Goal: Task Accomplishment & Management: Use online tool/utility

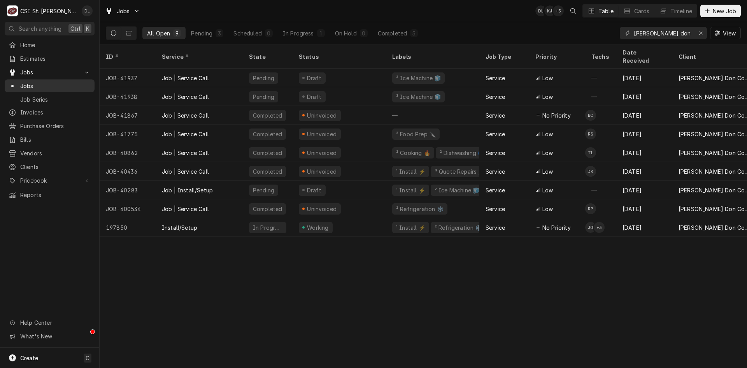
click at [31, 82] on span "Jobs" at bounding box center [55, 86] width 70 height 8
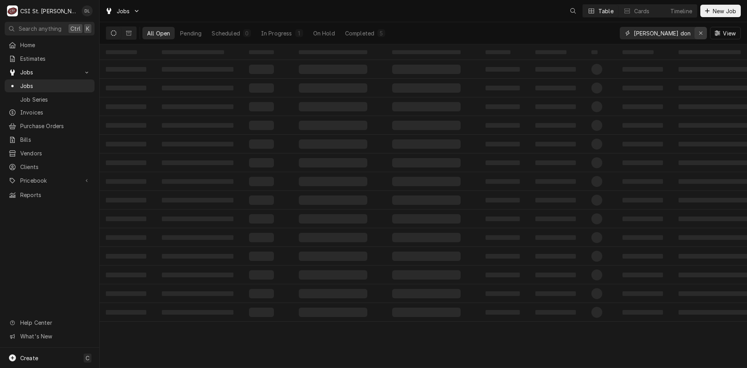
click at [701, 33] on icon "Erase input" at bounding box center [701, 32] width 4 height 5
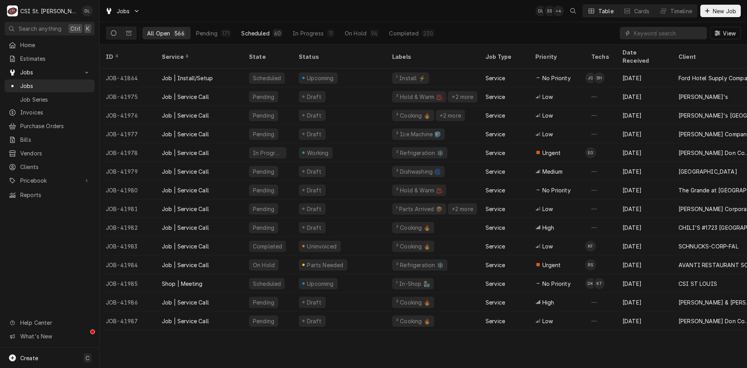
click at [244, 33] on div "Scheduled" at bounding box center [255, 33] width 28 height 8
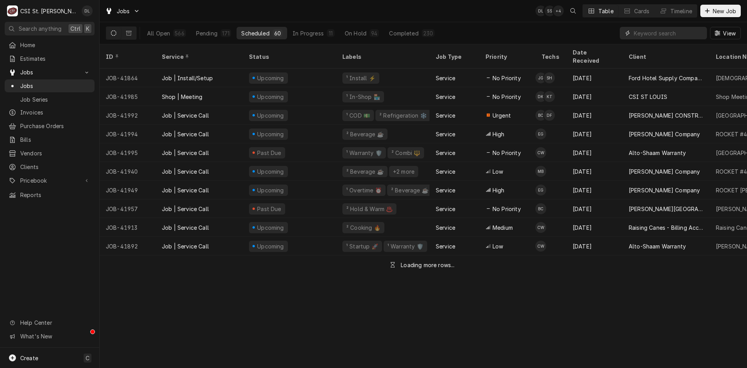
click at [656, 33] on input "Dynamic Content Wrapper" at bounding box center [668, 33] width 69 height 12
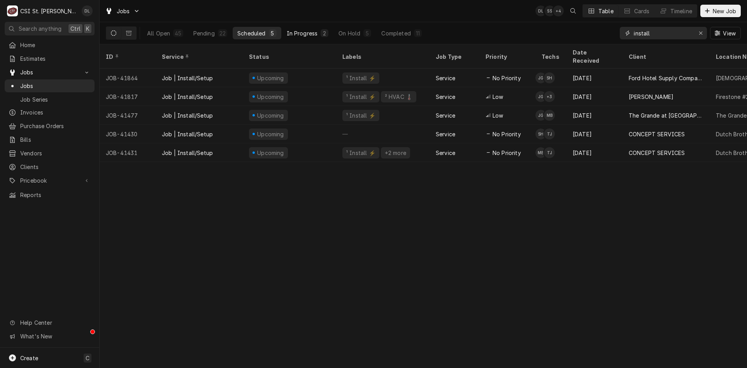
type input "install"
click at [307, 34] on div "In Progress" at bounding box center [302, 33] width 31 height 8
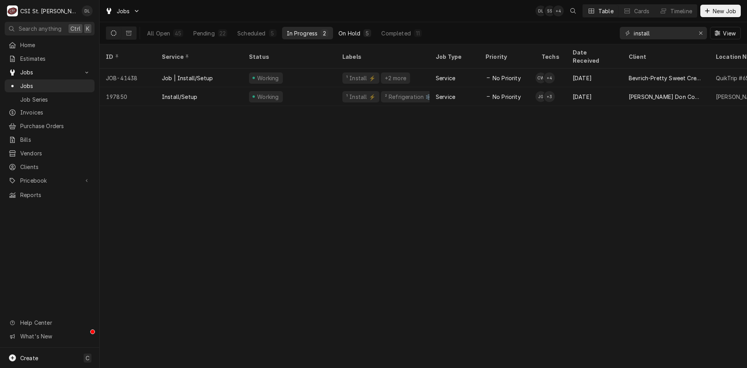
click at [353, 30] on div "On Hold" at bounding box center [350, 33] width 22 height 8
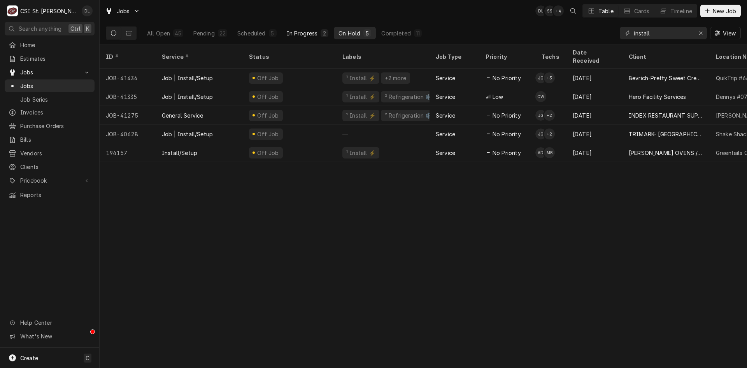
click at [312, 31] on div "In Progress" at bounding box center [302, 33] width 31 height 8
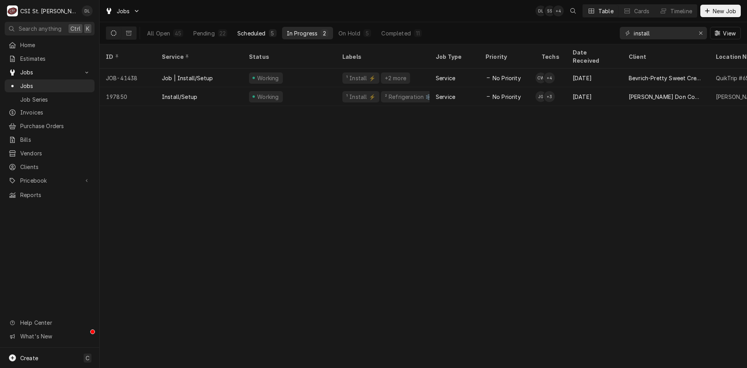
click at [265, 29] on button "Scheduled 5" at bounding box center [257, 33] width 48 height 12
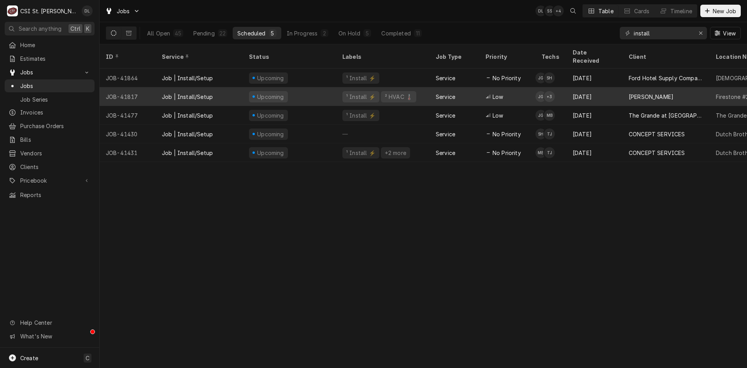
click at [532, 87] on div "Low" at bounding box center [507, 96] width 56 height 19
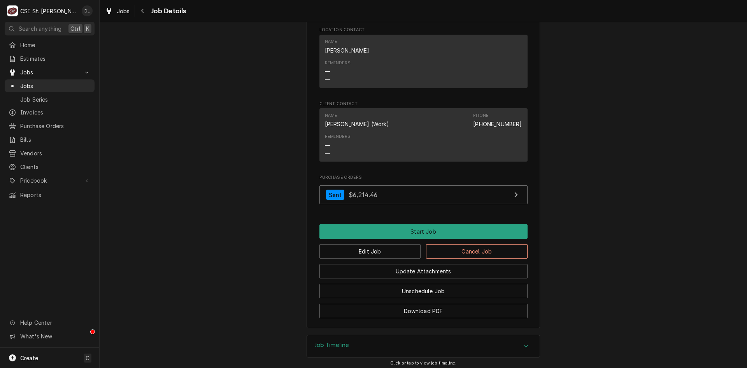
scroll to position [949, 0]
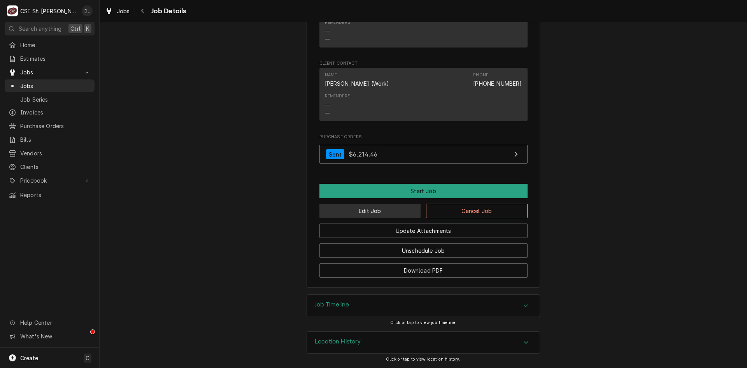
click at [368, 213] on button "Edit Job" at bounding box center [370, 211] width 102 height 14
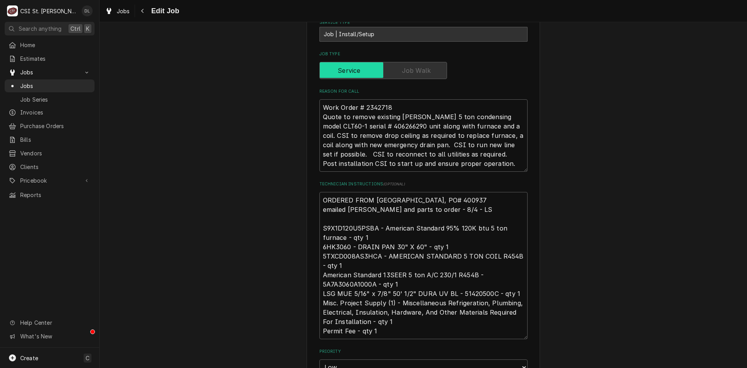
scroll to position [358, 0]
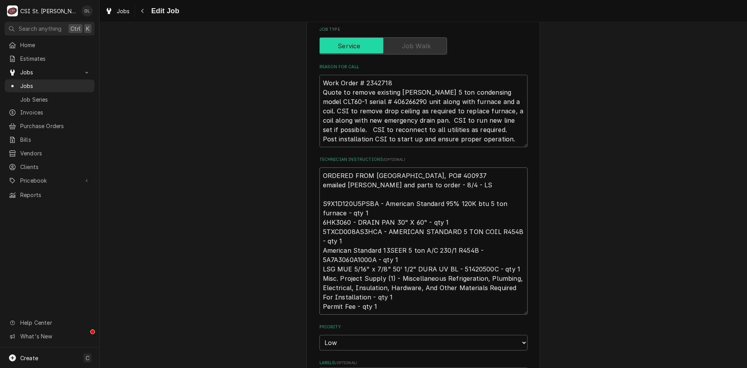
click at [319, 167] on textarea "ORDERED FROM CRESCENT, PO# 400937 emailed Dave L and parts to order - 8/4 - LS …" at bounding box center [423, 240] width 208 height 147
type textarea "x"
type textarea "ORDERED FROM CRESCENT, PO# 400937 emailed Dave L and parts to order - 8/4 - LS …"
type textarea "x"
type textarea "M ORDERED FROM CRESCENT, PO# 400937 emailed Dave L and parts to order - 8/4 - L…"
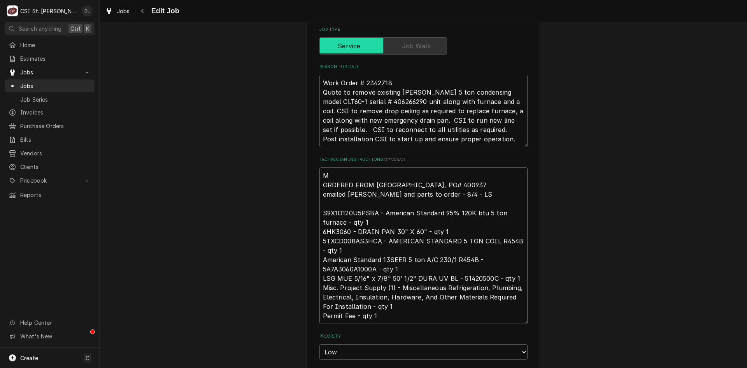
type textarea "x"
type textarea "Mi ORDERED FROM CRESCENT, PO# 400937 emailed Dave L and parts to order - 8/4 - …"
type textarea "x"
type textarea "Mik ORDERED FROM CRESCENT, PO# 400937 emailed Dave L and parts to order - 8/4 -…"
type textarea "x"
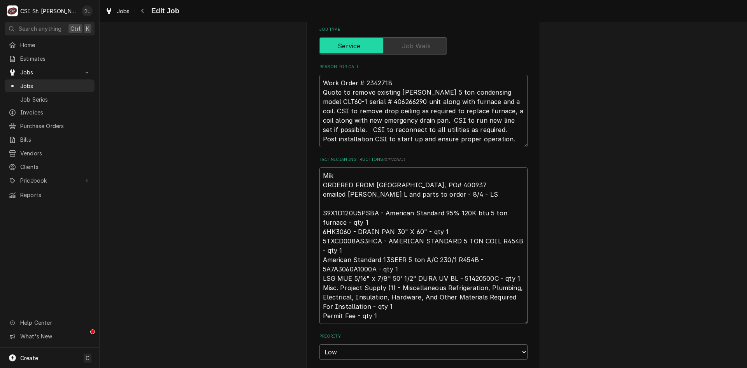
type textarea "Mike ORDERED FROM CRESCENT, PO# 400937 emailed Dave L and parts to order - 8/4 …"
type textarea "x"
type textarea "Mike ORDERED FROM CRESCENT, PO# 400937 emailed Dave L and parts to order - 8/4 …"
type textarea "x"
type textarea "Mike t ORDERED FROM CRESCENT, PO# 400937 emailed Dave L and parts to order - 8/…"
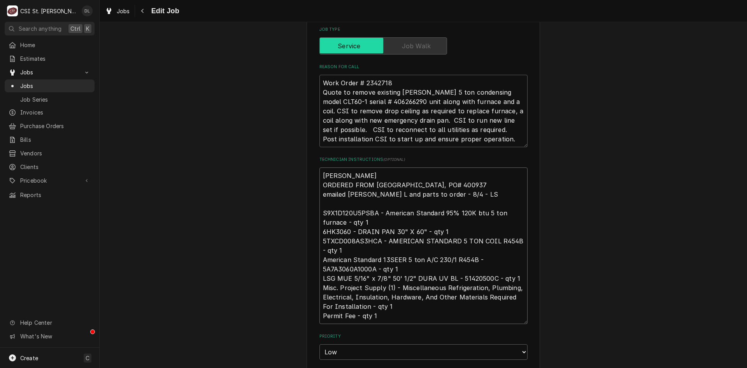
type textarea "x"
type textarea "Mike to ORDERED FROM CRESCENT, PO# 400937 emailed Dave L and parts to order - 8…"
type textarea "x"
type textarea "Mike to ORDERED FROM CRESCENT, PO# 400937 emailed Dave L and parts to order - 8…"
type textarea "x"
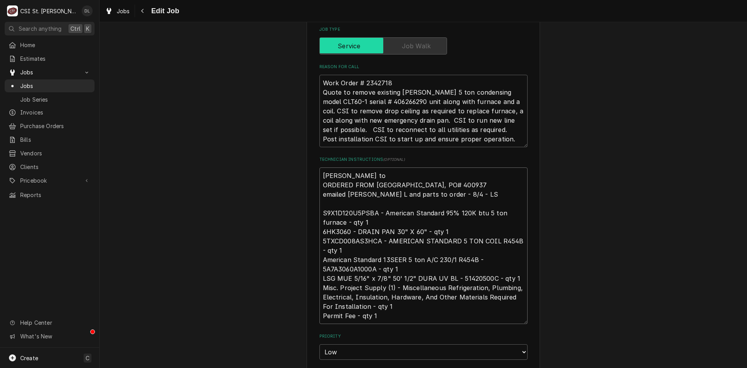
type textarea "Mike to p ORDERED FROM CRESCENT, PO# 400937 emailed Dave L and parts to order -…"
type textarea "x"
type textarea "Mike to pi ORDERED FROM CRESCENT, PO# 400937 emailed Dave L and parts to order …"
type textarea "x"
type textarea "Mike to pic ORDERED FROM CRESCENT, PO# 400937 emailed Dave L and parts to order…"
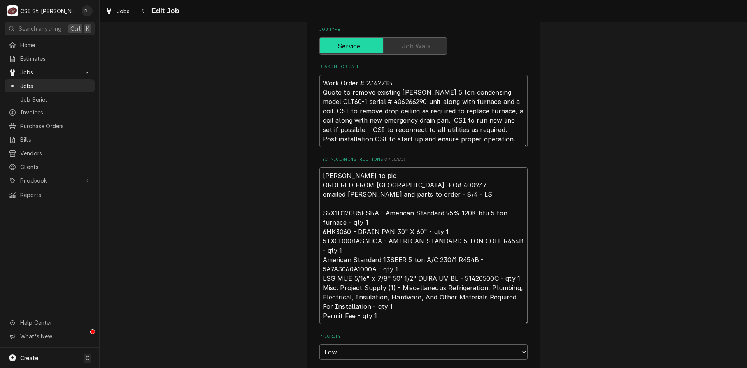
type textarea "x"
type textarea "Mike to pick ORDERED FROM CRESCENT, PO# 400937 emailed Dave L and parts to orde…"
type textarea "x"
type textarea "Mike to pick ORDERED FROM CRESCENT, PO# 400937 emailed Dave L and parts to orde…"
type textarea "x"
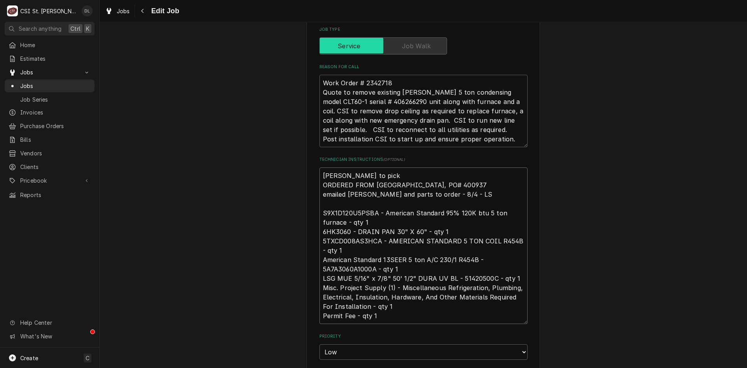
type textarea "Mike to pick u ORDERED FROM CRESCENT, PO# 400937 emailed Dave L and parts to or…"
type textarea "x"
type textarea "Mike to pick up ORDERED FROM CRESCENT, PO# 400937 emailed Dave L and parts to o…"
type textarea "x"
type textarea "Mike to pick up ORDERED FROM CRESCENT, PO# 400937 emailed Dave L and parts to o…"
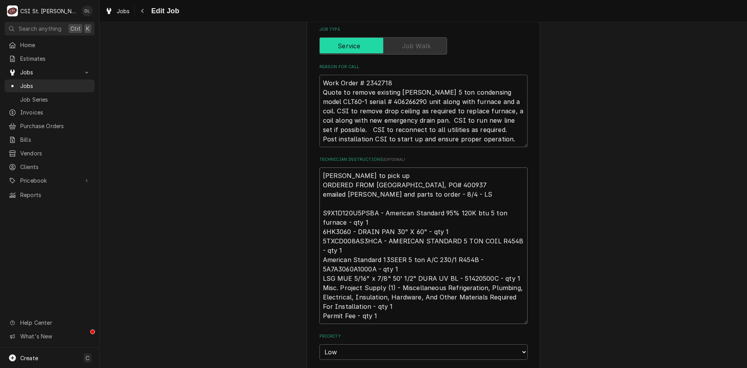
type textarea "x"
type textarea "Mike to pick up b ORDERED FROM CRESCENT, PO# 400937 emailed Dave L and parts to…"
type textarea "x"
type textarea "Mike to pick up bi ORDERED FROM CRESCENT, PO# 400937 emailed Dave L and parts t…"
type textarea "x"
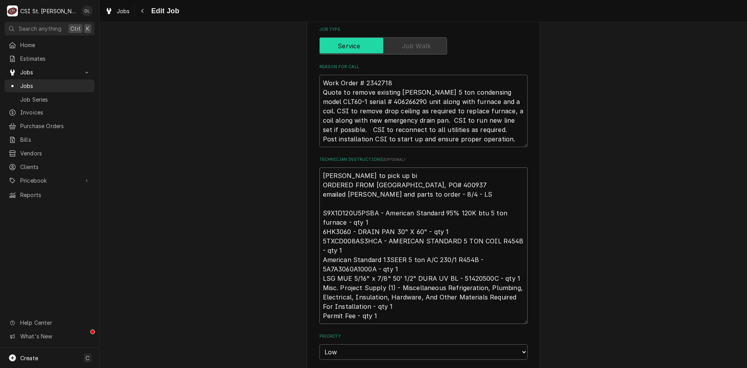
type textarea "Mike to pick up big ORDERED FROM CRESCENT, PO# 400937 emailed Dave L and parts …"
type textarea "x"
type textarea "Mike to pick up big ORDERED FROM CRESCENT, PO# 400937 emailed Dave L and parts …"
type textarea "x"
type textarea "Mike to pick up big b ORDERED FROM CRESCENT, PO# 400937 emailed Dave L and part…"
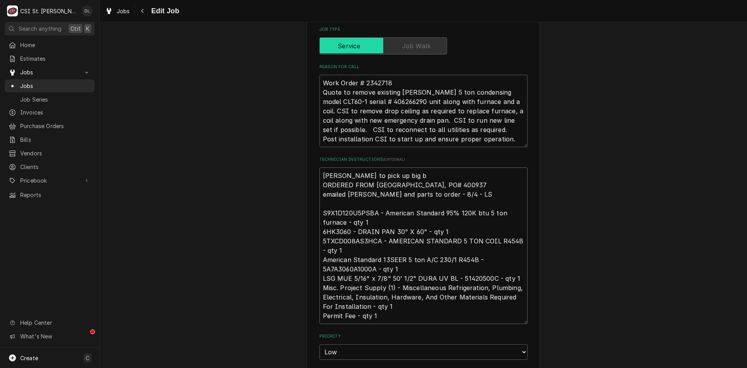
type textarea "x"
type textarea "Mike to pick up big bl ORDERED FROM CRESCENT, PO# 400937 emailed Dave L and par…"
type textarea "x"
type textarea "Mike to pick up big blu ORDERED FROM CRESCENT, PO# 400937 emailed Dave L and pa…"
type textarea "x"
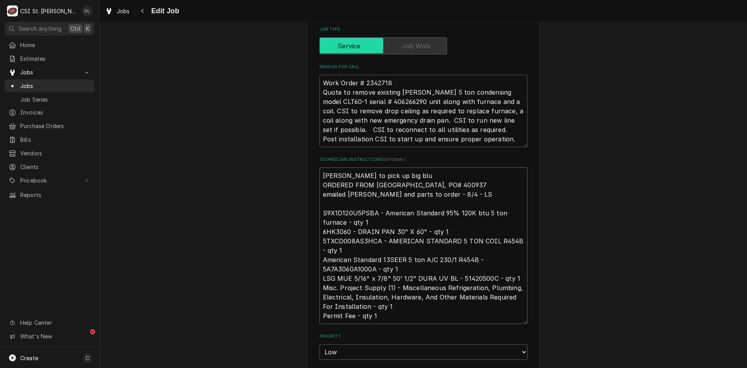
type textarea "Mike to pick up big blue ORDERED FROM CRESCENT, PO# 400937 emailed Dave L and p…"
type textarea "x"
type textarea "Mike to pick up big blue ORDERED FROM CRESCENT, PO# 400937 emailed Dave L and p…"
type textarea "x"
type textarea "Mike to pick up big blue l ORDERED FROM CRESCENT, PO# 400937 emailed Dave L and…"
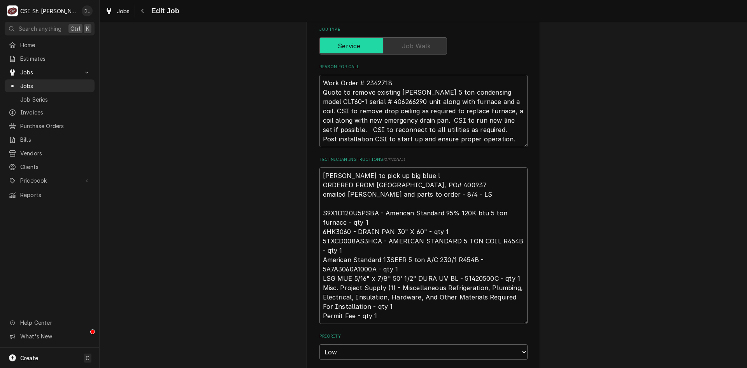
type textarea "x"
type textarea "Mike to pick up big blue lif ORDERED FROM CRESCENT, PO# 400937 emailed Dave L a…"
type textarea "x"
type textarea "Mike to pick up big blue lift ORDERED FROM CRESCENT, PO# 400937 emailed Dave L …"
type textarea "x"
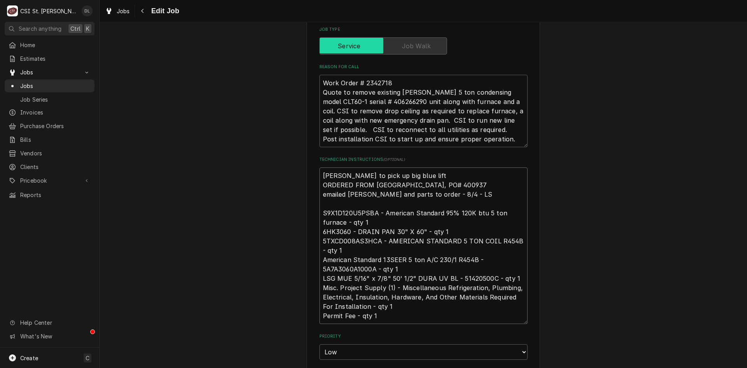
type textarea "Mike to pick up big blue lift ORDERED FROM CRESCENT, PO# 400937 emailed Dave L …"
type textarea "x"
type textarea "Mike to pick up big blue lift a ORDERED FROM CRESCENT, PO# 400937 emailed Dave …"
type textarea "x"
type textarea "Mike to pick up big blue lift an ORDERED FROM CRESCENT, PO# 400937 emailed Dave…"
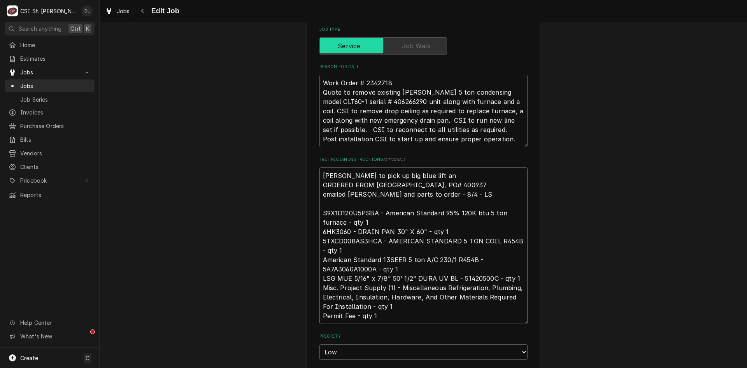
type textarea "x"
type textarea "Mike to pick up big blue lift and ORDERED FROM CRESCENT, PO# 400937 emailed Dav…"
type textarea "x"
type textarea "Mike to pick up big blue lift and ORDERED FROM CRESCENT, PO# 400937 emailed Dav…"
type textarea "x"
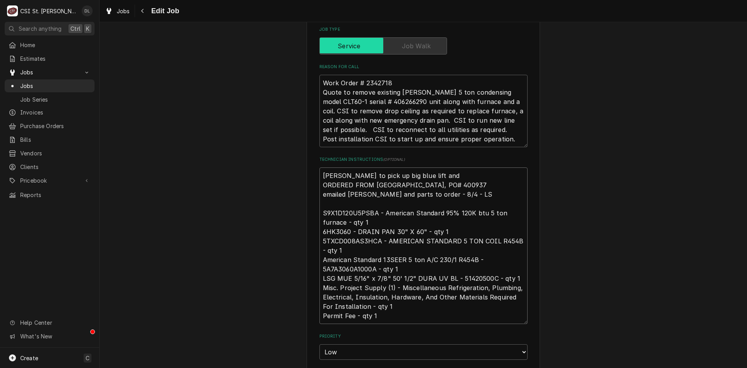
type textarea "Mike to pick up big blue lift and b ORDERED FROM CRESCENT, PO# 400937 emailed D…"
type textarea "x"
type textarea "Mike to pick up big blue lift and br ORDERED FROM CRESCENT, PO# 400937 emailed …"
type textarea "x"
type textarea "Mike to pick up big blue lift and bri ORDERED FROM CRESCENT, PO# 400937 emailed…"
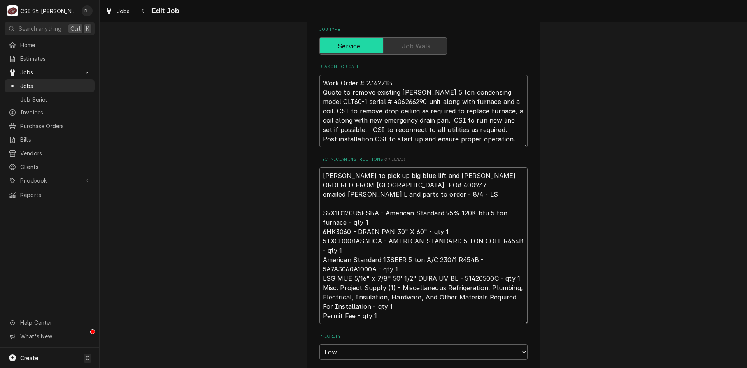
type textarea "x"
type textarea "Mike to pick up big blue lift and brin ORDERED FROM CRESCENT, PO# 400937 emaile…"
type textarea "x"
type textarea "Mike to pick up big blue lift and bring ORDERED FROM CRESCENT, PO# 400937 email…"
type textarea "x"
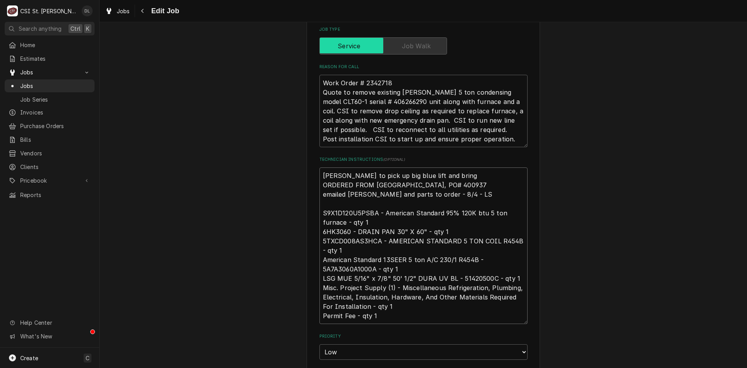
type textarea "Mike to pick up big blue lift and bring ORDERED FROM CRESCENT, PO# 400937 email…"
type textarea "x"
type textarea "Mike to pick up big blue lift and bring t ORDERED FROM CRESCENT, PO# 400937 ema…"
type textarea "x"
type textarea "Mike to pick up big blue lift and bring to ORDERED FROM CRESCENT, PO# 400937 em…"
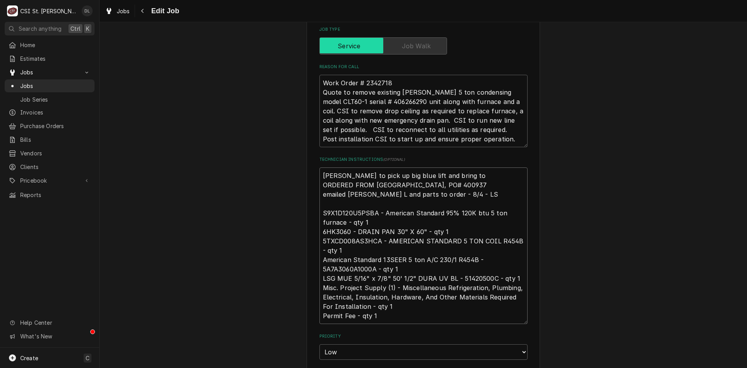
type textarea "x"
type textarea "Mike to pick up big blue lift and bring to ORDERED FROM CRESCENT, PO# 400937 em…"
type textarea "x"
type textarea "Mike to pick up big blue lift and bring to j ORDERED FROM CRESCENT, PO# 400937 …"
type textarea "x"
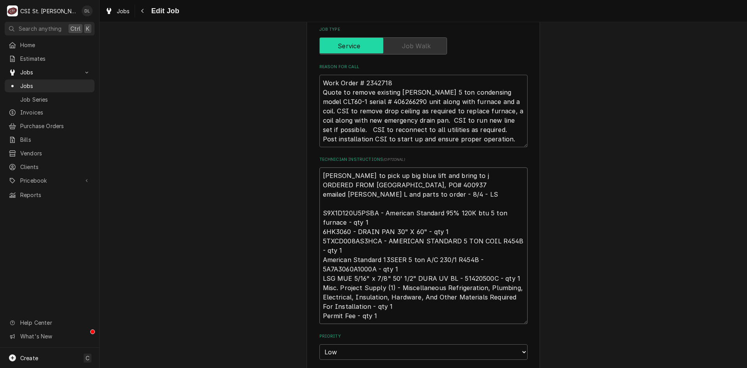
type textarea "Mike to pick up big blue lift and bring to jo ORDERED FROM CRESCENT, PO# 400937…"
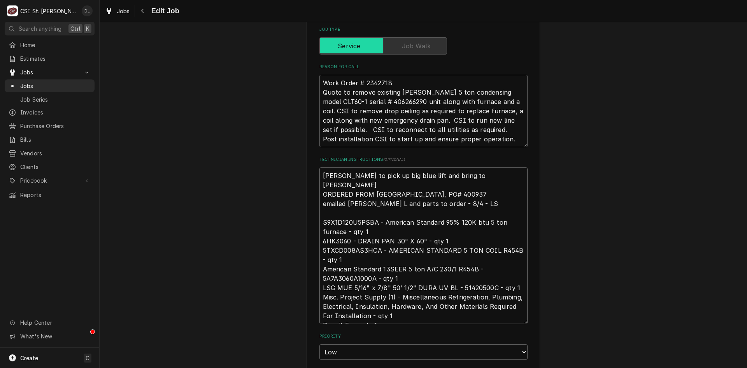
type textarea "x"
type textarea "Mike to pick up big blue lift and bring to job ORDERED FROM CRESCENT, PO# 40093…"
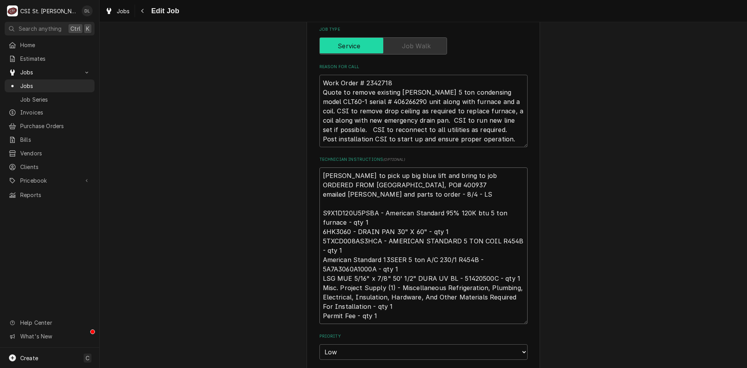
type textarea "x"
type textarea "Mike to pick up big blue lift and bring to jobs ORDERED FROM CRESCENT, PO# 4009…"
type textarea "x"
type textarea "Mike to pick up big blue lift and bring to jobsi ORDERED FROM CRESCENT, PO# 400…"
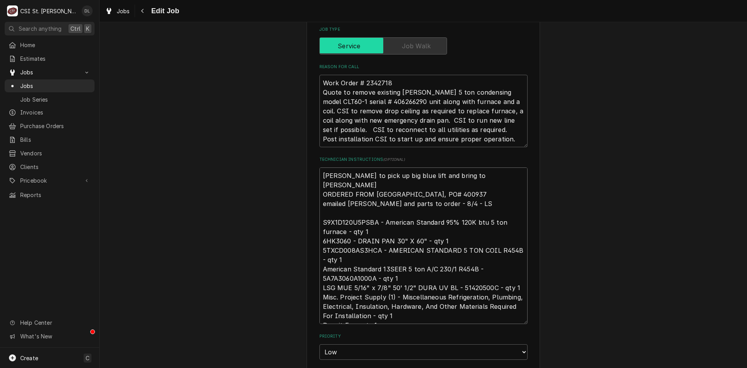
type textarea "x"
type textarea "Mike to pick up big blue lift and bring to jobsit ORDERED FROM CRESCENT, PO# 40…"
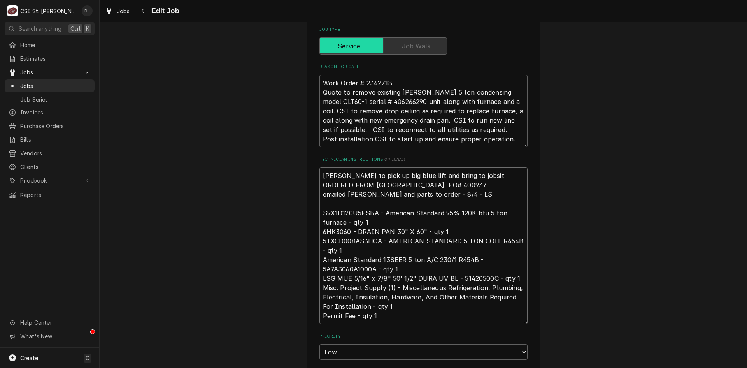
type textarea "x"
type textarea "Mike to pick up big blue lift and bring to jobsite ORDERED FROM CRESCENT, PO# 4…"
type textarea "x"
type textarea "Mike to pick up big blue lift and bring to jobsite. ORDERED FROM CRESCENT, PO# …"
type textarea "x"
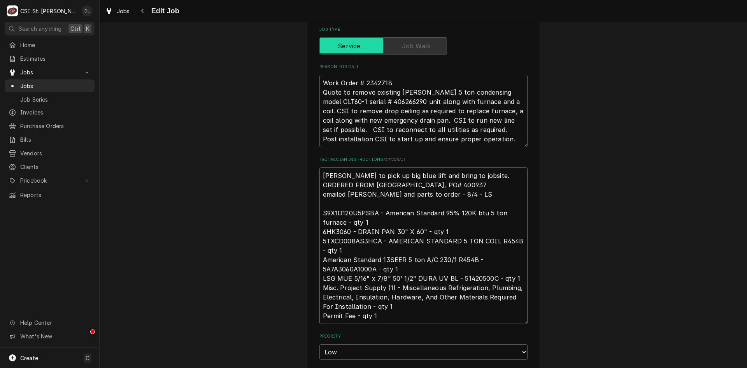
type textarea "Mike to pick up big blue lift and bring to jobsite. ORDERED FROM CRESCENT, PO# …"
type textarea "x"
type textarea "Mike to pick up big blue lift and bring to jobsite. ORDERED FROM CRESCENT, PO# …"
type textarea "x"
type textarea "Mike to pick up big blue lift and bring to jobsite. T ORDERED FROM CRESCENT, PO…"
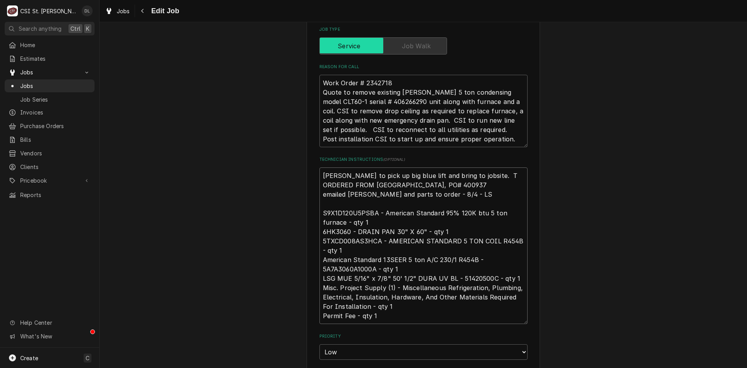
type textarea "x"
type textarea "Mike to pick up big blue lift and bring to jobsite. Tre ORDERED FROM CRESCENT, …"
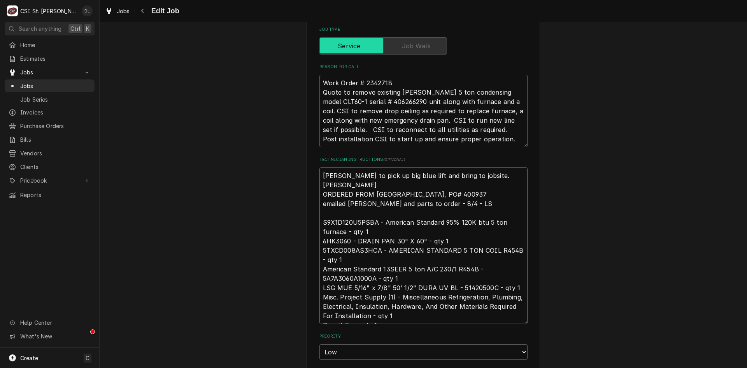
type textarea "x"
type textarea "Mike to pick up big blue lift and bring to jobsite. Trev ORDERED FROM CRESCENT,…"
type textarea "x"
type textarea "Mike to pick up big blue lift and bring to jobsite. Trevor ORDERED FROM CRESCEN…"
type textarea "x"
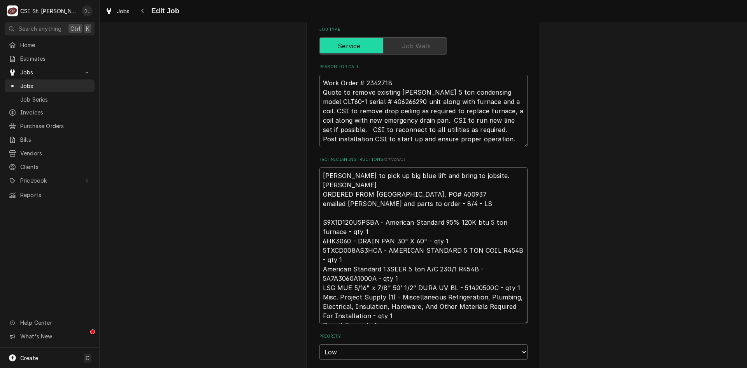
type textarea "Mike to pick up big blue lift and bring to jobsite. Trevor ORDERED FROM CRESCEN…"
type textarea "x"
type textarea "Mike to pick up big blue lift and bring to jobsite. Trevor t ORDERED FROM CRESC…"
type textarea "x"
type textarea "Mike to pick up big blue lift and bring to jobsite. Trevor to ORDERED FROM CRES…"
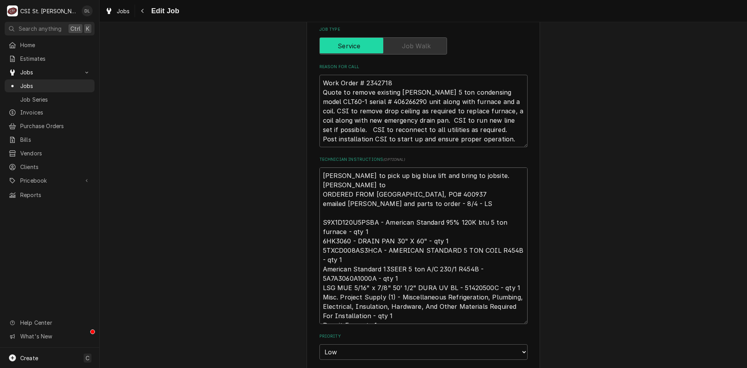
type textarea "x"
type textarea "Mike to pick up big blue lift and bring to jobsite. Trevor to p ORDERED FROM CR…"
type textarea "x"
type textarea "Mike to pick up big blue lift and bring to jobsite. Trevor to pi ORDERED FROM C…"
type textarea "x"
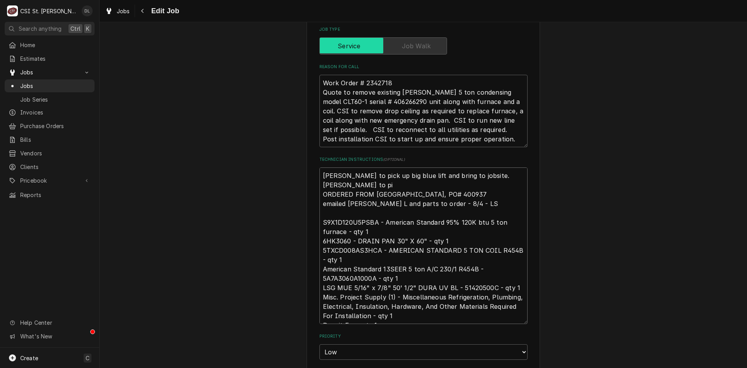
type textarea "Mike to pick up big blue lift and bring to jobsite. Trevor to pic ORDERED FROM …"
type textarea "x"
type textarea "Mike to pick up big blue lift and bring to jobsite. Trevor to pick ORDERED FROM…"
type textarea "x"
type textarea "Mike to pick up big blue lift and bring to jobsite. Trevor to pick u ORDERED FR…"
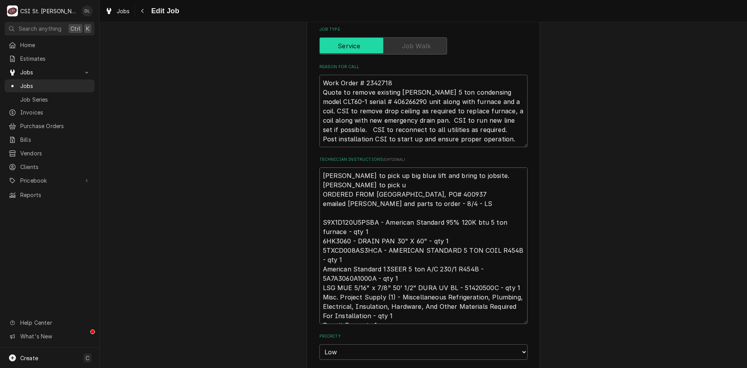
type textarea "x"
type textarea "Mike to pick up big blue lift and bring to jobsite. Trevor to pick up ORDERED F…"
type textarea "x"
type textarea "Mike to pick up big blue lift and bring to jobsite. Trevor to pick up ORDERED F…"
type textarea "x"
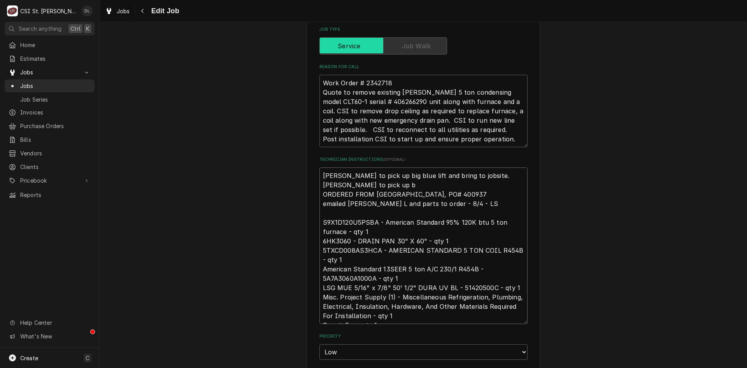
type textarea "Mike to pick up big blue lift and bring to jobsite. Trevor to pick up bo ORDERE…"
type textarea "x"
type textarea "Mike to pick up big blue lift and bring to jobsite. Trevor to pick up box ORDER…"
type textarea "x"
type textarea "Mike to pick up big blue lift and bring to jobsite. Trevor to pick up box ORDER…"
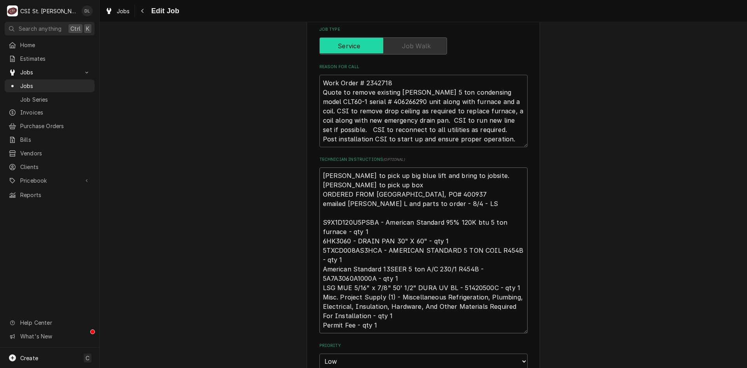
type textarea "x"
type textarea "Mike to pick up big blue lift and bring to jobsite. Trevor to pick up box t ORD…"
type textarea "x"
type textarea "Mike to pick up big blue lift and bring to jobsite. Trevor to pick up box tr OR…"
type textarea "x"
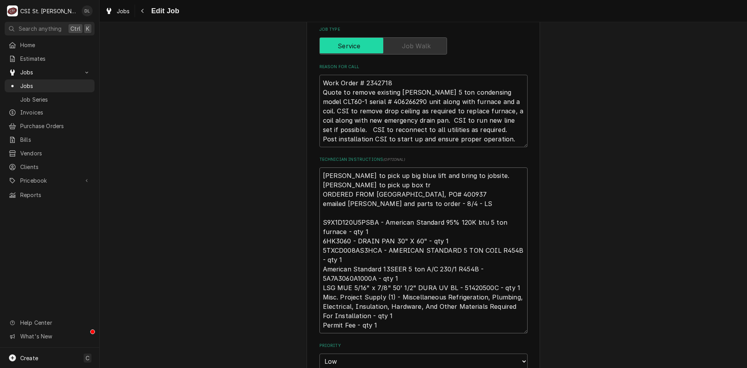
type textarea "Mike to pick up big blue lift and bring to jobsite. Trevor to pick up box tru O…"
type textarea "x"
type textarea "Mike to pick up big blue lift and bring to jobsite. Trevor to pick up box truck…"
type textarea "x"
type textarea "Mike to pick up big blue lift and bring to jobsite. Trevor to pick up box truck…"
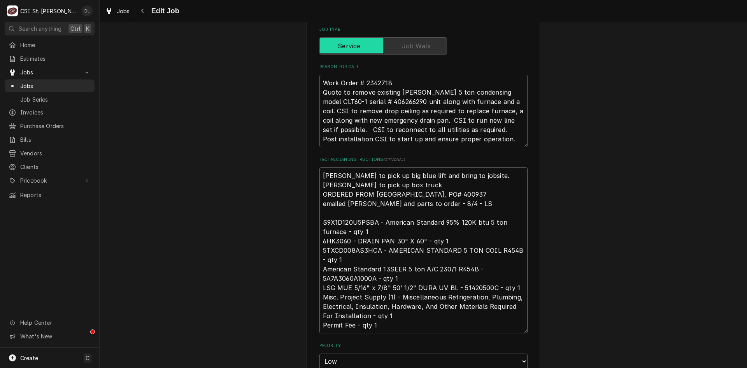
type textarea "x"
type textarea "Mike to pick up big blue lift and bring to jobsite. Trevor to pick up box truck…"
type textarea "x"
type textarea "Mike to pick up big blue lift and bring to jobsite. Trevor to pick up box truck…"
type textarea "x"
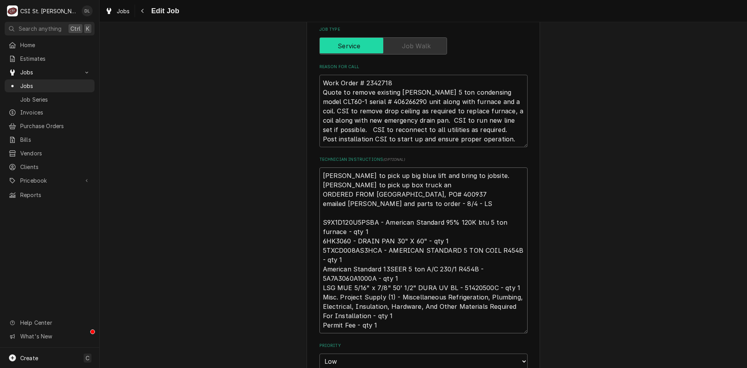
type textarea "Mike to pick up big blue lift and bring to jobsite. Trevor to pick up box truck…"
type textarea "x"
type textarea "Mike to pick up big blue lift and bring to jobsite. Trevor to pick up box truck…"
type textarea "x"
type textarea "Mike to pick up big blue lift and bring to jobsite. Trevor to pick up box truck…"
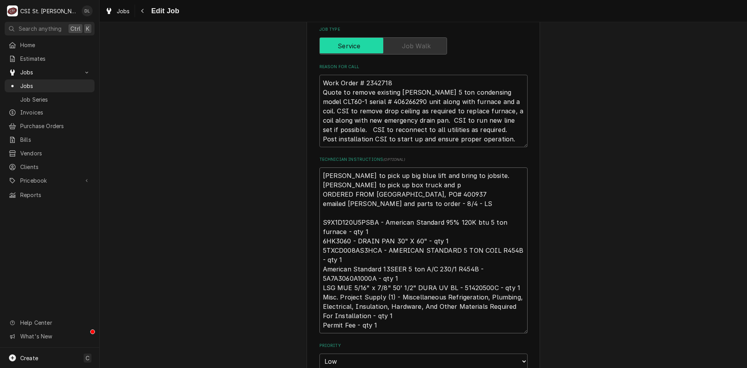
type textarea "x"
type textarea "Mike to pick up big blue lift and bring to jobsite. Trevor to pick up box truck…"
type textarea "x"
type textarea "Mike to pick up big blue lift and bring to jobsite. Trevor to pick up box truck…"
type textarea "x"
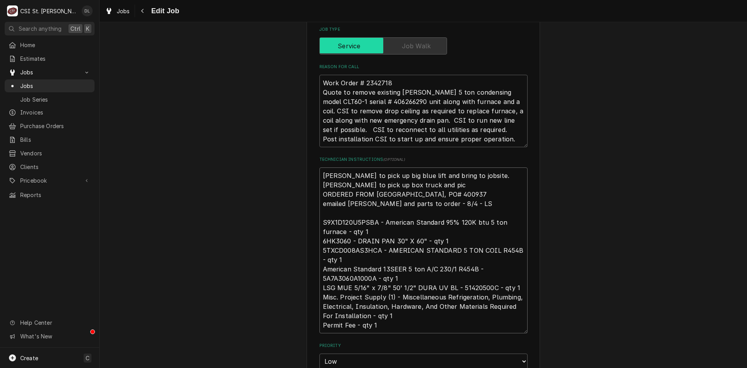
type textarea "Mike to pick up big blue lift and bring to jobsite. Trevor to pick up box truck…"
type textarea "x"
type textarea "Mike to pick up big blue lift and bring to jobsite. Trevor to pick up box truck…"
type textarea "x"
type textarea "Mike to pick up big blue lift and bring to jobsite. Trevor to pick up box truck…"
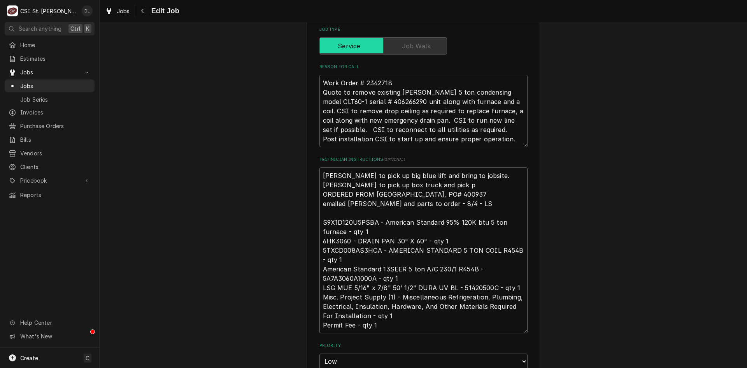
type textarea "x"
type textarea "Mike to pick up big blue lift and bring to jobsite. Trevor to pick up box truck…"
type textarea "x"
type textarea "Mike to pick up big blue lift and bring to jobsite. Trevor to pick up box truck…"
type textarea "x"
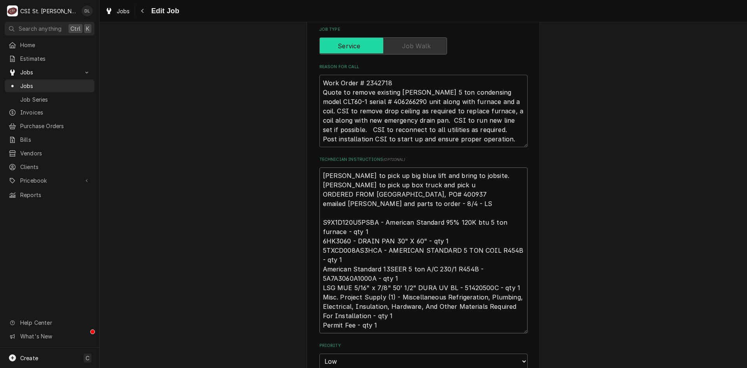
type textarea "Mike to pick up big blue lift and bring to jobsite. Trevor to pick up box truck…"
type textarea "x"
type textarea "Mike to pick up big blue lift and bring to jobsite. Trevor to pick up box truck…"
type textarea "x"
type textarea "Mike to pick up big blue lift and bring to jobsite. Trevor to pick up box truck…"
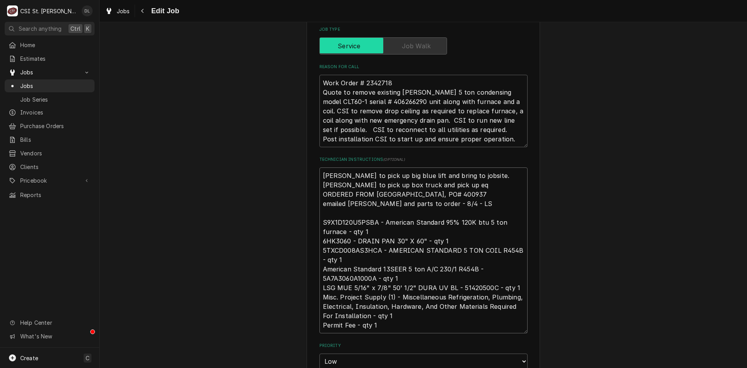
type textarea "x"
type textarea "Mike to pick up big blue lift and bring to jobsite. Trevor to pick up box truck…"
type textarea "x"
type textarea "Mike to pick up big blue lift and bring to jobsite. Trevor to pick up box truck…"
type textarea "x"
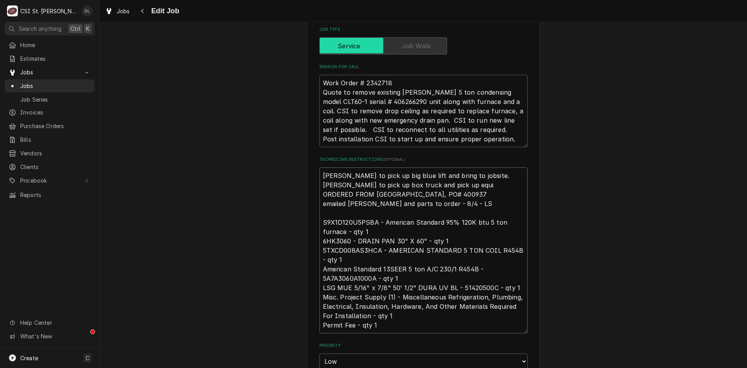
type textarea "Mike to pick up big blue lift and bring to jobsite. Trevor to pick up box truck…"
type textarea "x"
type textarea "Mike to pick up big blue lift and bring to jobsite. Trevor to pick up box truck…"
type textarea "x"
type textarea "Mike to pick up big blue lift and bring to jobsite. Trevor to pick up box truck…"
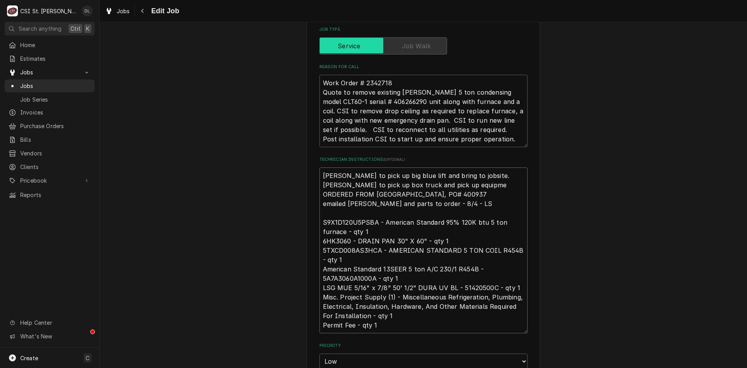
type textarea "x"
type textarea "Mike to pick up big blue lift and bring to jobsite. Trevor to pick up box truck…"
type textarea "x"
type textarea "Mike to pick up big blue lift and bring to jobsite. Trevor to pick up box truck…"
type textarea "x"
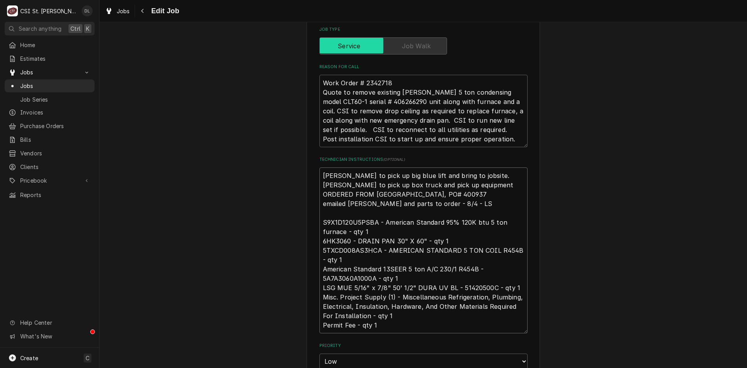
type textarea "Mike to pick up big blue lift and bring to jobsite. Trevor to pick up box truck…"
type textarea "x"
type textarea "Mike to pick up big blue lift and bring to jobsite. Trevor to pick up box truck…"
type textarea "x"
type textarea "Mike to pick up big blue lift and bring to jobsite. Trevor to pick up box truck…"
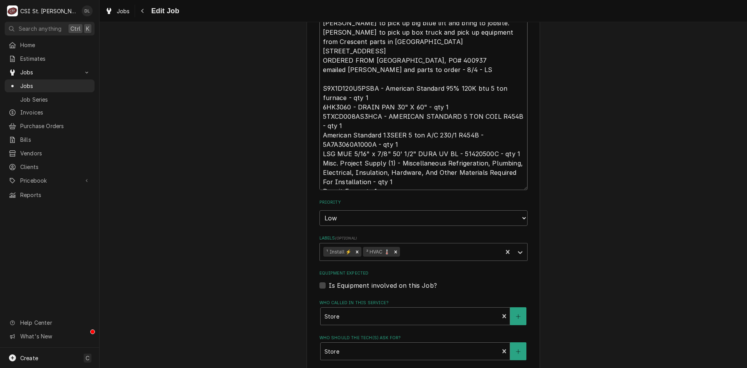
scroll to position [697, 0]
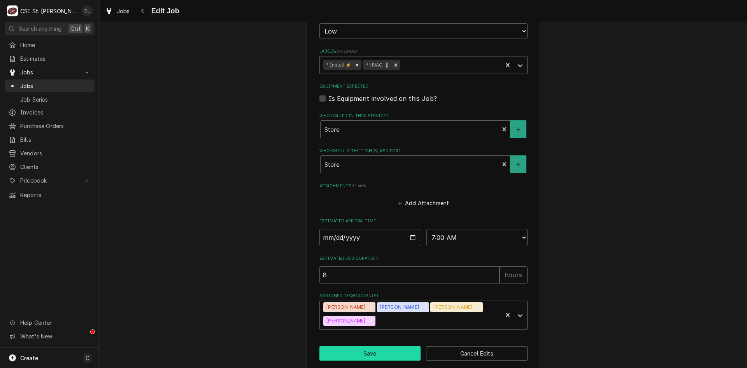
click at [368, 346] on button "Save" at bounding box center [370, 353] width 102 height 14
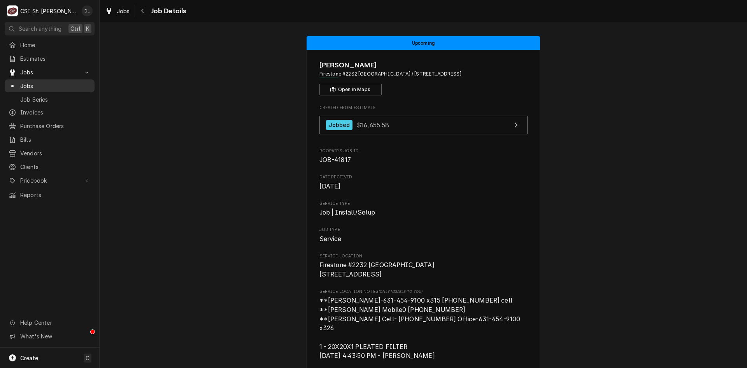
click at [32, 82] on span "Jobs" at bounding box center [55, 86] width 70 height 8
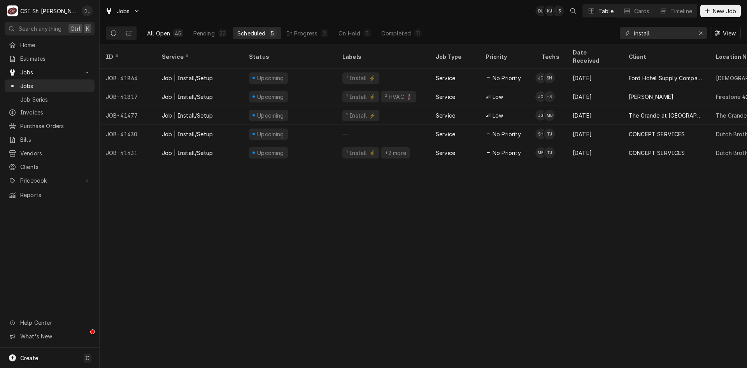
click at [169, 35] on div "All Open" at bounding box center [158, 33] width 23 height 8
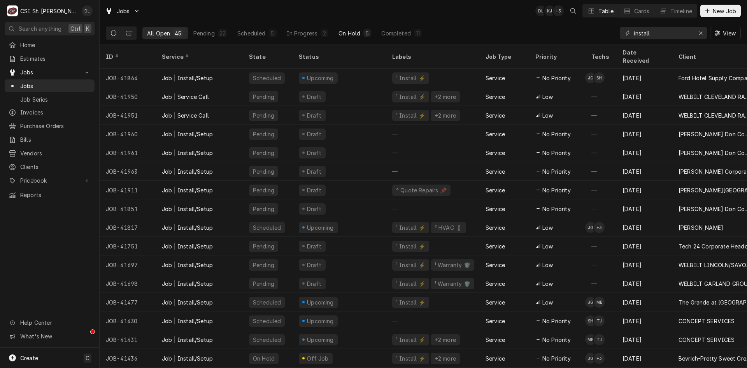
click at [349, 32] on div "On Hold" at bounding box center [350, 33] width 22 height 8
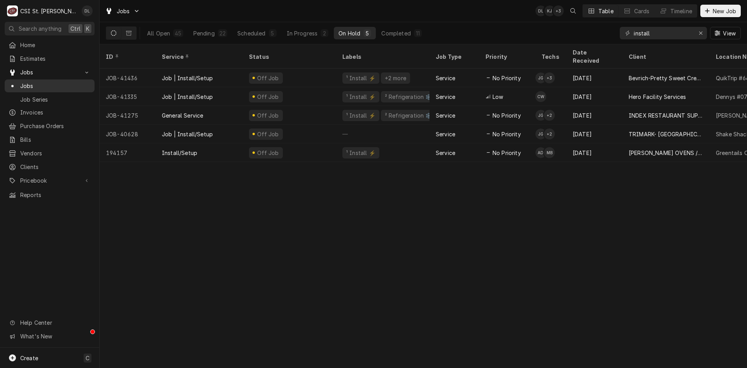
click at [26, 84] on span "Jobs" at bounding box center [55, 86] width 70 height 8
drag, startPoint x: 700, startPoint y: 30, endPoint x: 686, endPoint y: 33, distance: 15.1
click at [700, 30] on div "Erase input" at bounding box center [701, 33] width 8 height 8
click at [678, 33] on input "Dynamic Content Wrapper" at bounding box center [670, 33] width 73 height 12
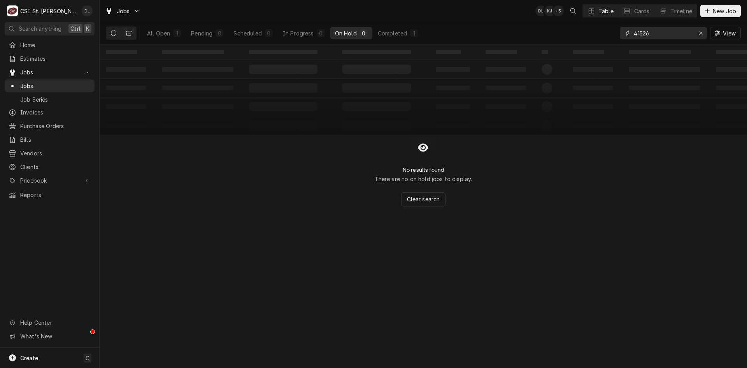
type input "41526"
click at [128, 32] on icon "Dynamic Content Wrapper" at bounding box center [128, 33] width 5 height 5
click at [112, 31] on icon "Dynamic Content Wrapper" at bounding box center [113, 32] width 5 height 5
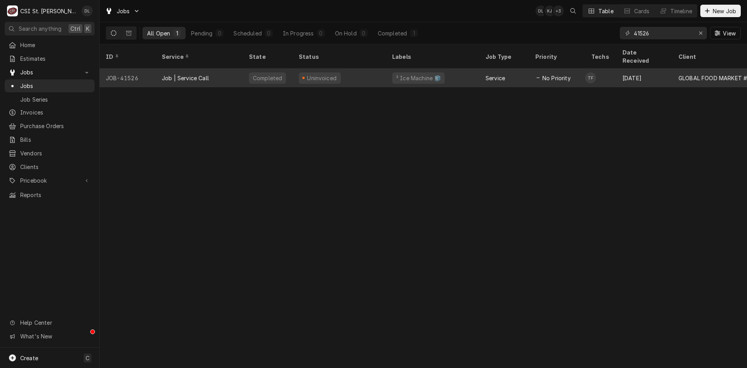
click at [365, 70] on div "Uninvoiced" at bounding box center [339, 77] width 93 height 19
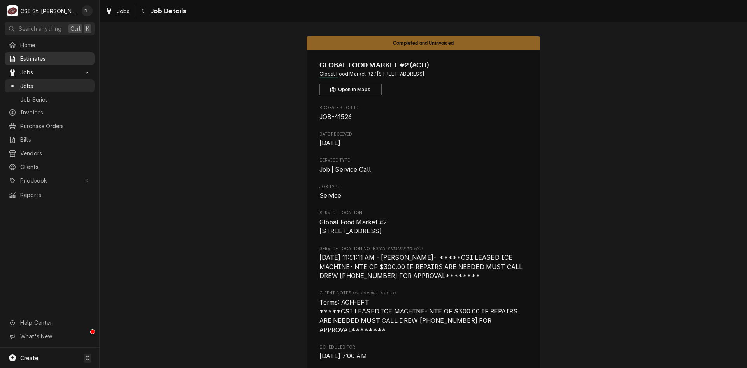
click at [38, 57] on span "Estimates" at bounding box center [55, 58] width 70 height 8
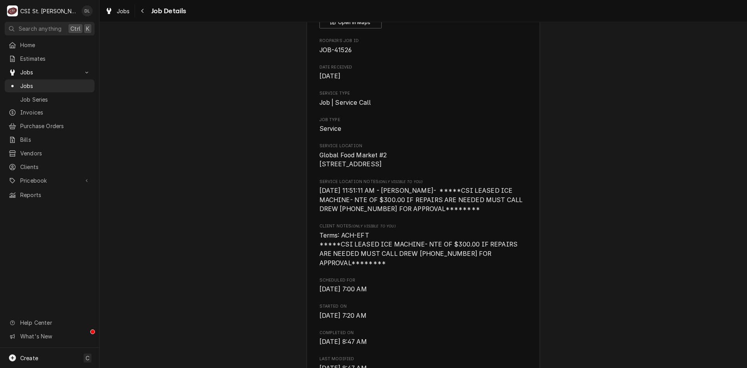
scroll to position [78, 0]
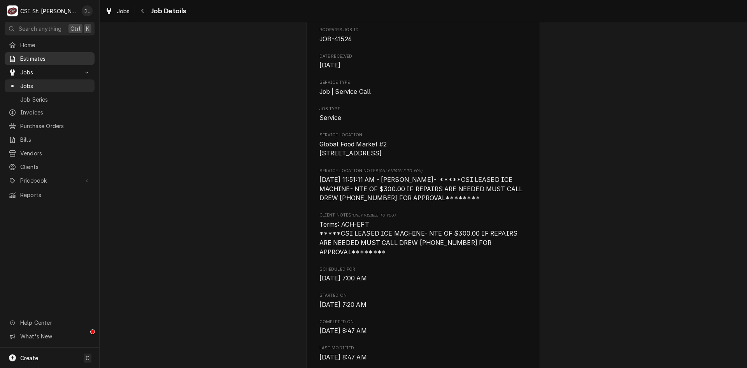
click at [44, 54] on span "Estimates" at bounding box center [55, 58] width 70 height 8
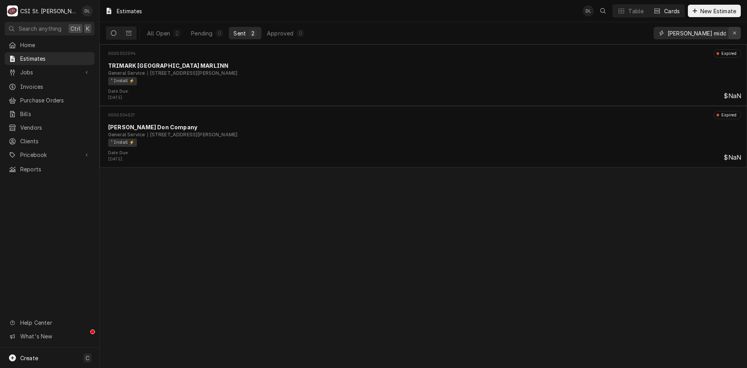
click at [735, 31] on icon "Erase input" at bounding box center [735, 32] width 4 height 5
click at [712, 35] on input "Dynamic Content Wrapper" at bounding box center [704, 33] width 73 height 12
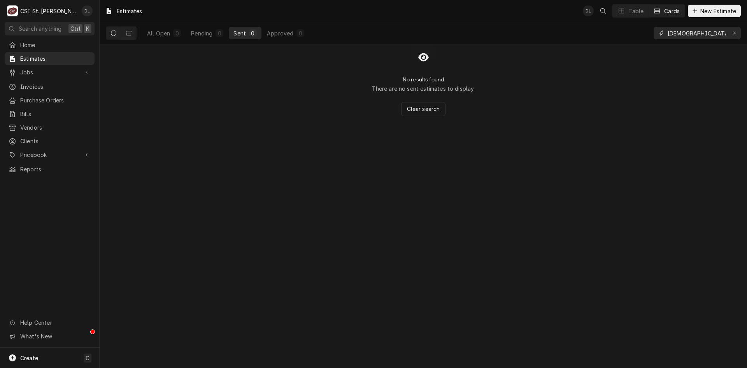
type input "luthern church"
click at [35, 67] on div "Jobs" at bounding box center [49, 72] width 87 height 10
click at [734, 32] on icon "Erase input" at bounding box center [735, 32] width 4 height 5
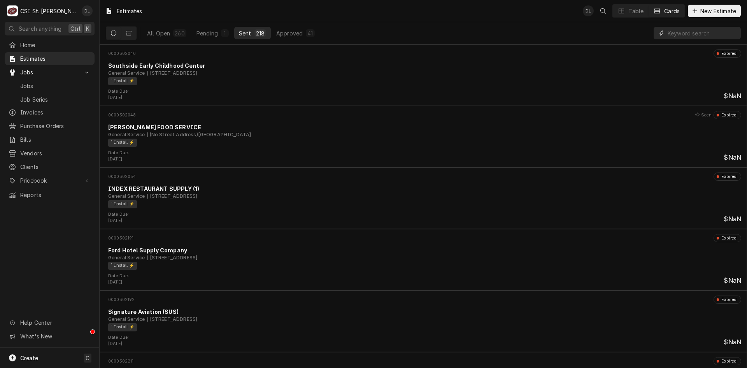
click at [683, 29] on input "Dynamic Content Wrapper" at bounding box center [702, 33] width 69 height 12
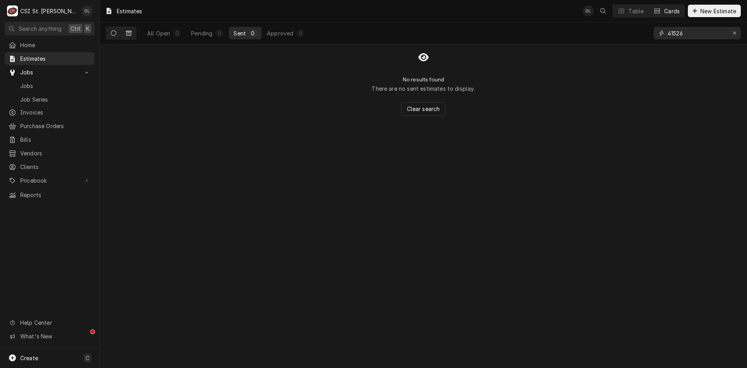
type input "41526"
click at [129, 36] on button "Dynamic Content Wrapper" at bounding box center [128, 33] width 15 height 12
click at [108, 34] on button "Dynamic Content Wrapper" at bounding box center [113, 33] width 15 height 12
click at [126, 32] on icon "Dynamic Content Wrapper" at bounding box center [128, 32] width 5 height 5
click at [112, 31] on icon "Dynamic Content Wrapper" at bounding box center [113, 32] width 5 height 5
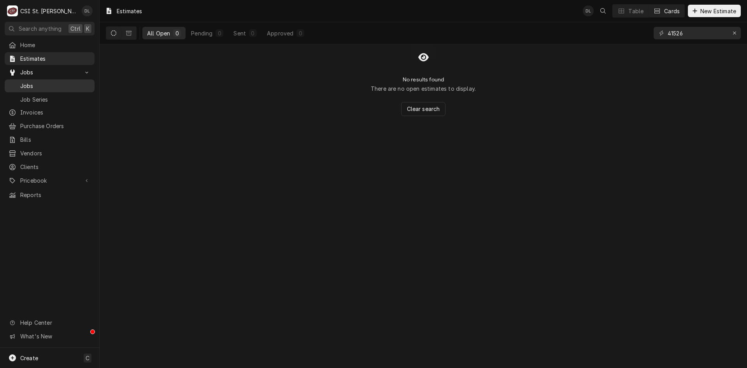
click at [31, 83] on span "Jobs" at bounding box center [55, 86] width 70 height 8
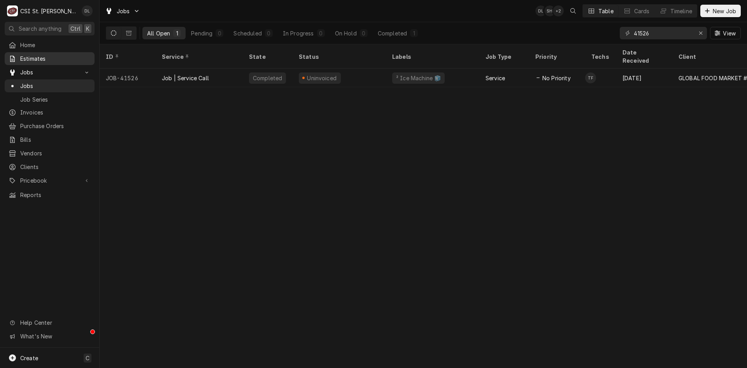
click at [46, 57] on span "Estimates" at bounding box center [55, 58] width 70 height 8
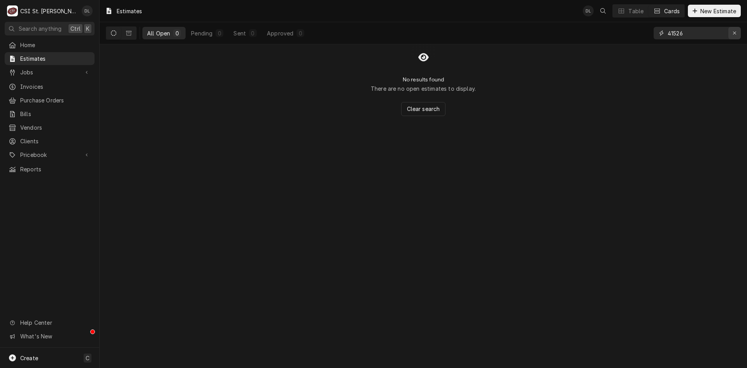
click at [735, 30] on div "Erase input" at bounding box center [735, 33] width 8 height 8
click at [717, 33] on input "Dynamic Content Wrapper" at bounding box center [704, 33] width 73 height 12
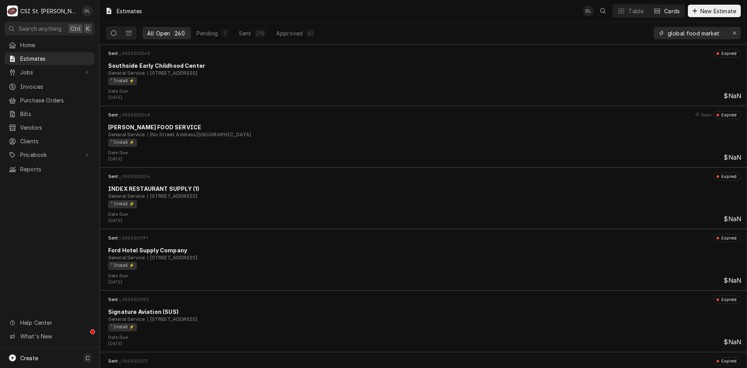
type input "global food market"
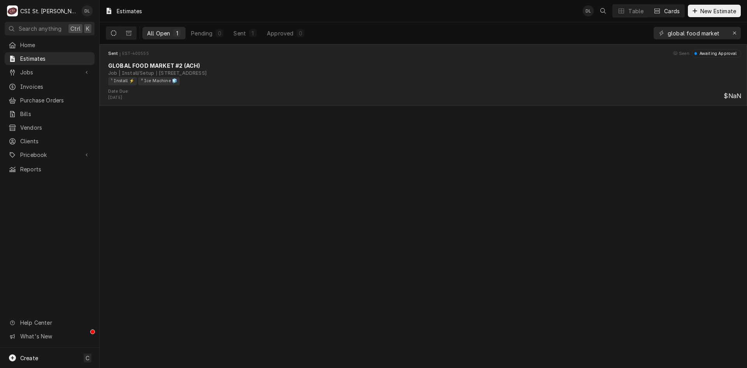
click at [258, 74] on div "Job | Install/Setup [STREET_ADDRESS]" at bounding box center [424, 73] width 633 height 7
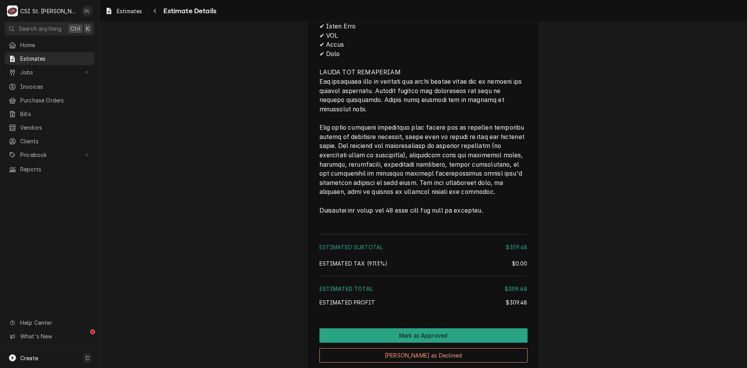
scroll to position [970, 0]
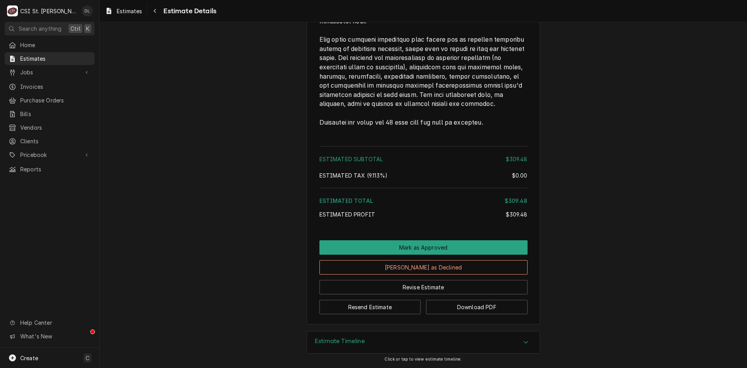
click at [503, 343] on div "Estimate Timeline" at bounding box center [423, 342] width 233 height 22
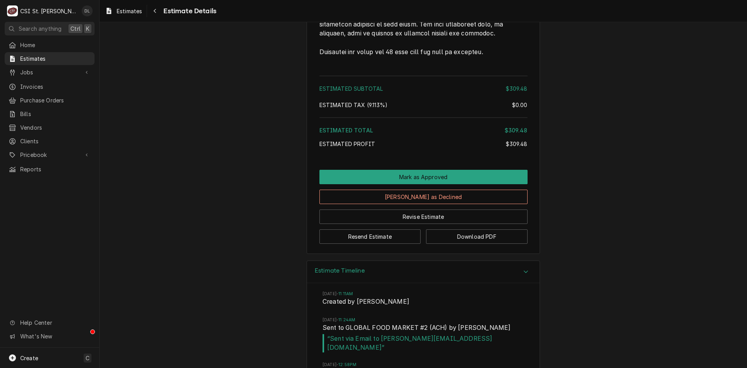
scroll to position [1060, 0]
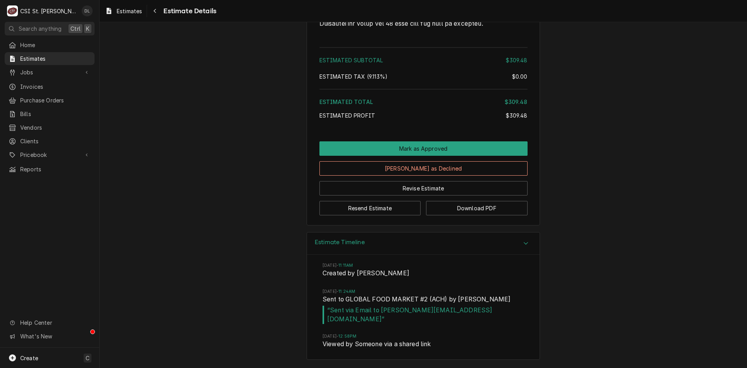
click at [525, 246] on icon "Accordion Header" at bounding box center [525, 243] width 5 height 6
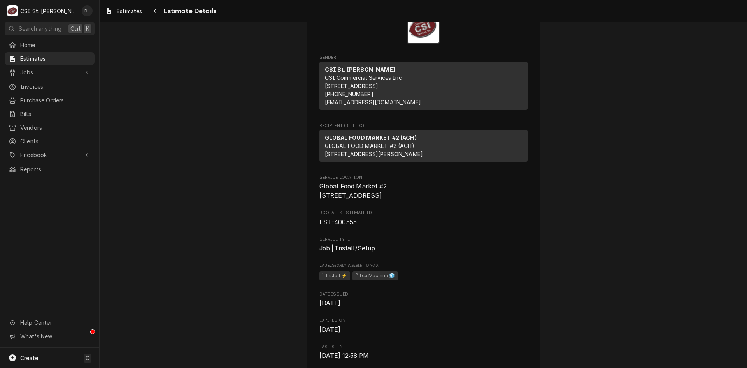
scroll to position [0, 0]
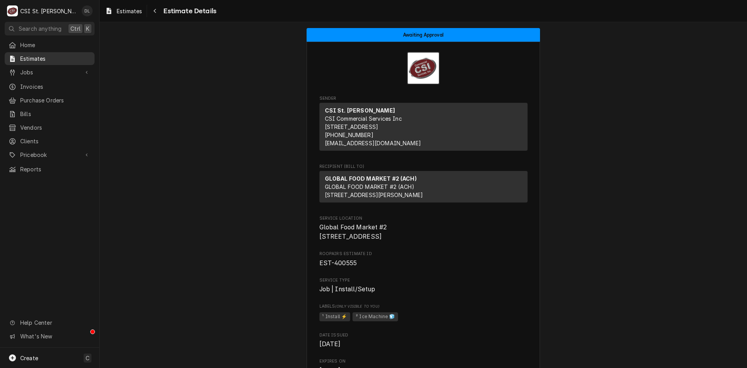
click at [39, 52] on link "Estimates" at bounding box center [50, 58] width 90 height 13
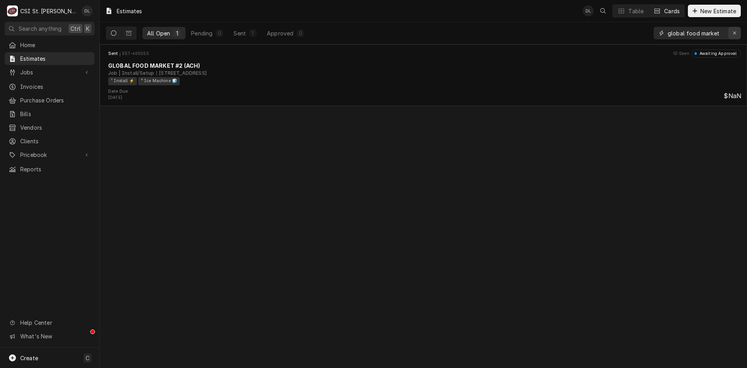
click at [735, 32] on icon "Erase input" at bounding box center [735, 32] width 4 height 5
click at [721, 32] on input "Dynamic Content Wrapper" at bounding box center [704, 33] width 73 height 12
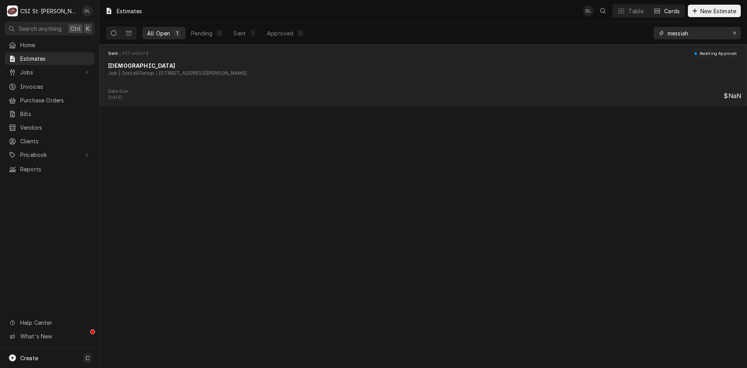
type input "messiah"
click at [247, 77] on div "[STREET_ADDRESS][PERSON_NAME]" at bounding box center [201, 73] width 90 height 7
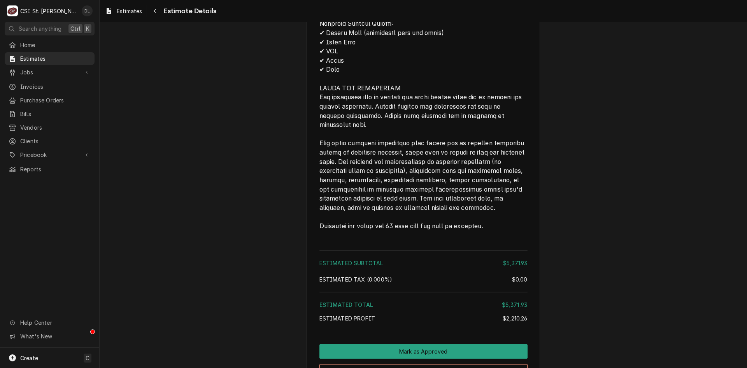
scroll to position [1635, 0]
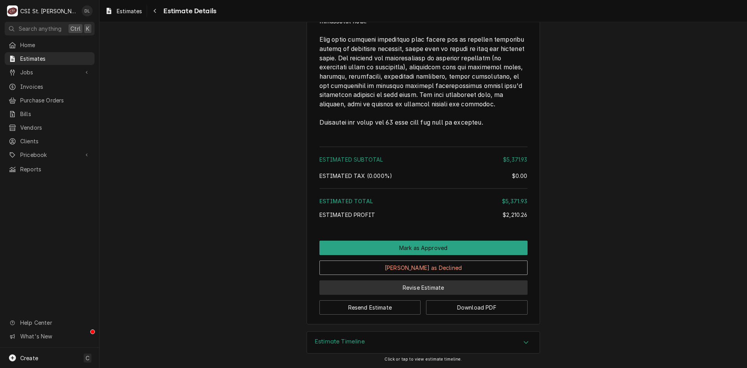
click at [451, 286] on button "Revise Estimate" at bounding box center [423, 287] width 208 height 14
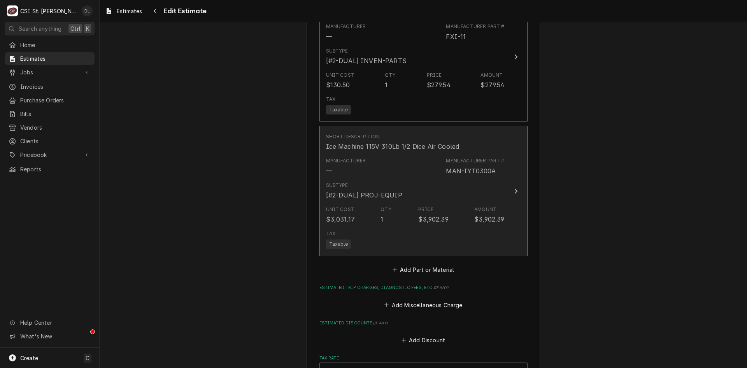
scroll to position [1634, 0]
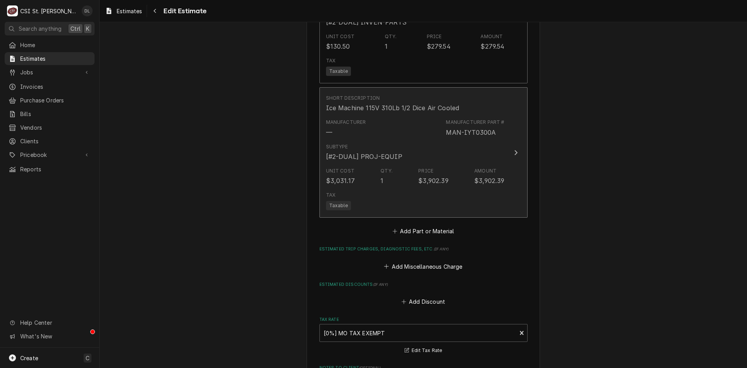
click at [412, 167] on div "Unit Cost $3,031.17 Qty. 1 Price $3,902.39 Amount $3,902.39" at bounding box center [415, 176] width 179 height 24
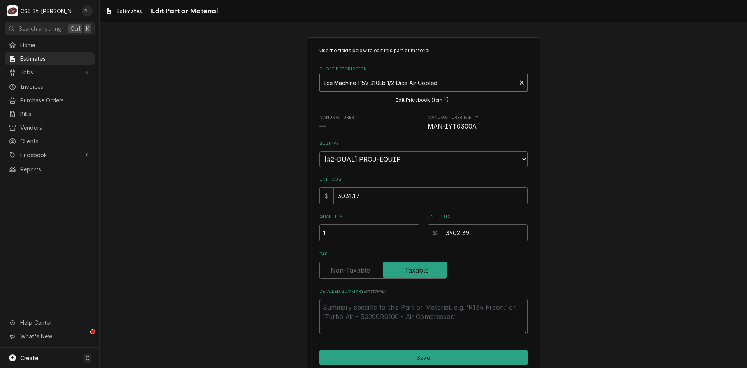
type textarea "x"
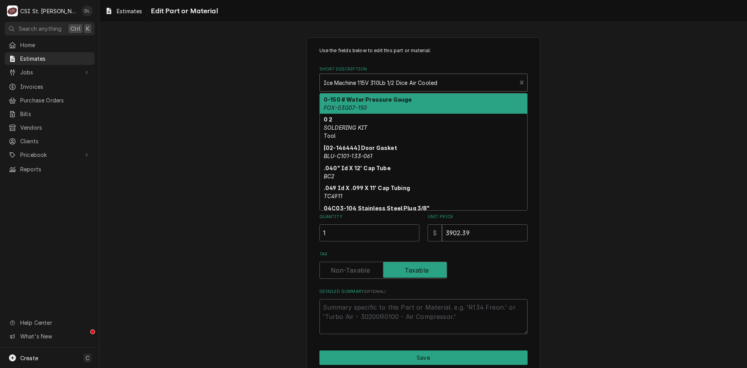
click at [456, 77] on div "Short Description" at bounding box center [418, 82] width 189 height 14
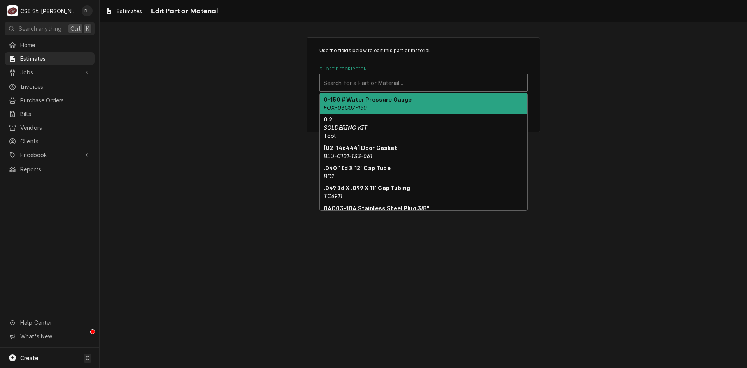
click at [433, 79] on div "Short Description" at bounding box center [424, 82] width 200 height 14
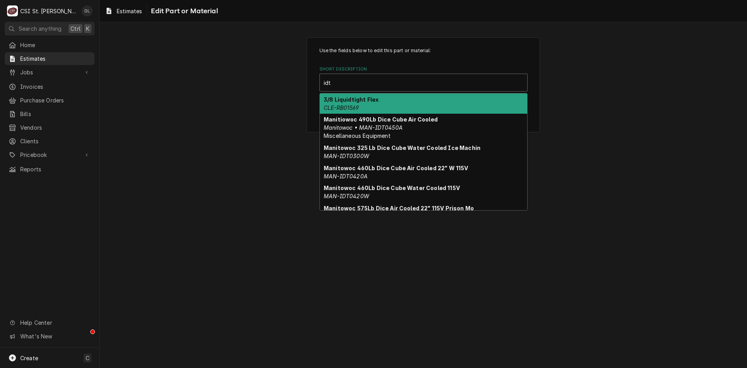
type input "idt"
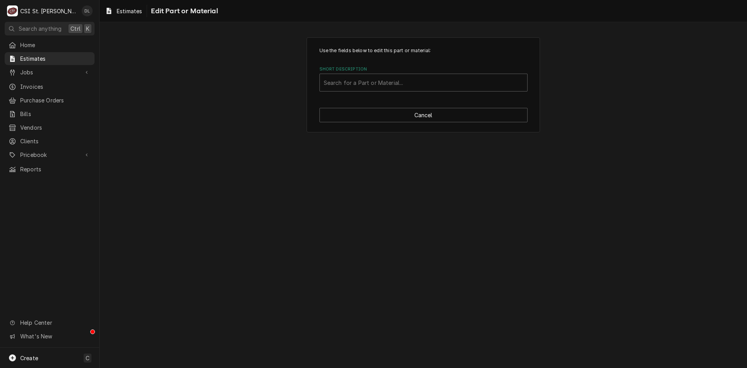
click at [136, 109] on div "Use the fields below to edit this part or material: Short Description Search fo…" at bounding box center [424, 84] width 648 height 109
click at [434, 108] on div "Use the fields below to edit this part or material: Short Description Search fo…" at bounding box center [423, 84] width 233 height 95
click at [435, 114] on button "Cancel" at bounding box center [423, 115] width 208 height 14
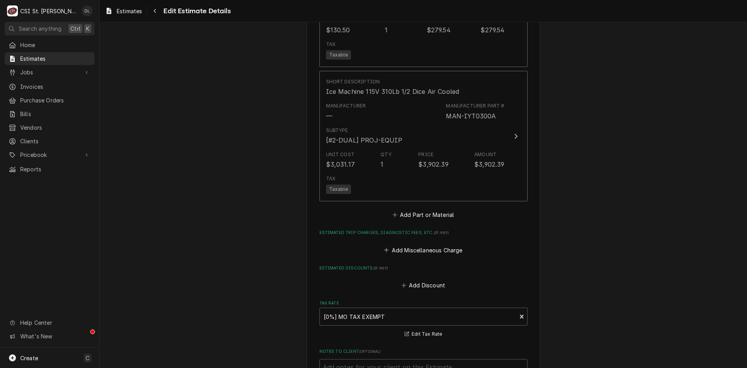
scroll to position [1653, 0]
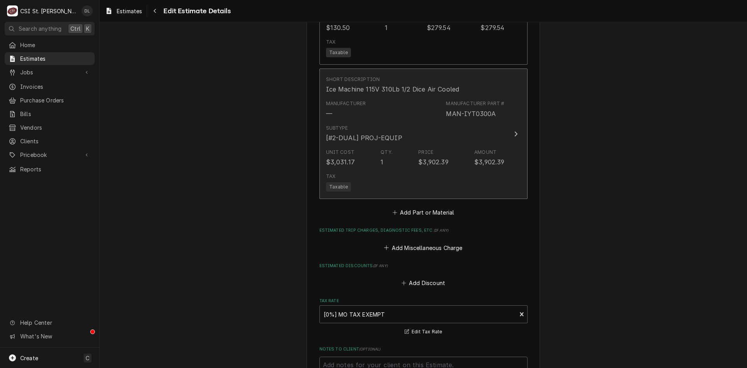
click at [418, 149] on div "Price $3,902.39" at bounding box center [433, 158] width 30 height 18
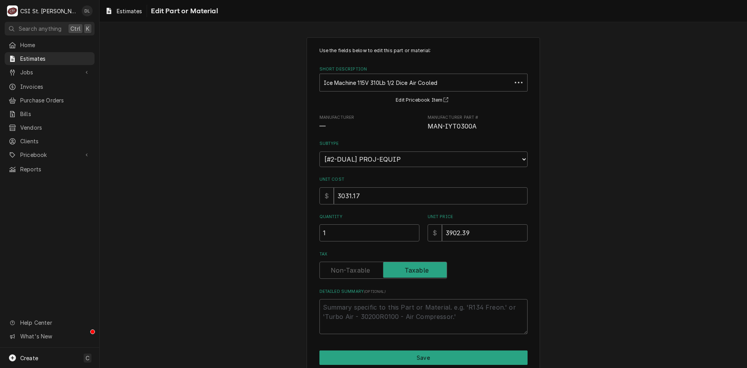
type textarea "x"
click at [387, 86] on div "Short Description" at bounding box center [418, 82] width 189 height 14
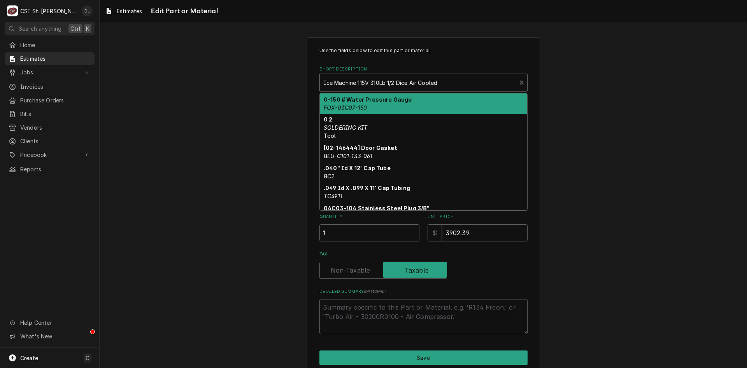
click at [510, 79] on div "Ice Machine 115V 310Lb 1/2 Dice Air Cooled MAN-IYT0300A" at bounding box center [418, 82] width 197 height 17
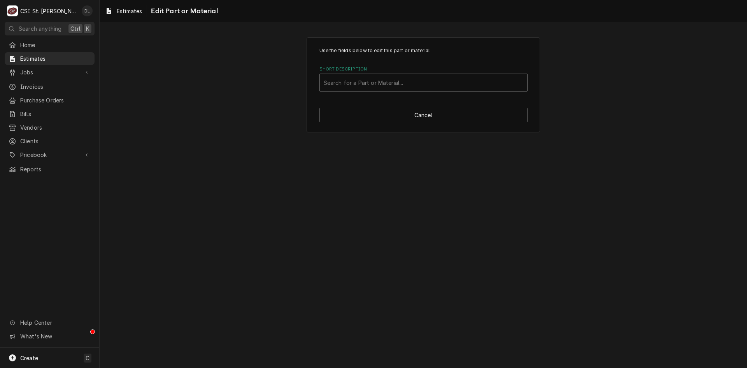
click at [492, 82] on div "Short Description" at bounding box center [424, 82] width 200 height 14
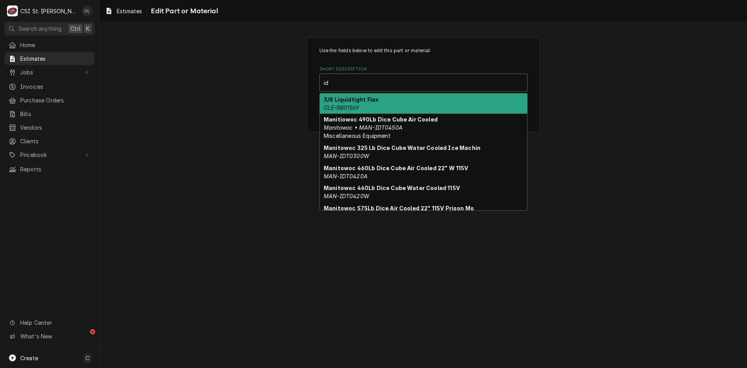
type input "i"
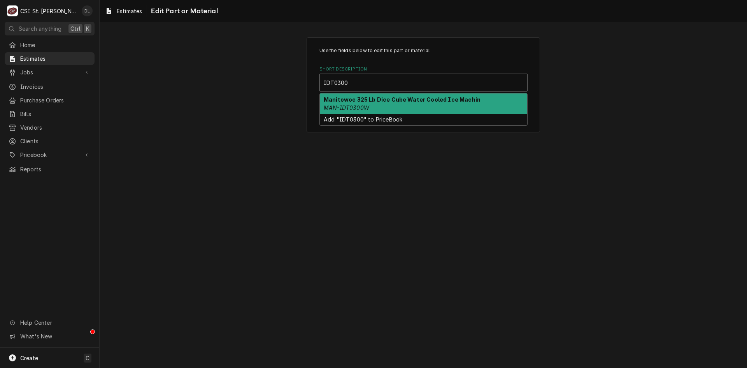
type input "IDT0300A"
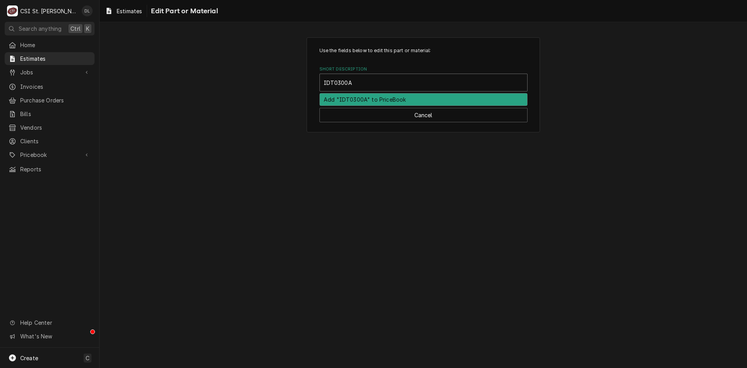
click at [377, 100] on div "Add "IDT0300A" to PriceBook" at bounding box center [423, 99] width 207 height 12
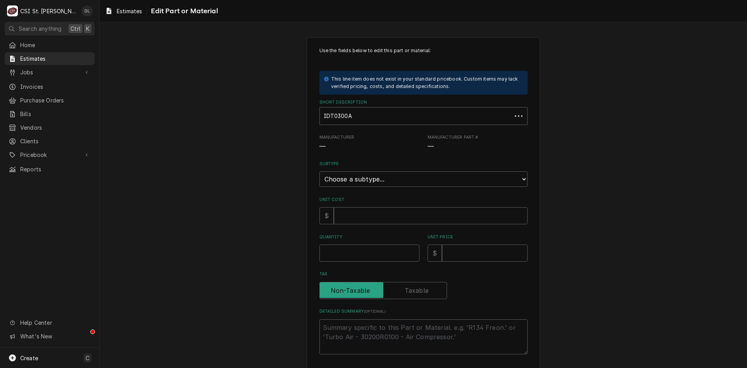
type textarea "x"
click at [507, 176] on select "Choose a subtype... [#2-DUAL] AFTERHRS-WH-CHG-2 [#2-DUAL] BEV-EQUIP [#2-DUAL] B…" at bounding box center [423, 179] width 208 height 16
select select "4"
click at [319, 171] on select "Choose a subtype... [#2-DUAL] AFTERHRS-WH-CHG-2 [#2-DUAL] BEV-EQUIP [#2-DUAL] B…" at bounding box center [423, 179] width 208 height 16
click at [362, 215] on input "Unit Cost" at bounding box center [431, 215] width 194 height 17
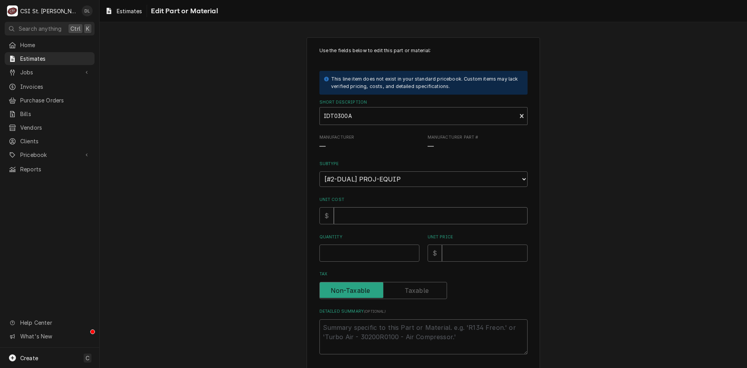
type textarea "x"
type input "3"
type textarea "x"
type input "30"
type textarea "x"
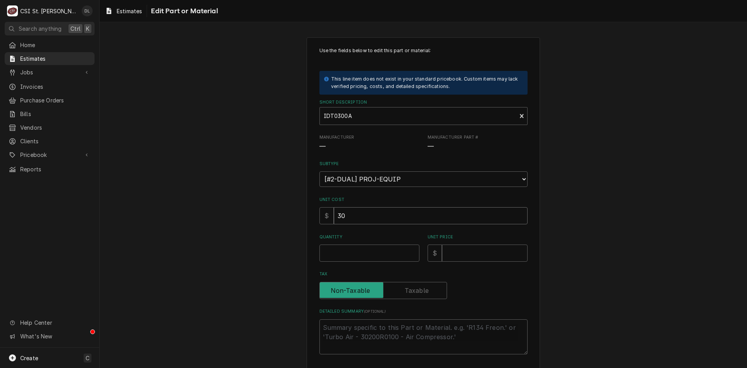
type input "309"
type textarea "x"
type input "3093"
type textarea "x"
type input "3093"
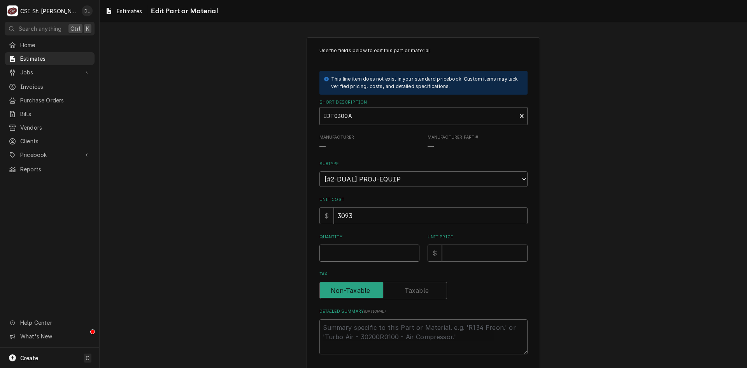
type textarea "x"
type input "1"
type textarea "x"
type input "3"
type textarea "x"
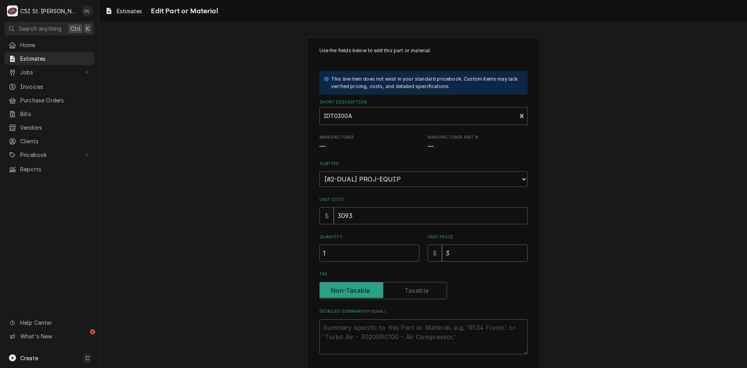
type input "39"
type textarea "x"
type input "390"
type textarea "x"
type input "3902"
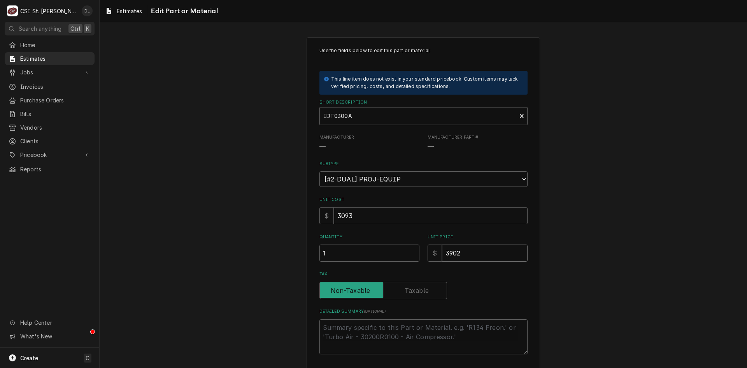
type textarea "x"
type input "3902.3"
type textarea "x"
type input "3902.39"
type textarea "x"
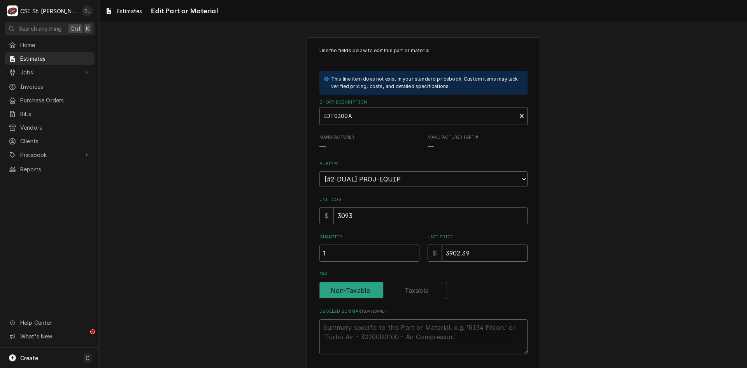
type input "3902.39"
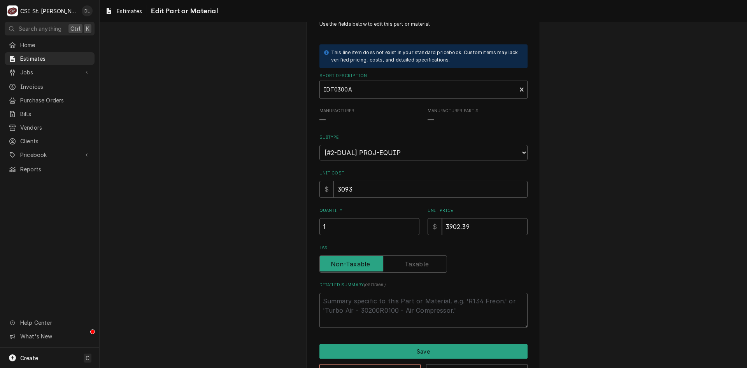
scroll to position [54, 0]
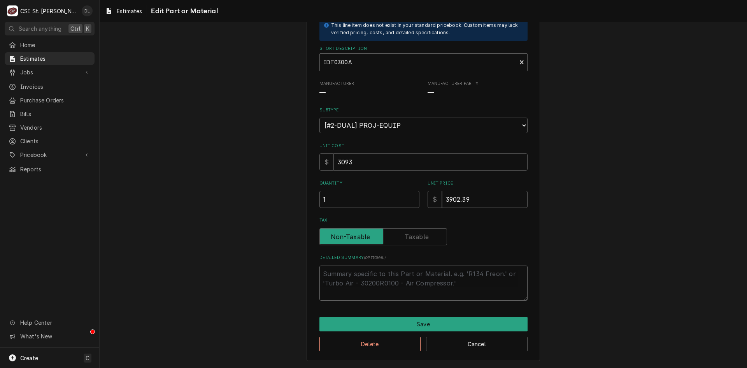
click at [361, 277] on textarea "Detailed Summary ( optional )" at bounding box center [423, 282] width 208 height 35
type textarea "x"
type textarea "m"
type textarea "x"
type textarea "mA"
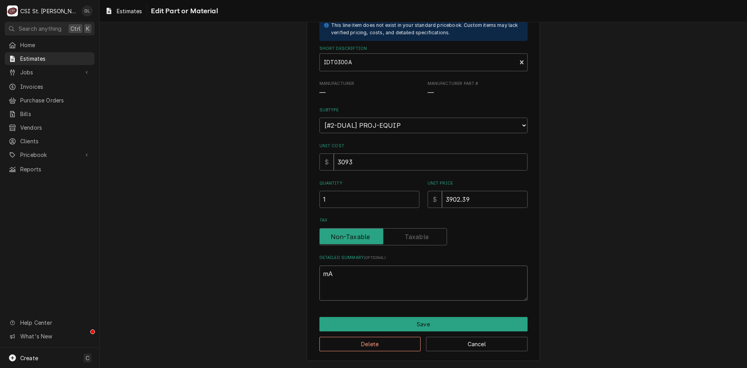
type textarea "x"
type textarea "mAN"
type textarea "x"
type textarea "mA"
type textarea "x"
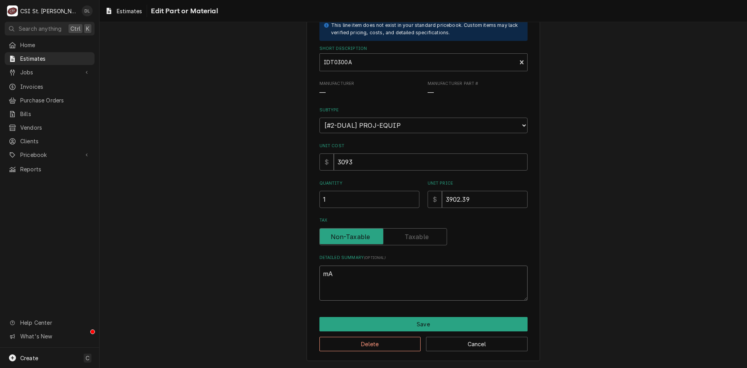
type textarea "m"
type textarea "x"
type textarea "M"
type textarea "x"
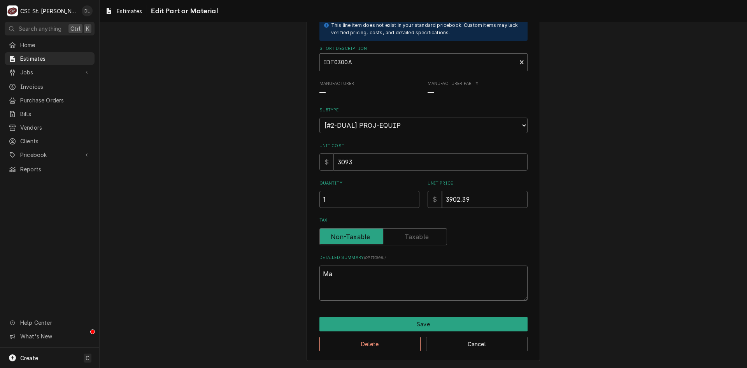
type textarea "Man"
type textarea "x"
type textarea "Mani"
type textarea "x"
type textarea "Manit"
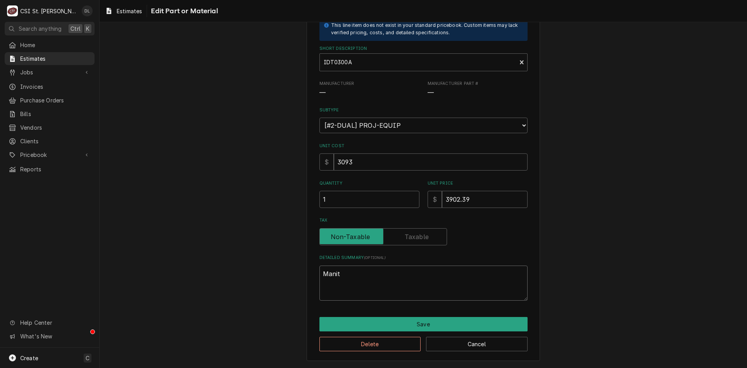
type textarea "x"
type textarea "Manito"
type textarea "x"
type textarea "Manitow"
type textarea "x"
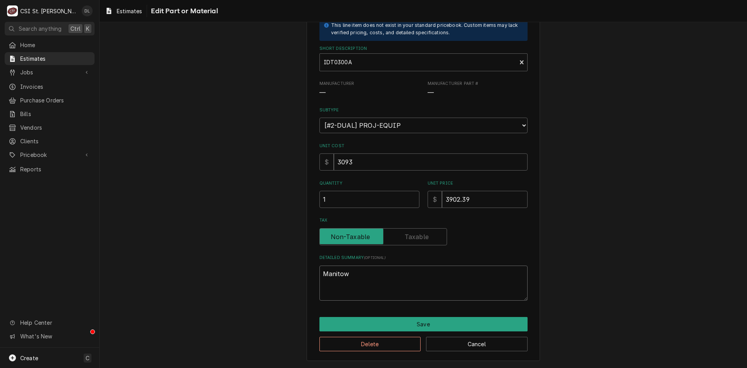
type textarea "Manitowo"
type textarea "x"
type textarea "Manitowoc"
type textarea "x"
type textarea "Manitowoc"
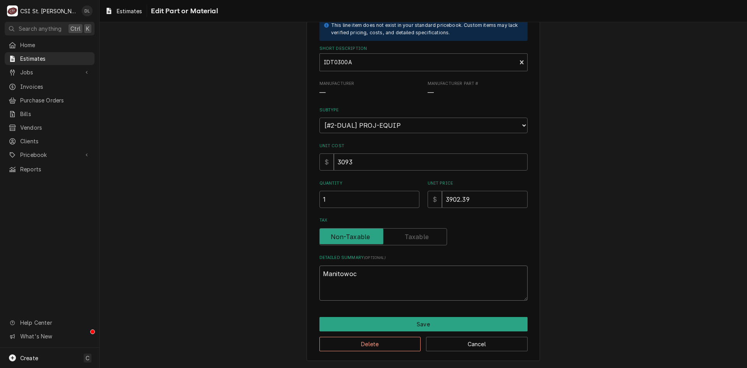
type textarea "x"
type textarea "Manitowoc f"
type textarea "x"
type textarea "Manitowoc fu"
type textarea "x"
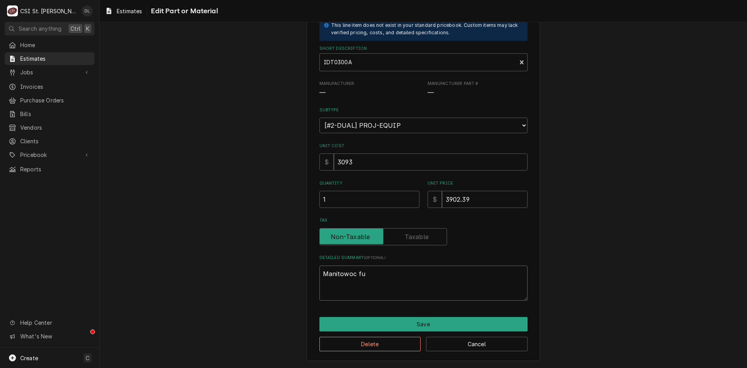
type textarea "Manitowoc ful"
type textarea "x"
type textarea "Manitowoc full"
type textarea "x"
type textarea "Manitowoc full"
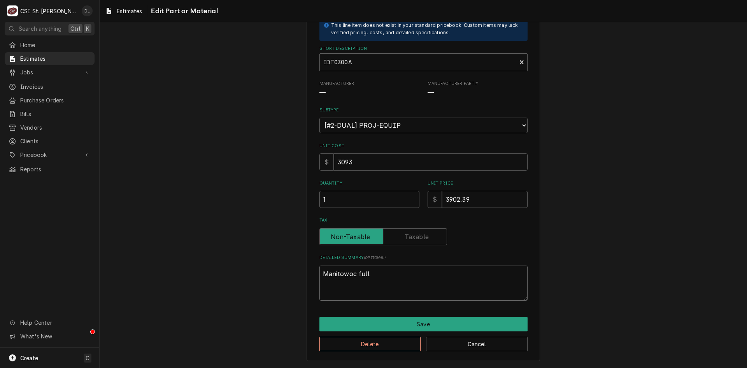
type textarea "x"
type textarea "Manitowoc full d"
type textarea "x"
type textarea "Manitowoc full di"
type textarea "x"
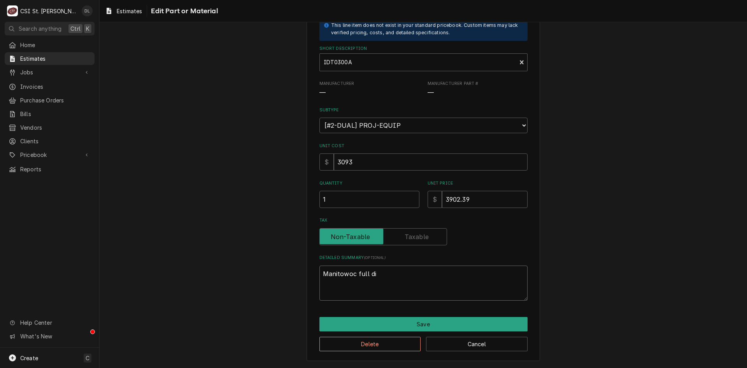
type textarea "Manitowoc full dic"
type textarea "x"
type textarea "Manitowoc full dice"
type textarea "x"
type textarea "Manitowoc full dice"
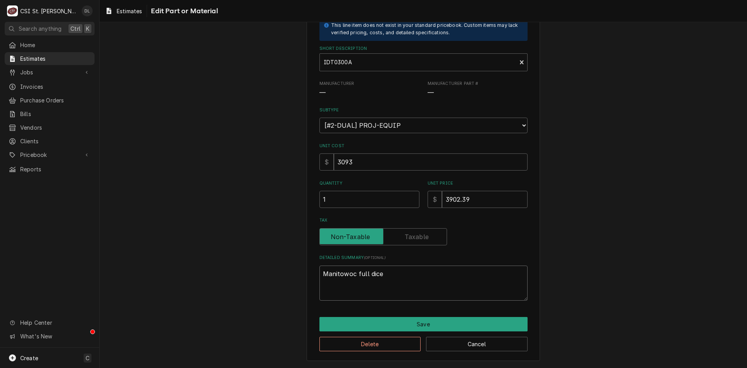
type textarea "x"
type textarea "Manitowoc full dice i"
type textarea "x"
type textarea "Manitowoc full dice ic"
type textarea "x"
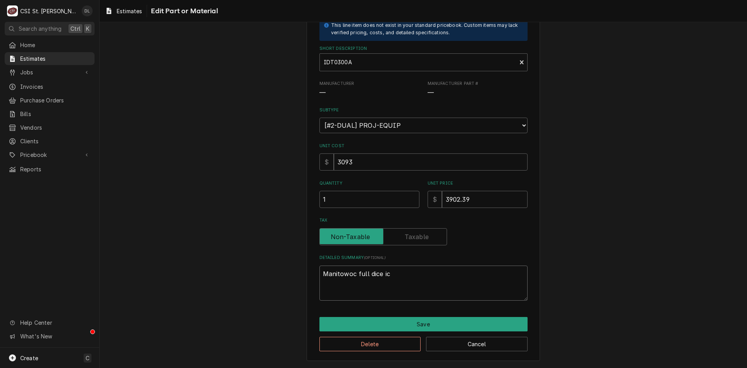
type textarea "Manitowoc full dice ice"
type textarea "x"
type textarea "Manitowoc full dice ice"
type textarea "x"
type textarea "Manitowoc full dice ice ma"
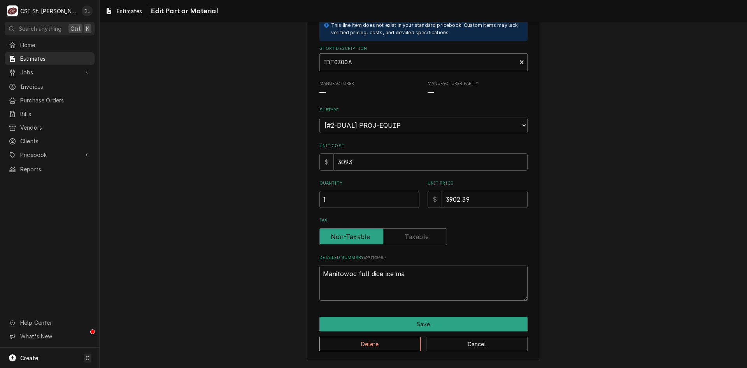
type textarea "x"
type textarea "Manitowoc full dice ice mac"
type textarea "x"
type textarea "Manitowoc full dice ice mach"
type textarea "x"
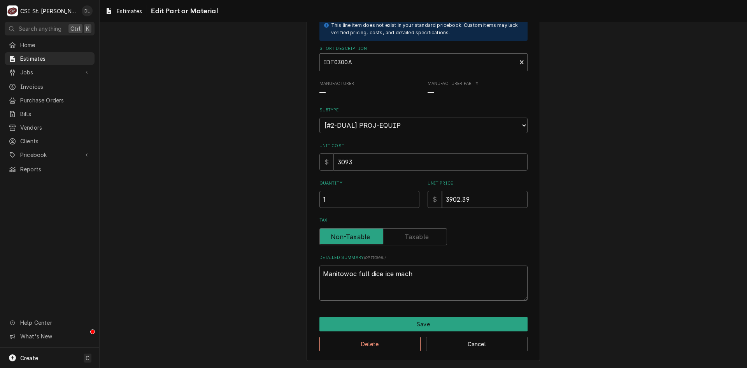
type textarea "Manitowoc full dice ice machi"
type textarea "x"
type textarea "Manitowoc full dice ice machin"
type textarea "x"
type textarea "Manitowoc full dice ice machine"
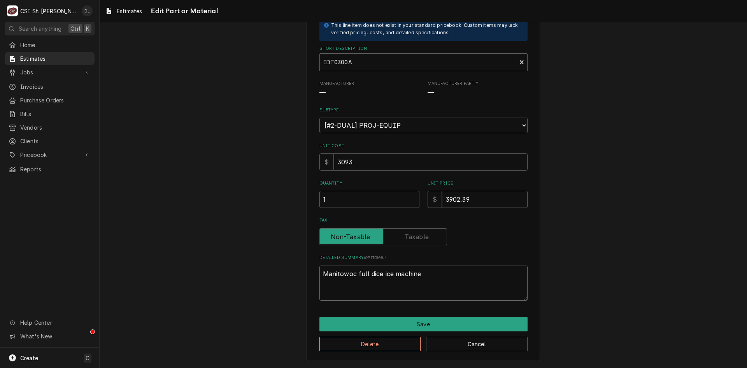
type textarea "x"
type textarea "Manitowoc full dice ice machine."
type textarea "x"
type textarea "Manitowoc full dice ice machine."
type textarea "x"
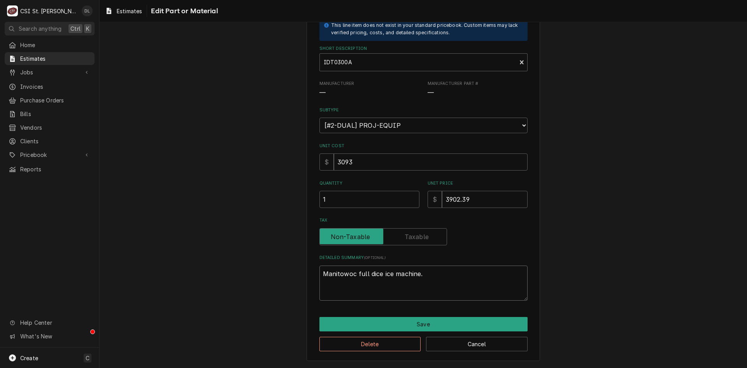
type textarea "Manitowoc full dice ice machine. 1"
type textarea "x"
type textarea "Manitowoc full dice ice machine. 11"
type textarea "x"
type textarea "Manitowoc full dice ice machine. 115"
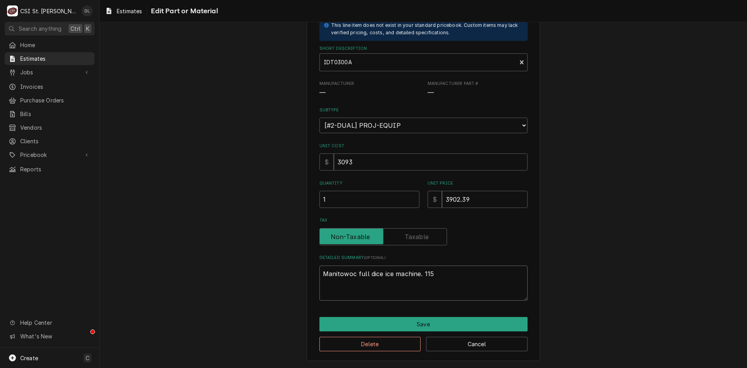
type textarea "x"
type textarea "Manitowoc full dice ice machine. 115"
type textarea "x"
type textarea "Manitowoc full dice ice machine. 115 v"
type textarea "x"
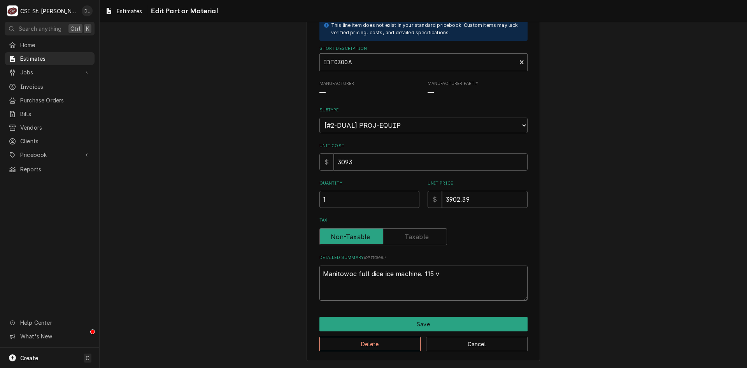
type textarea "Manitowoc full dice ice machine. 115 vo"
type textarea "x"
type textarea "Manitowoc full dice ice machine. 115 vol"
type textarea "x"
type textarea "Manitowoc full dice ice machine. 115 volt"
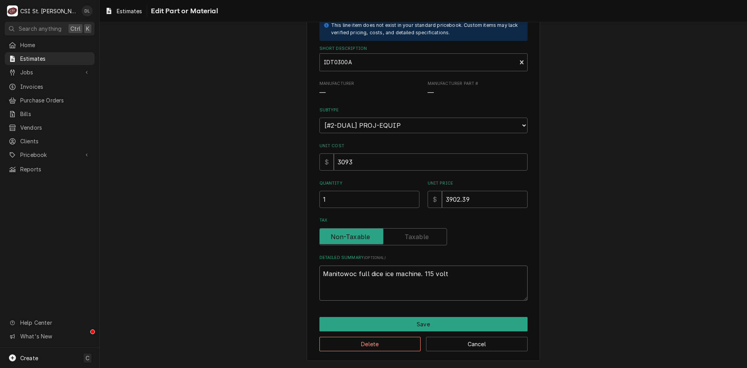
type textarea "x"
type textarea "Manitowoc full dice ice machine. 115 volt"
type textarea "x"
type textarea "Manitowoc full dice ice machine. 115 volt 3"
type textarea "x"
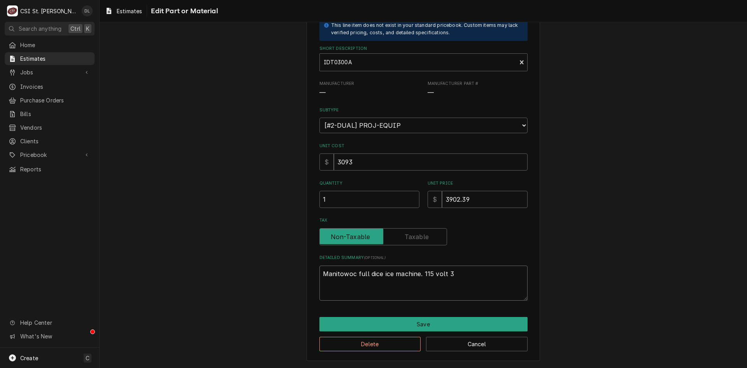
type textarea "Manitowoc full dice ice machine. 115 volt 30"
type textarea "x"
type textarea "Manitowoc full dice ice machine. 115 volt 300"
type textarea "x"
type textarea "Manitowoc full dice ice machine. 115 volt 300l"
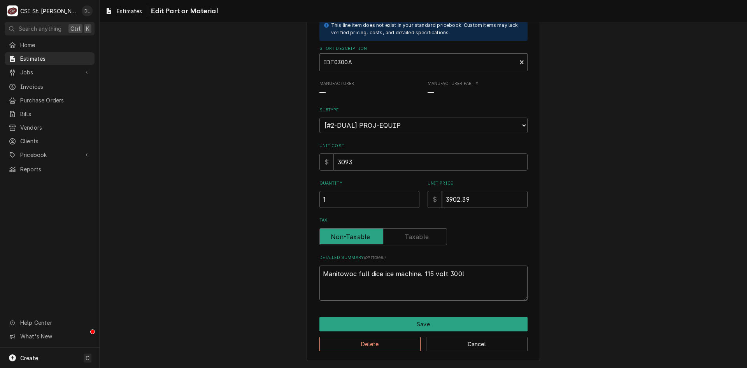
type textarea "x"
type textarea "Manitowoc full dice ice machine. 115 volt 300lb"
type textarea "x"
type textarea "Manitowoc full dice ice machine. 115 volt 300lb"
type textarea "x"
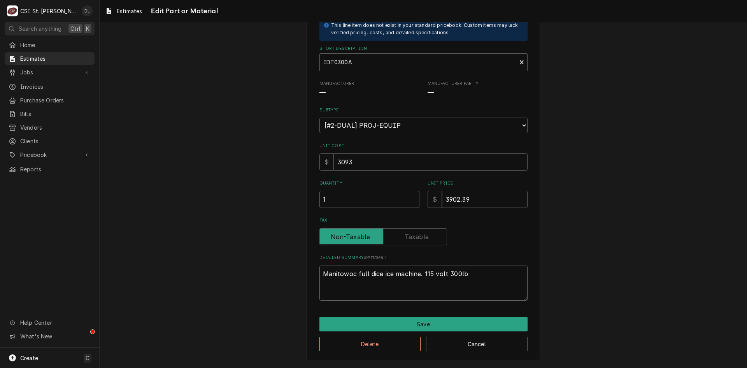
type textarea "Manitowoc full dice ice machine. 115 volt 300lb c"
type textarea "x"
type textarea "Manitowoc full dice ice machine. 115 volt 300lb ca"
type textarea "x"
type textarea "Manitowoc full dice ice machine. 115 volt 300lb capa"
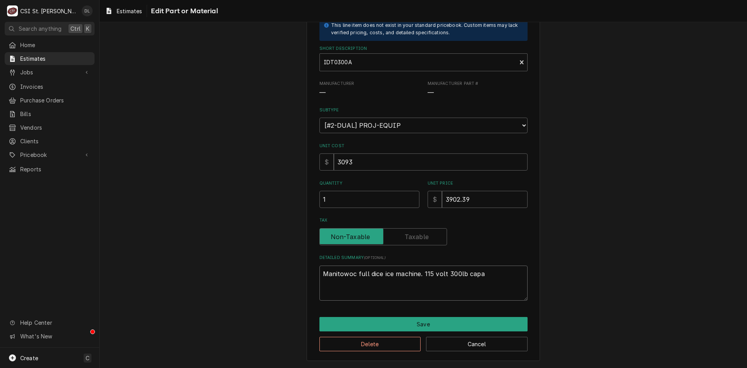
type textarea "x"
type textarea "Manitowoc full dice ice machine. 115 volt 300lb capac"
type textarea "x"
type textarea "Manitowoc full dice ice machine. 115 volt 300lb capacti"
type textarea "x"
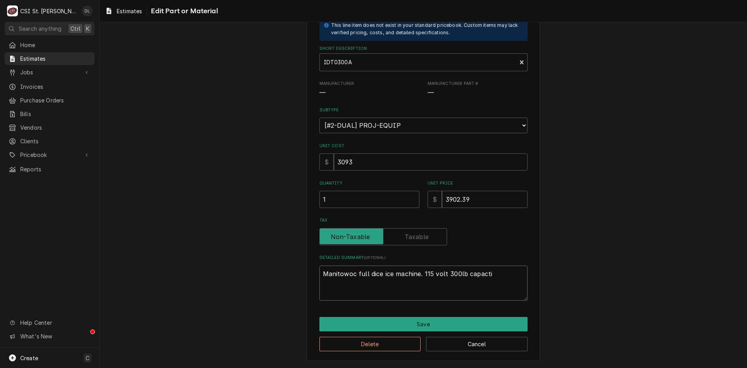
type textarea "Manitowoc full dice ice machine. 115 volt 300lb capact"
type textarea "x"
type textarea "Manitowoc full dice ice machine. 115 volt 300lb capac"
type textarea "x"
type textarea "Manitowoc full dice ice machine. 115 volt 300lb capaci"
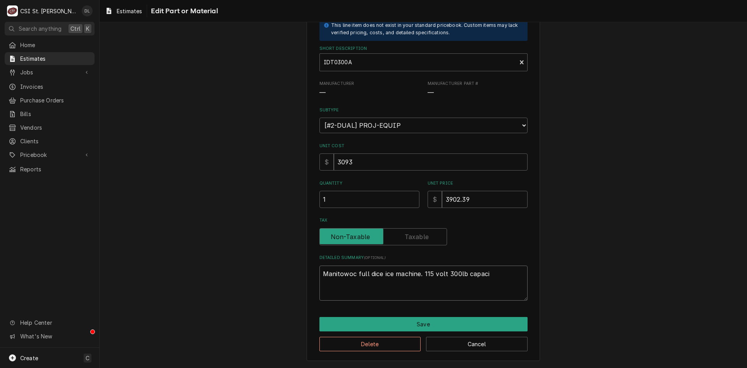
type textarea "x"
type textarea "Manitowoc full dice ice machine. 115 volt 300lb capacit"
type textarea "x"
type textarea "Manitowoc full dice ice machine. 115 volt 300lb capacity"
type textarea "x"
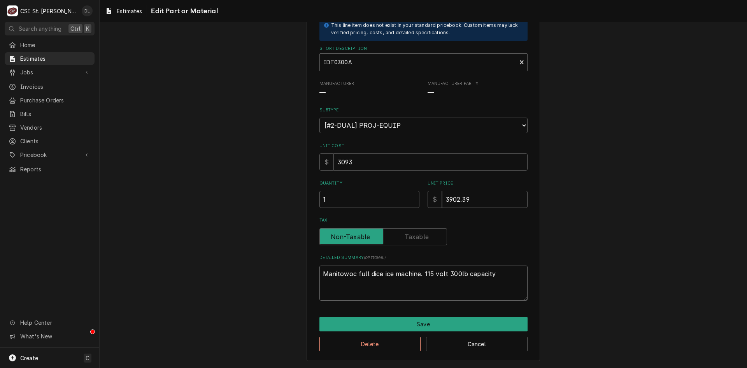
type textarea "Manitowoc full dice ice machine. 115 volt 300lb capacity."
type textarea "x"
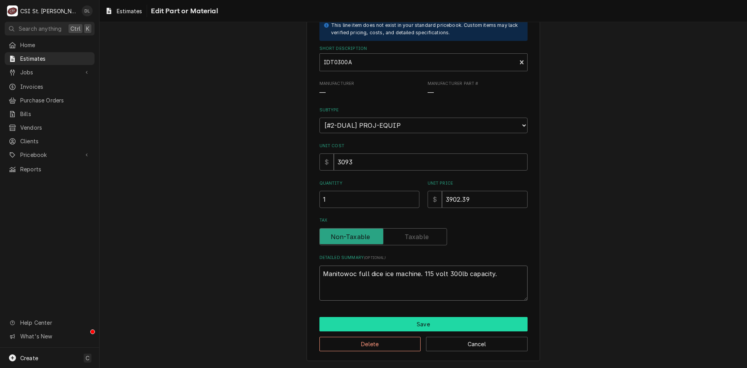
type textarea "Manitowoc full dice ice machine. 115 volt 300lb capacity."
click at [418, 323] on button "Save" at bounding box center [423, 324] width 208 height 14
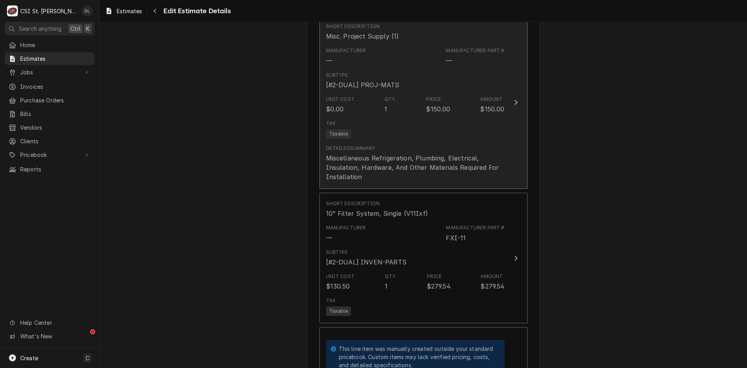
scroll to position [1975, 0]
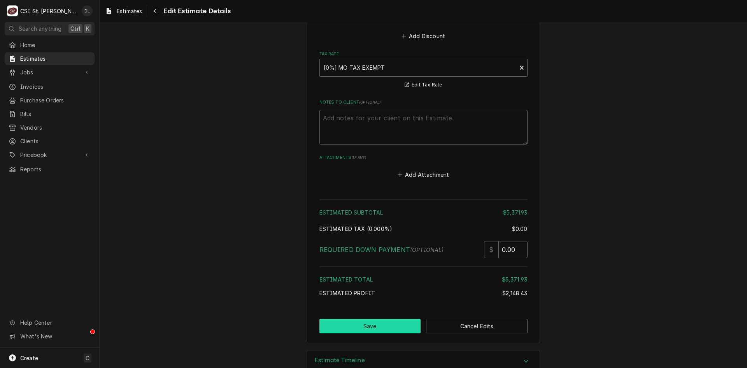
click at [379, 319] on button "Save" at bounding box center [370, 326] width 102 height 14
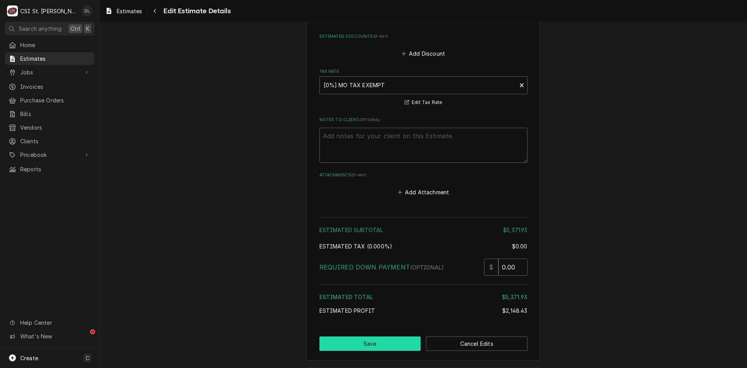
click at [395, 336] on button "Save" at bounding box center [370, 343] width 102 height 14
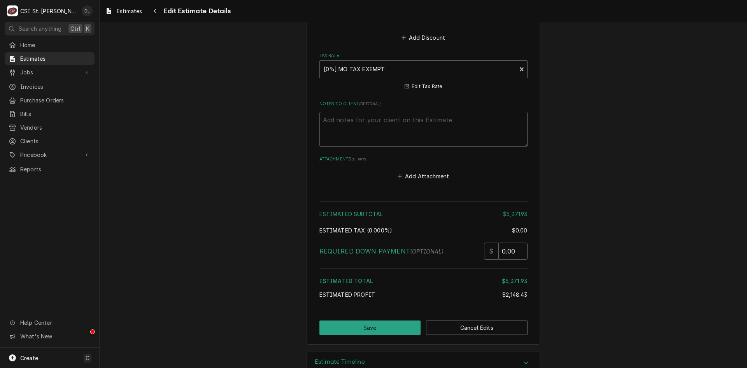
scroll to position [1992, 0]
click at [370, 319] on button "Save" at bounding box center [370, 326] width 102 height 14
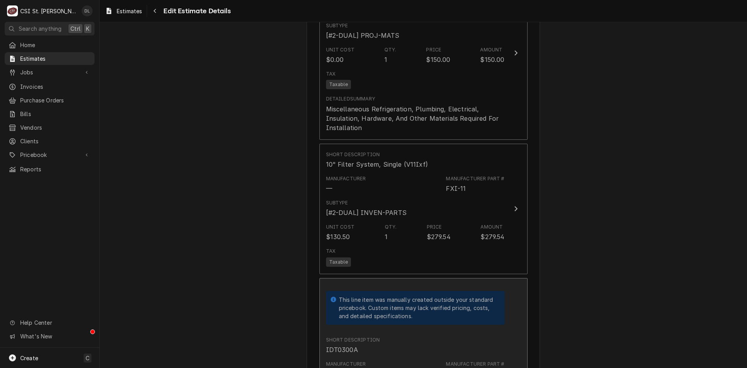
scroll to position [1487, 0]
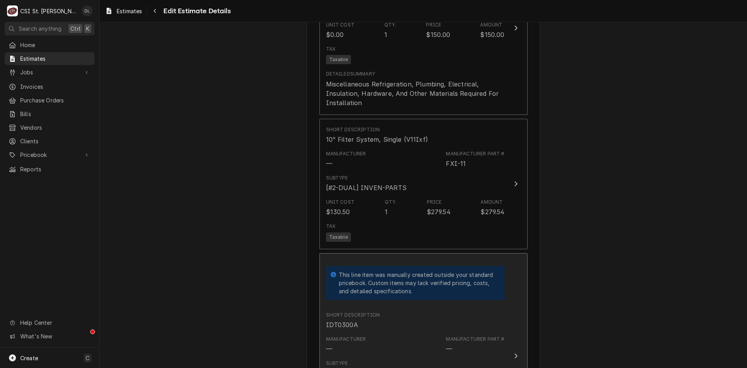
click at [425, 308] on div "Short Description IDT0300A" at bounding box center [415, 320] width 179 height 24
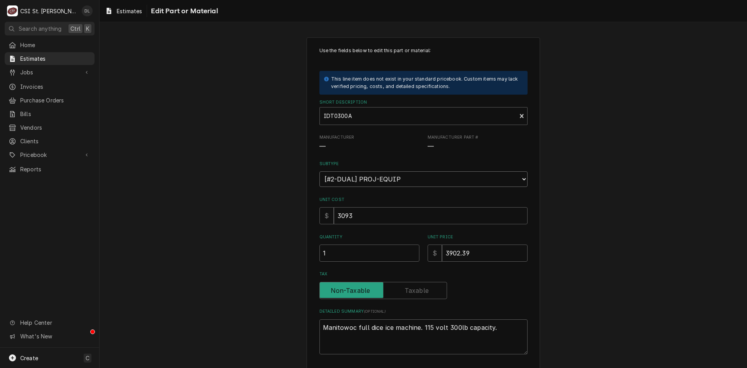
click at [514, 179] on select "Choose a subtype... [#2-DUAL] AFTERHRS-WH-CHG-2 [#2-DUAL] BEV-EQUIP [#2-DUAL] B…" at bounding box center [423, 179] width 208 height 16
click at [498, 146] on span "—" at bounding box center [478, 146] width 100 height 9
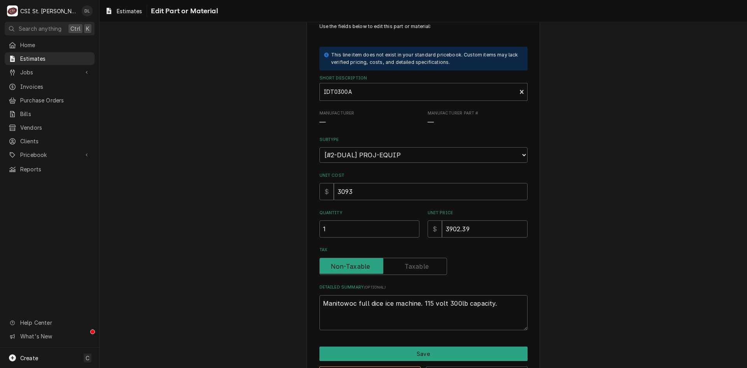
scroll to position [54, 0]
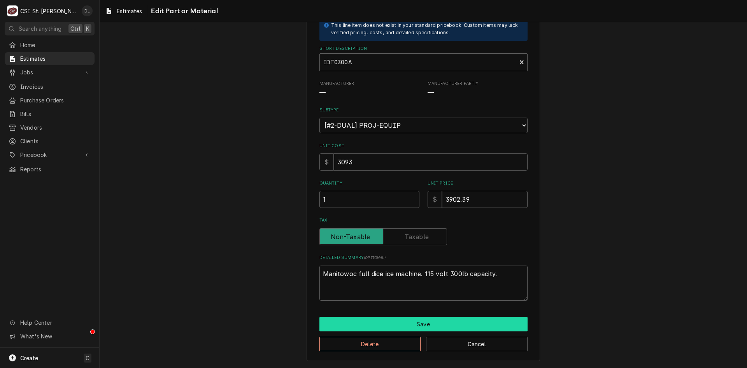
click at [398, 325] on button "Save" at bounding box center [423, 324] width 208 height 14
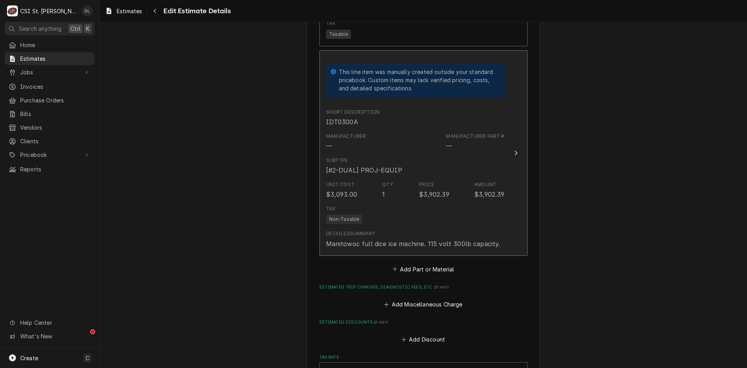
scroll to position [1720, 0]
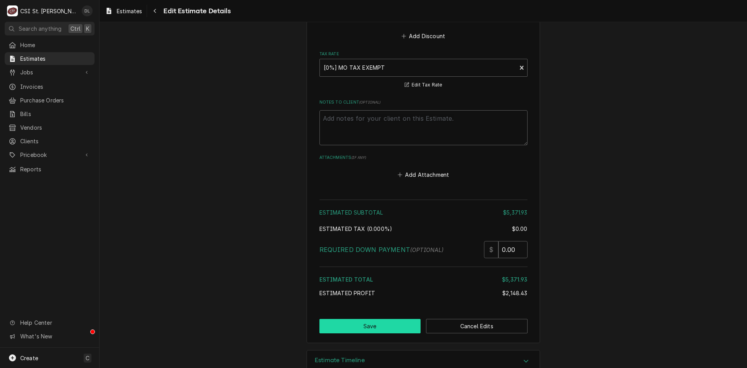
click at [388, 319] on button "Save" at bounding box center [370, 326] width 102 height 14
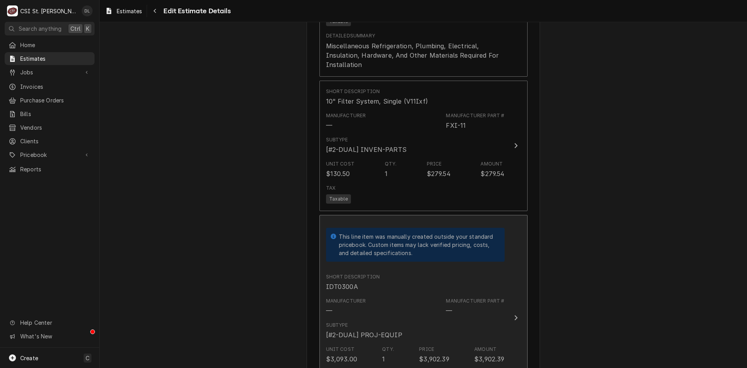
scroll to position [1525, 0]
click at [452, 232] on div "This line item was manually created outside your standard pricebook. Custom ite…" at bounding box center [418, 244] width 158 height 25
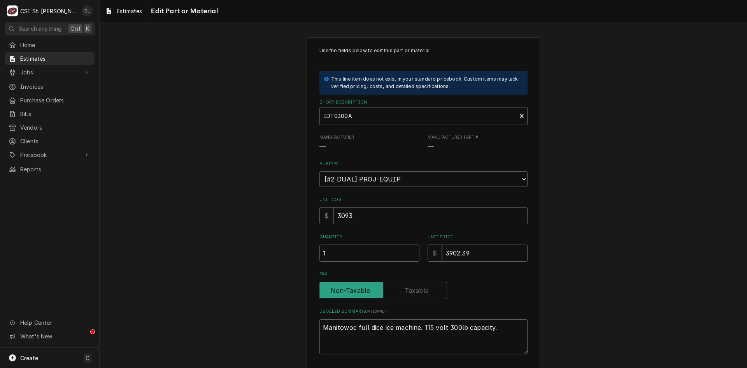
click at [424, 142] on div "Manufacturer — Manufacturer Part # —" at bounding box center [423, 142] width 208 height 17
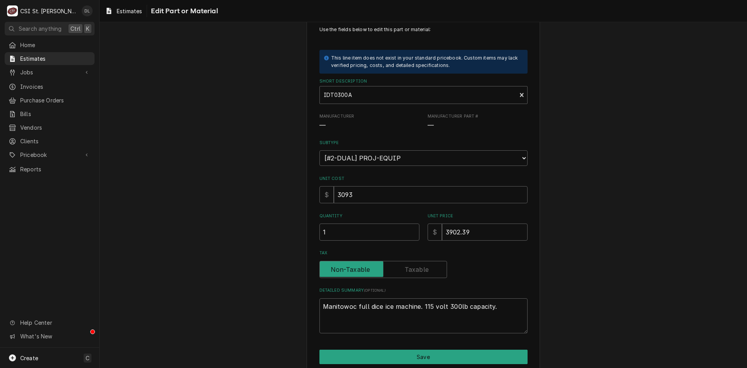
scroll to position [54, 0]
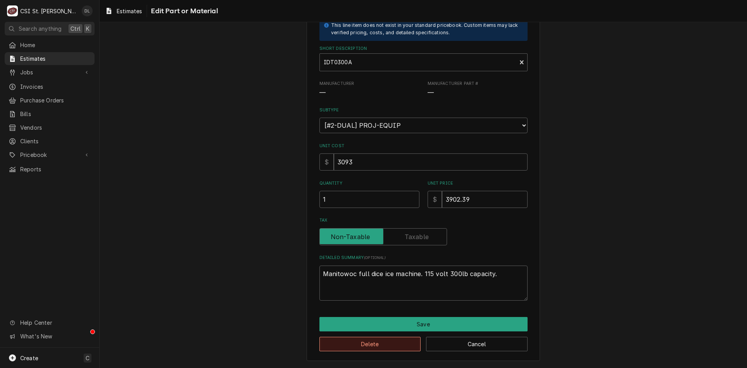
click at [389, 344] on button "Delete" at bounding box center [370, 344] width 102 height 14
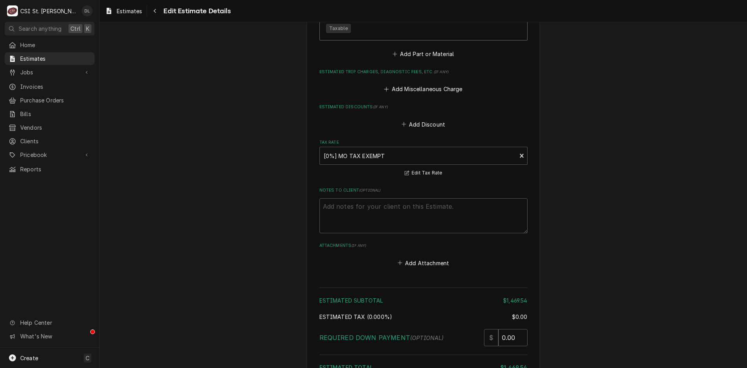
type textarea "x"
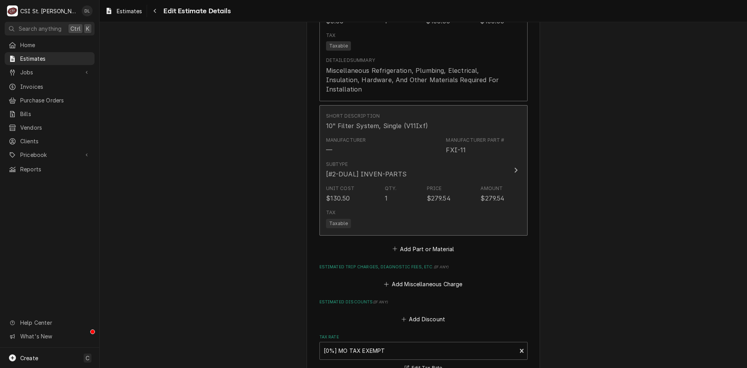
scroll to position [1404, 0]
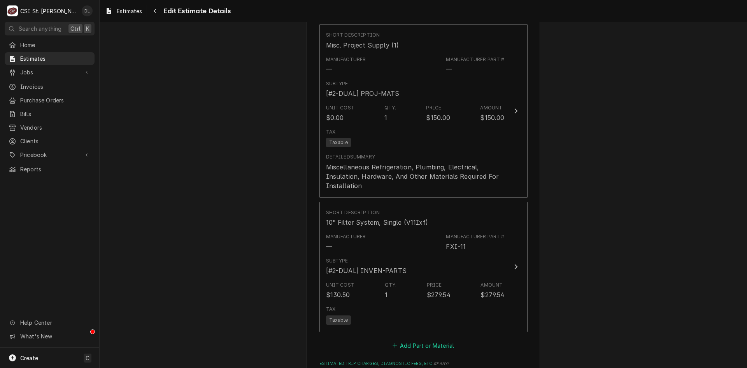
click at [393, 342] on icon "Estimated Parts and Materials" at bounding box center [395, 344] width 5 height 5
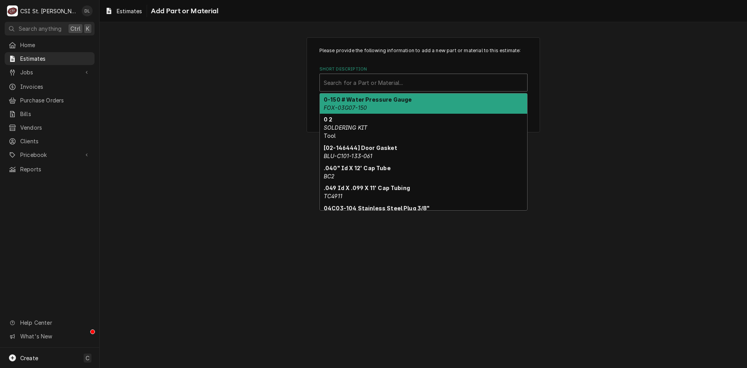
click at [375, 84] on div "Short Description" at bounding box center [424, 82] width 200 height 14
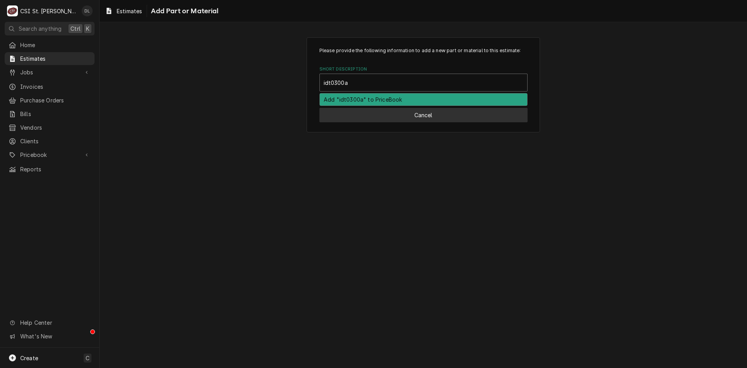
type input "idt0300a"
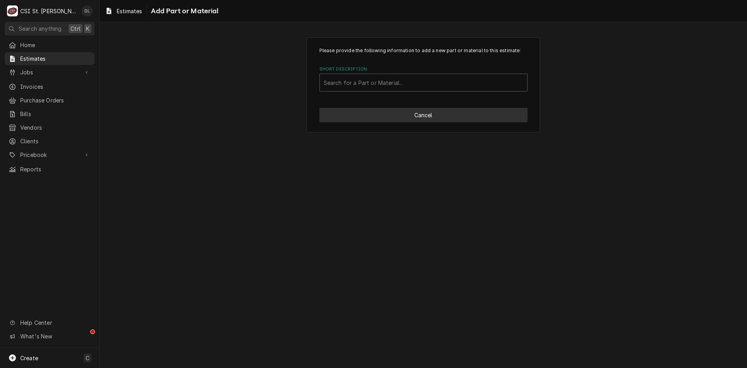
click at [419, 116] on button "Cancel" at bounding box center [423, 115] width 208 height 14
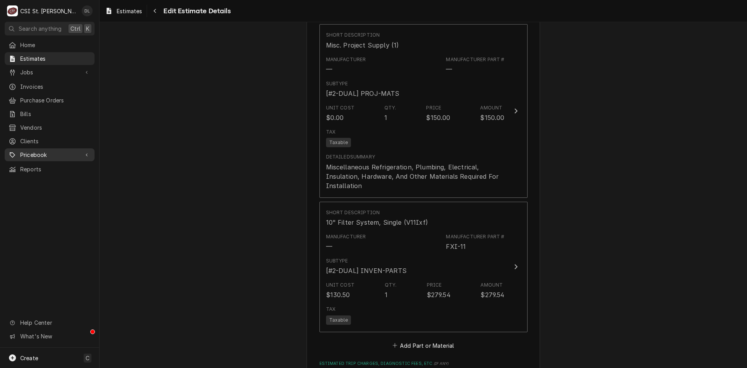
scroll to position [1467, 0]
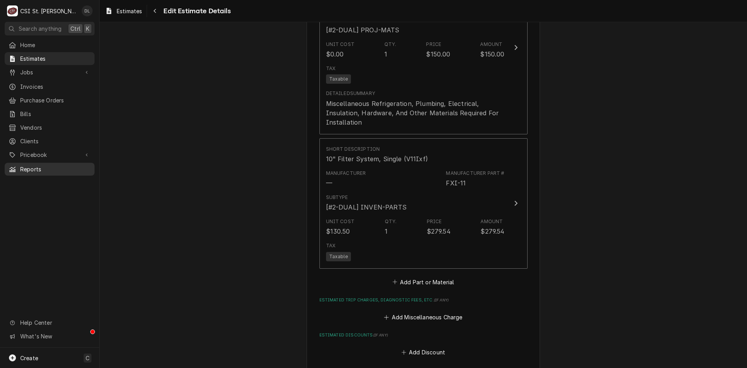
type textarea "x"
click at [29, 154] on div "Pricebook" at bounding box center [49, 155] width 87 height 10
click at [44, 178] on span "Parts & Materials" at bounding box center [55, 182] width 70 height 8
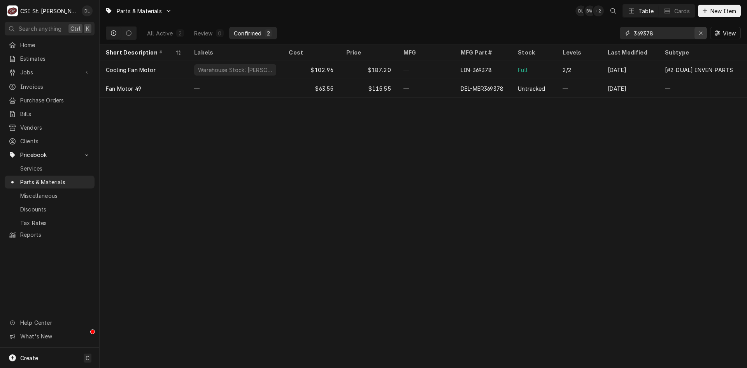
click at [702, 31] on icon "Erase input" at bounding box center [701, 32] width 4 height 5
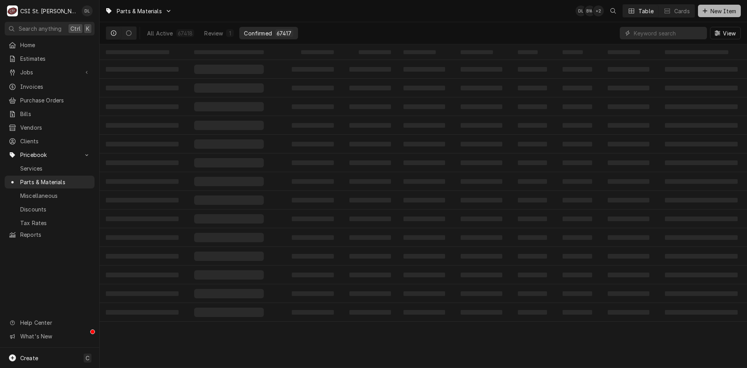
click at [710, 7] on button "New Item" at bounding box center [719, 11] width 43 height 12
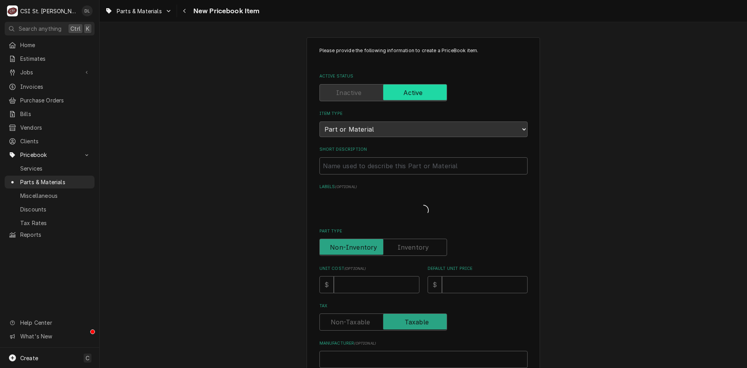
type textarea "x"
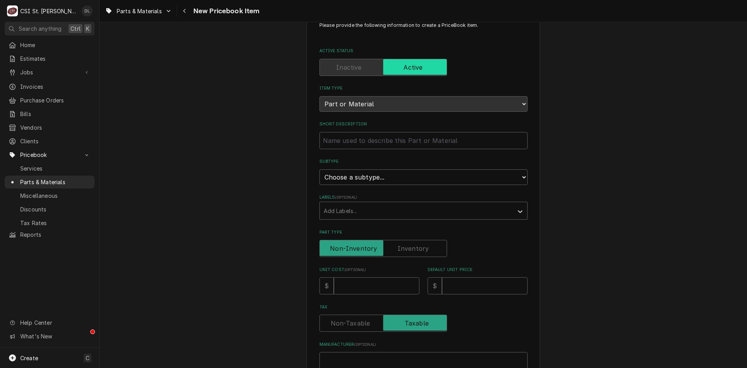
scroll to position [39, 0]
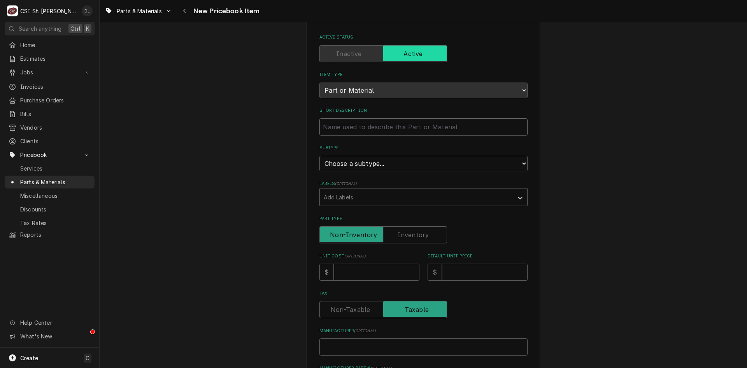
click at [390, 131] on input "Short Description" at bounding box center [423, 126] width 208 height 17
click at [469, 163] on select "Choose a subtype... [#2-DUAL] AFTERHRS-WH-CHG-2 [#2-DUAL] BEV-EQUIP [#2-DUAL] B…" at bounding box center [423, 164] width 208 height 16
select select "4"
click at [319, 156] on select "Choose a subtype... [#2-DUAL] AFTERHRS-WH-CHG-2 [#2-DUAL] BEV-EQUIP [#2-DUAL] B…" at bounding box center [423, 164] width 208 height 16
type textarea "x"
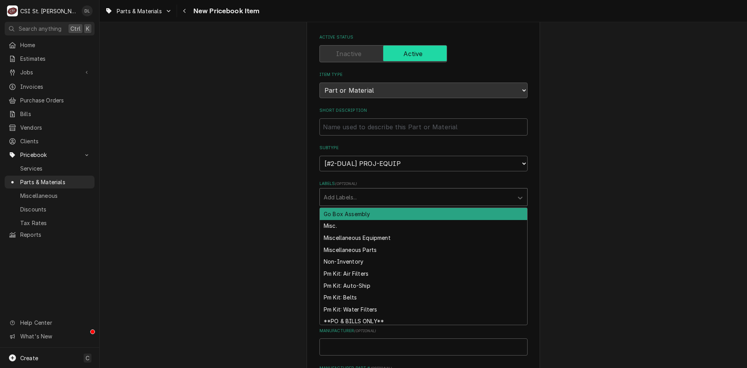
click at [366, 199] on div "Labels" at bounding box center [417, 197] width 186 height 14
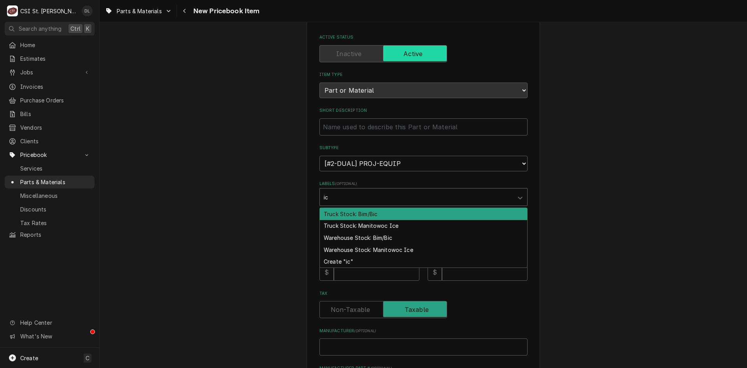
type input "ice"
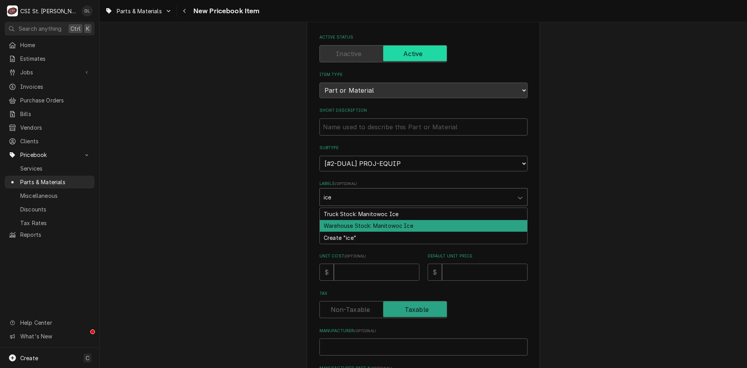
click at [390, 227] on div "Warehouse Stock: Manitowoc Ice" at bounding box center [423, 226] width 207 height 12
type textarea "x"
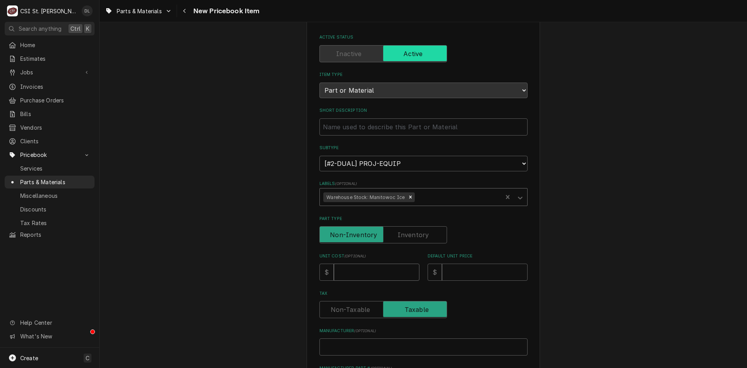
click at [383, 274] on input "Unit Cost ( optional )" at bounding box center [377, 271] width 86 height 17
type textarea "x"
type input "3"
type textarea "x"
type input "30"
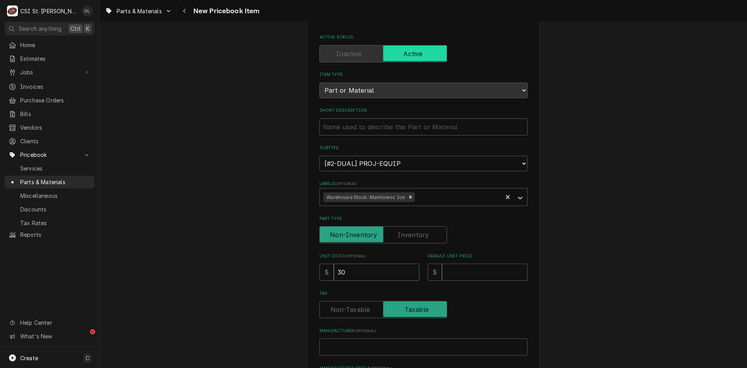
type textarea "x"
type input "309"
type textarea "x"
type input "3091"
type textarea "x"
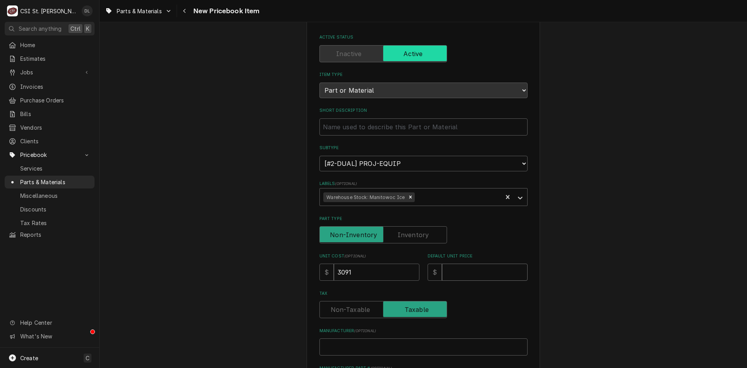
type input "3"
type textarea "x"
type input "39"
type textarea "x"
type input "390"
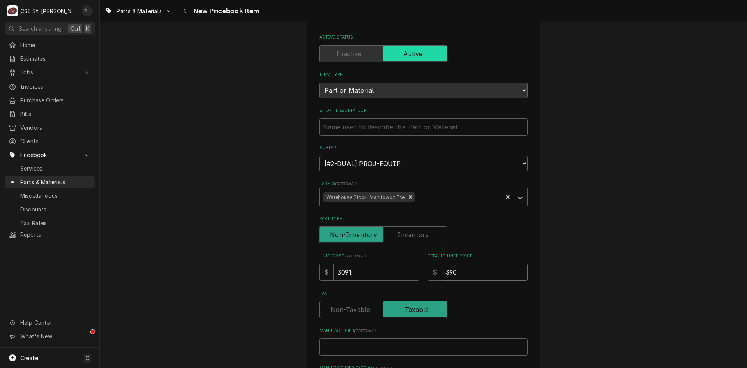
type textarea "x"
type input "3902"
type textarea "x"
type input "3902.3"
type textarea "x"
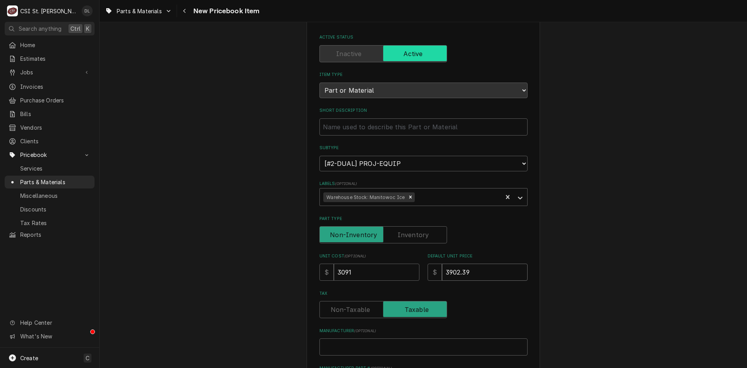
type input "3902.39"
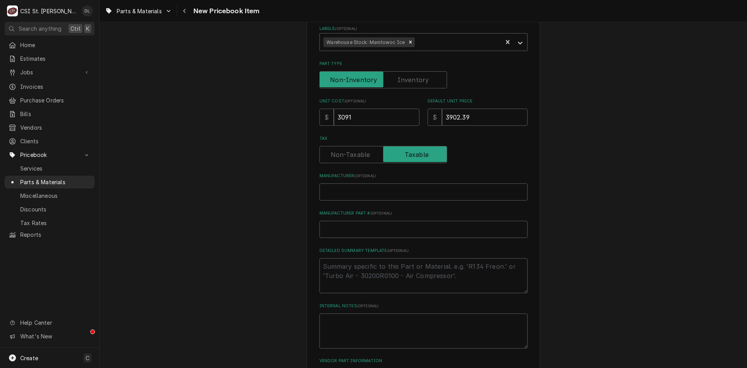
scroll to position [195, 0]
click at [344, 155] on label "Tax" at bounding box center [383, 153] width 128 height 17
click at [344, 155] on input "Tax" at bounding box center [383, 153] width 121 height 17
checkbox input "false"
click at [359, 193] on input "Manufacturer ( optional )" at bounding box center [423, 191] width 208 height 17
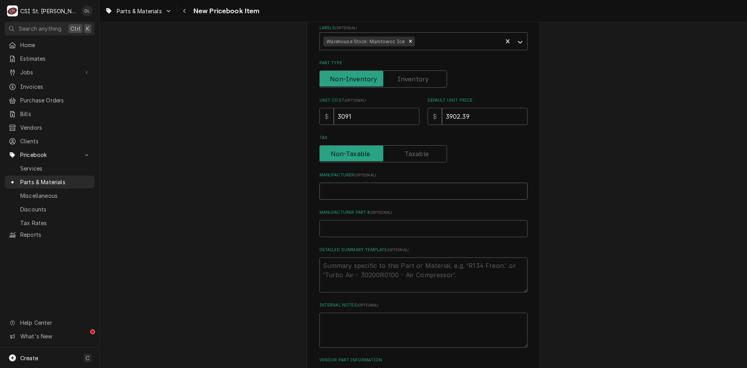
type textarea "x"
type input "M"
type textarea "x"
type input "Ma"
type textarea "x"
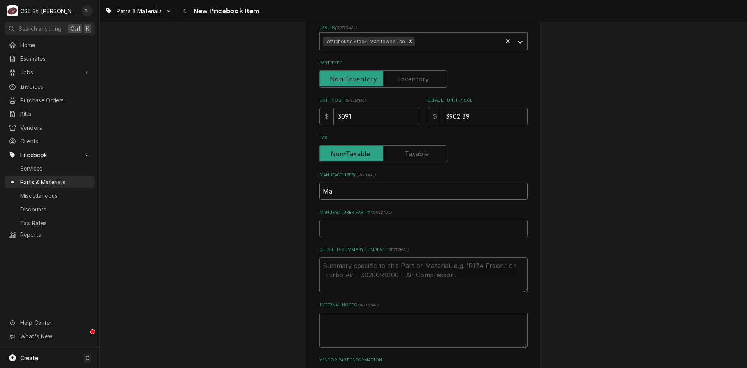
type input "Man"
type textarea "x"
type input "Mani"
type textarea "x"
type input "Manit"
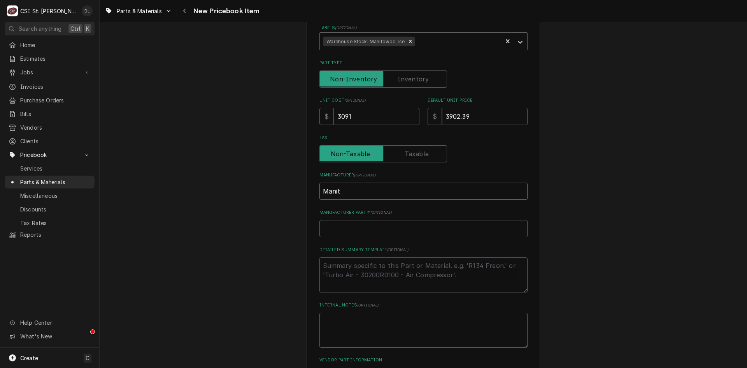
type textarea "x"
type input "Manito"
type textarea "x"
type input "Manitow"
type textarea "x"
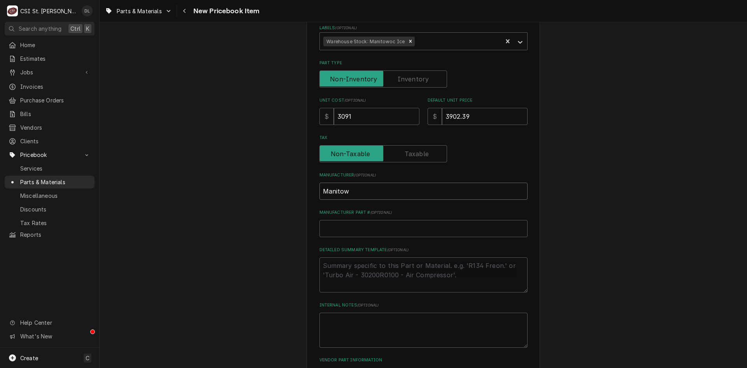
type input "Manitowo"
type textarea "x"
type input "Manitowoc"
type textarea "x"
type input "i"
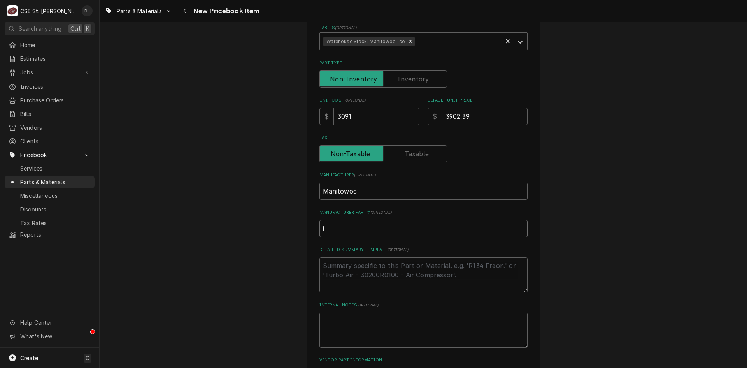
type textarea "x"
type input "id"
type textarea "x"
type input "i"
type textarea "x"
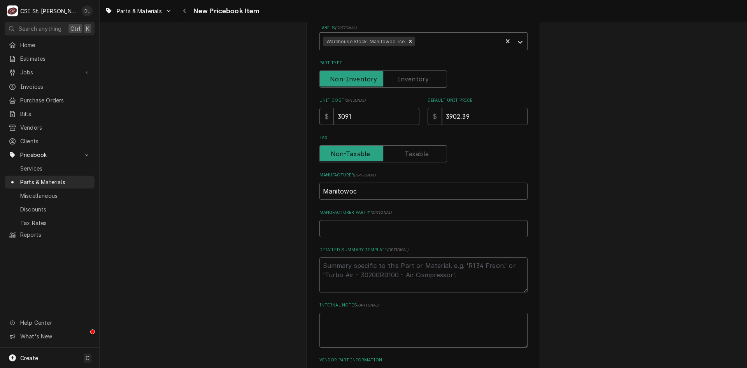
type textarea "x"
type input "I"
type textarea "x"
type input "ID"
type textarea "x"
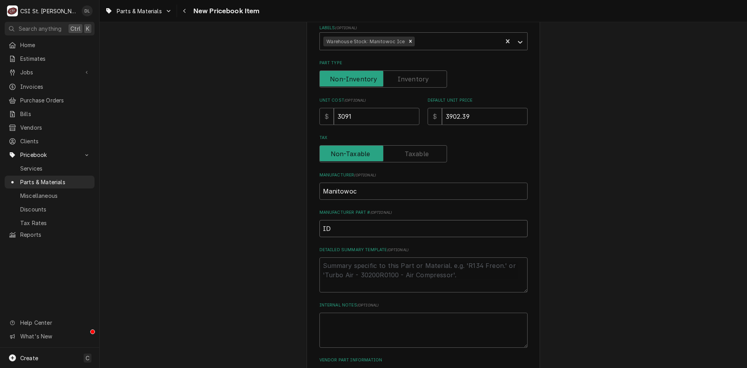
type input "IDT"
type textarea "x"
type input "IDT0"
type textarea "x"
type input "IDT03"
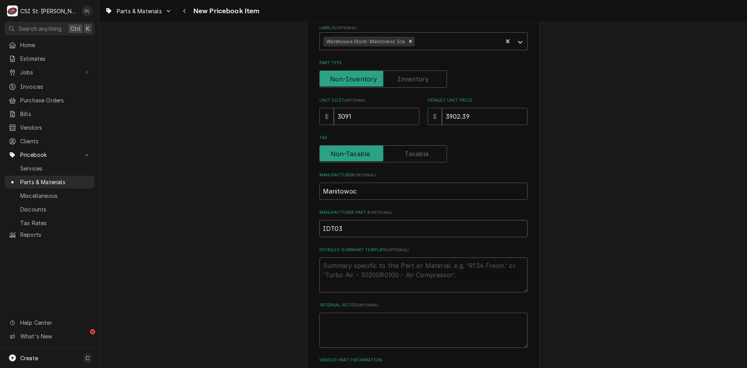
type textarea "x"
type input "IDT030"
type textarea "x"
type input "IDT0300"
type textarea "x"
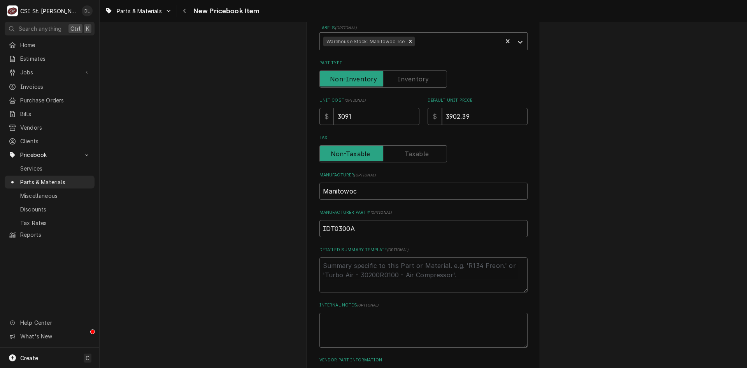
type input "IDT0300A"
click at [376, 275] on textarea "Detailed Summary Template ( optional )" at bounding box center [423, 274] width 208 height 35
type textarea "x"
type textarea "3"
type textarea "x"
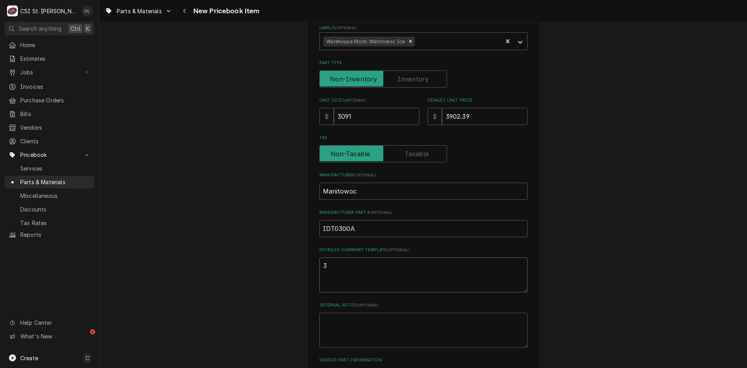
type textarea "30"
type textarea "x"
type textarea "300"
type textarea "x"
type textarea "300"
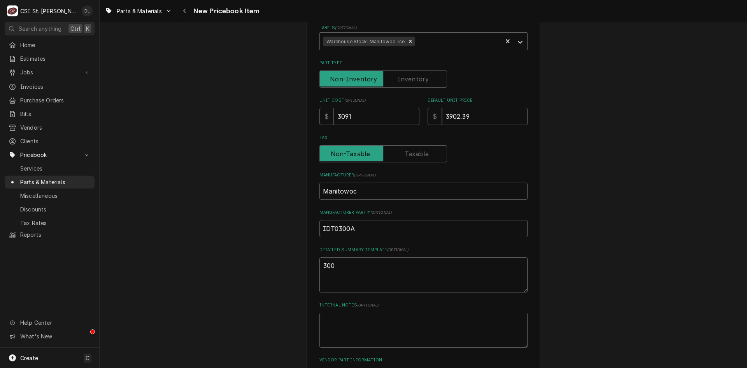
type textarea "x"
type textarea "300 L"
type textarea "x"
type textarea "300 LB"
type textarea "x"
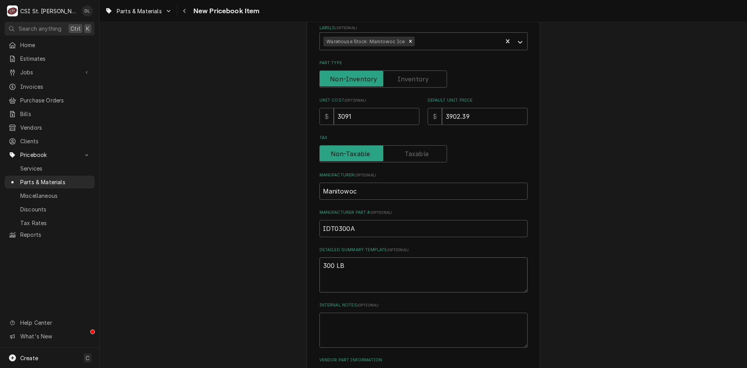
type textarea "300 LB"
type textarea "x"
type textarea "300 LB I"
type textarea "x"
type textarea "300 LB Ic"
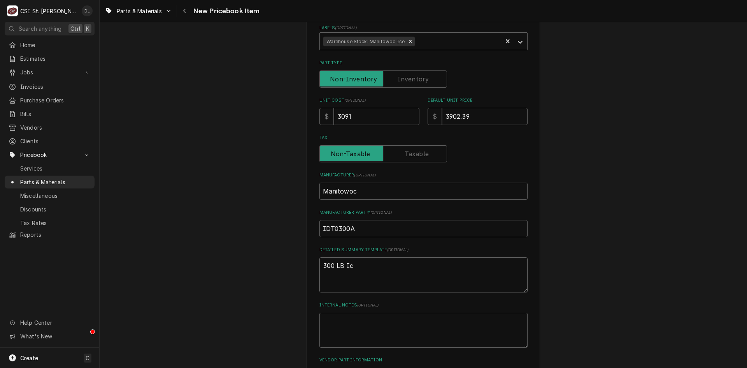
type textarea "x"
type textarea "300 LB Ice"
type textarea "x"
type textarea "300 LB Ice"
type textarea "x"
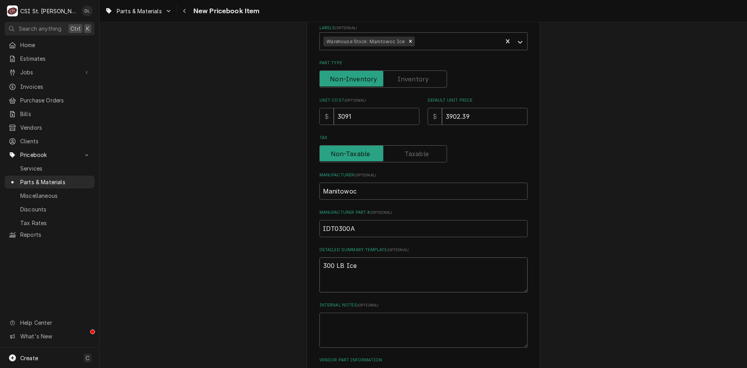
type textarea "300 LB Ice m"
type textarea "x"
type textarea "300 LB Ice ma"
type textarea "x"
type textarea "300 LB Ice mac"
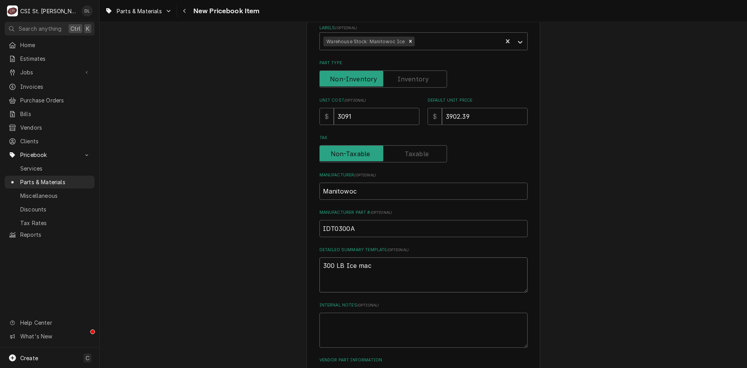
type textarea "x"
type textarea "300 LB Ice mach"
type textarea "x"
type textarea "300 LB Ice machi"
type textarea "x"
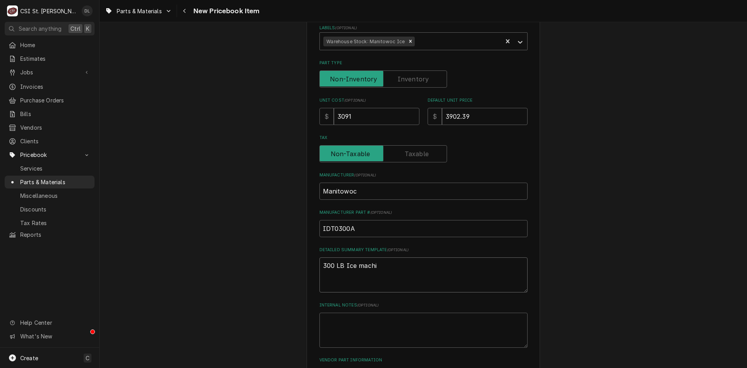
type textarea "300 LB Ice machie"
type textarea "x"
type textarea "300 LB Ice machien"
type textarea "x"
type textarea "300 LB Ice machien"
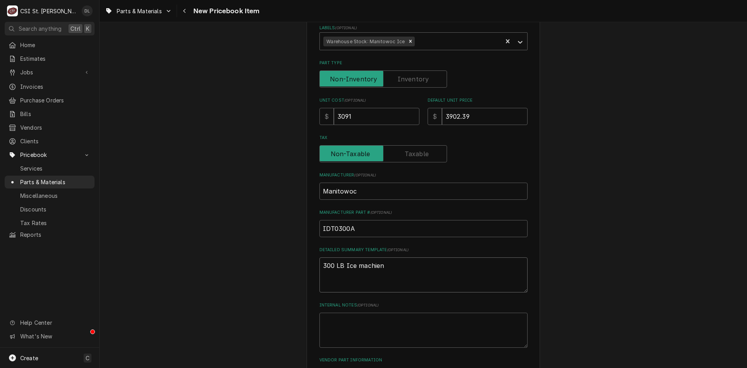
type textarea "x"
type textarea "300 LB Ice machien"
type textarea "x"
type textarea "300 LB Ice machie"
type textarea "x"
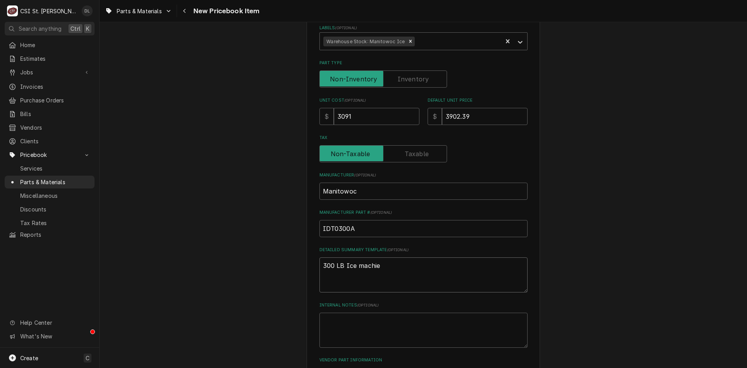
type textarea "300 LB Ice machi"
type textarea "x"
type textarea "300 LB Ice machin"
type textarea "x"
type textarea "300 LB Ice machine"
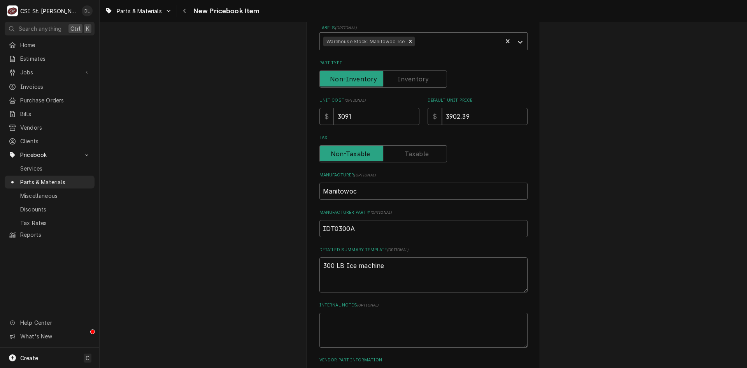
type textarea "x"
type textarea "300 LB Ice machine a"
type textarea "x"
type textarea "300 LB Ice machine ai"
type textarea "x"
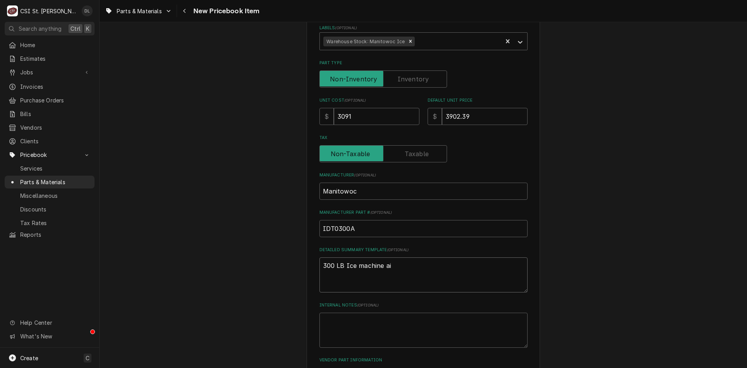
type textarea "300 LB Ice machine air"
type textarea "x"
type textarea "300 LB Ice machine air"
type textarea "x"
type textarea "300 LB Ice machine air c"
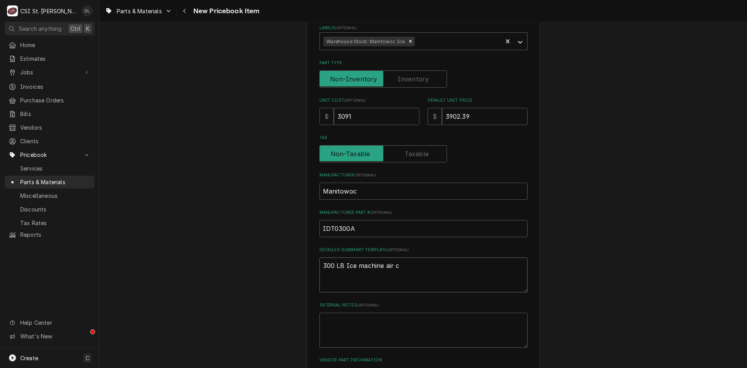
type textarea "x"
type textarea "300 LB Ice machine air co"
type textarea "x"
type textarea "300 LB Ice machine air coo"
type textarea "x"
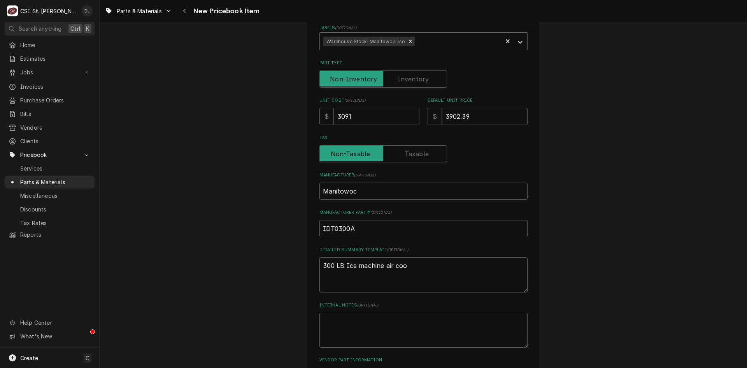
type textarea "300 LB Ice machine air cool"
type textarea "x"
type textarea "300 LB Ice machine air coole"
type textarea "x"
type textarea "300 LB Ice machine air cooled"
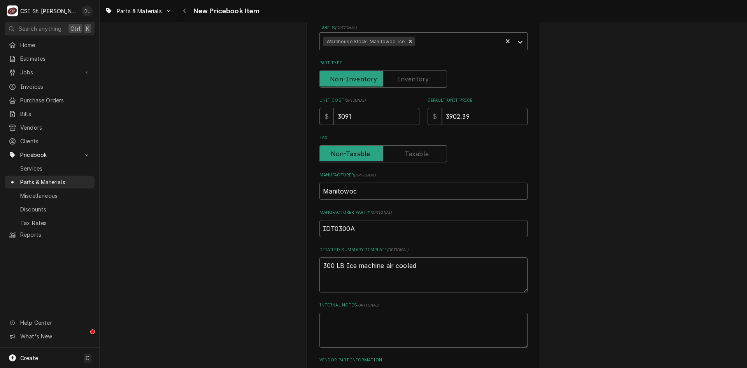
type textarea "x"
type textarea "300 LB Ice machine air cooled"
type textarea "x"
type textarea "300 LB Ice machine air cooled 1"
type textarea "x"
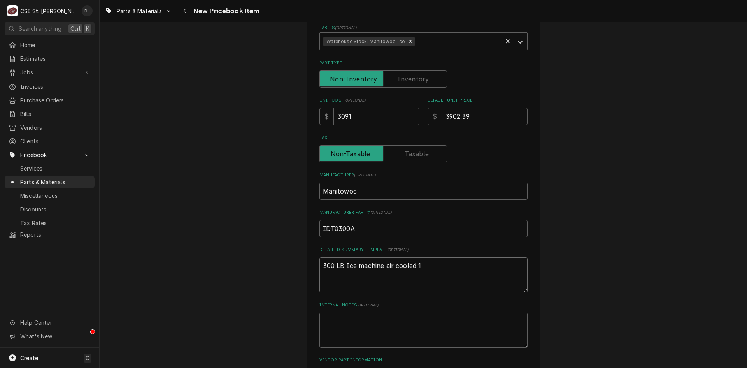
type textarea "300 LB Ice machine air cooled 11"
type textarea "x"
type textarea "300 LB Ice machine air cooled 115"
type textarea "x"
type textarea "300 LB Ice machine air cooled 115v"
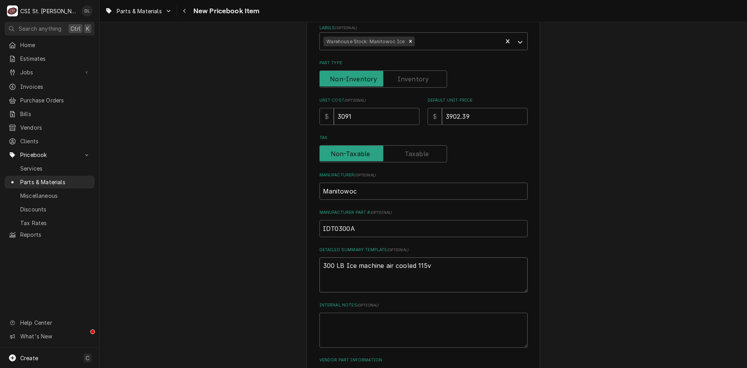
click at [342, 262] on textarea "300 LB Ice machine air cooled 115v" at bounding box center [423, 274] width 208 height 35
type textarea "x"
type textarea "300 LB MIce machine air cooled 115v"
type textarea "x"
type textarea "300 LB MaIce machine air cooled 115v"
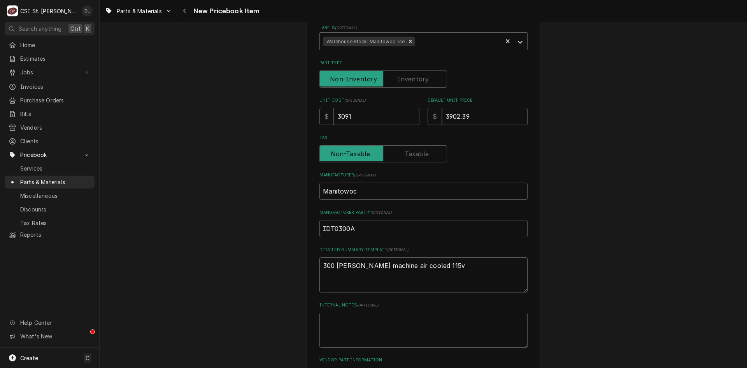
type textarea "x"
type textarea "300 LB ManIce machine air cooled 115v"
type textarea "x"
type textarea "300 LB ManiIce machine air cooled 115v"
type textarea "x"
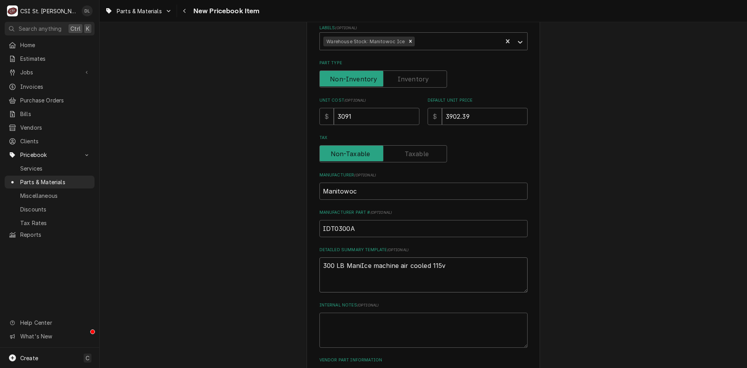
type textarea "300 LB ManitIce machine air cooled 115v"
type textarea "x"
type textarea "300 LB ManitoIce machine air cooled 115v"
type textarea "x"
type textarea "300 LB ManitowIce machine air cooled 115v"
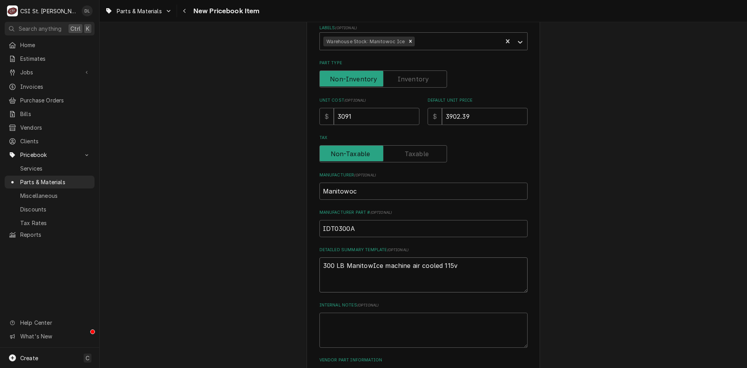
type textarea "x"
type textarea "300 LB ManitowoIce machine air cooled 115v"
type textarea "x"
type textarea "300 LB ManitowocIce machine air cooled 115v"
type textarea "x"
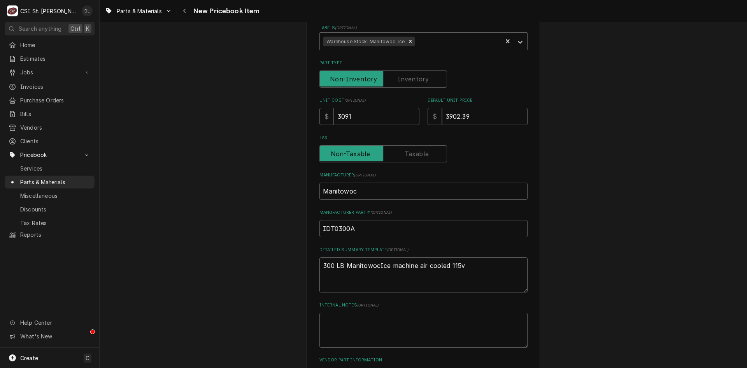
type textarea "300 LB Manitowoc Ice machine air cooled 115v"
click at [461, 265] on textarea "300 LB Manitowoc Ice machine air cooled 115v" at bounding box center [423, 274] width 208 height 35
type textarea "x"
type textarea "300 LB Manitowoc Ice machine air cooled 115v"
type textarea "x"
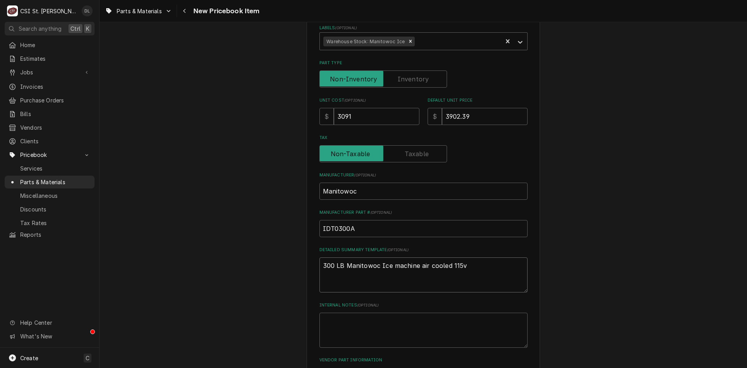
type textarea "300 LB Manitowoc Ice machine air cooled 115v f"
type textarea "x"
type textarea "300 LB Manitowoc Ice machine air cooled 115v fu"
type textarea "x"
type textarea "300 LB Manitowoc Ice machine air cooled 115v ful"
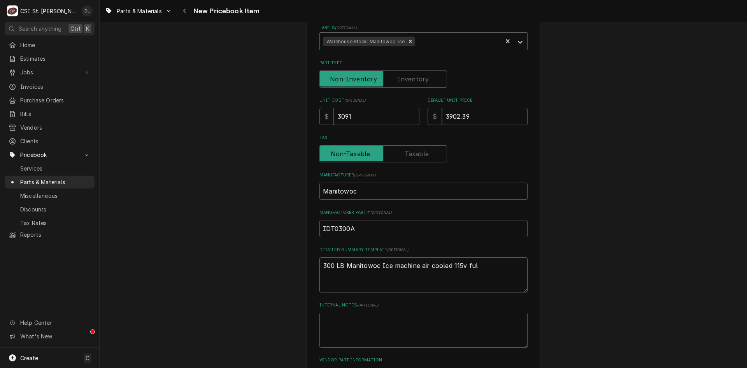
type textarea "x"
type textarea "300 LB Manitowoc Ice machine air cooled 115v full"
type textarea "x"
type textarea "300 LB Manitowoc Ice machine air cooled 115v full"
type textarea "x"
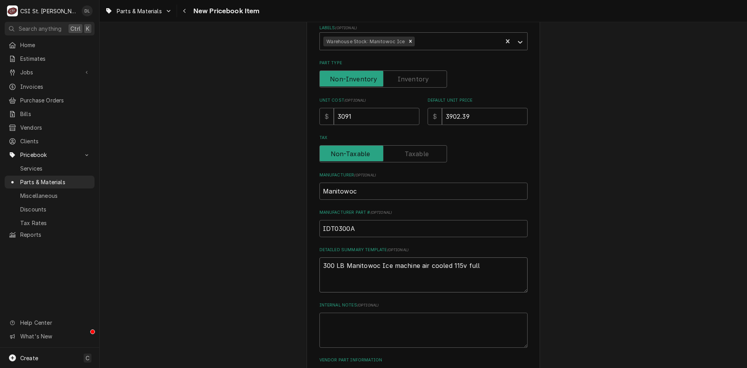
type textarea "300 LB Manitowoc Ice machine air cooled 115v full d"
type textarea "x"
type textarea "300 LB Manitowoc Ice machine air cooled 115v full di"
type textarea "x"
type textarea "300 LB Manitowoc Ice machine air cooled 115v full dic"
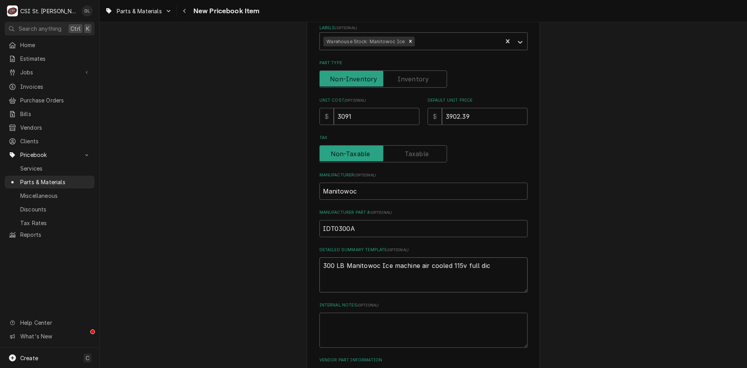
type textarea "x"
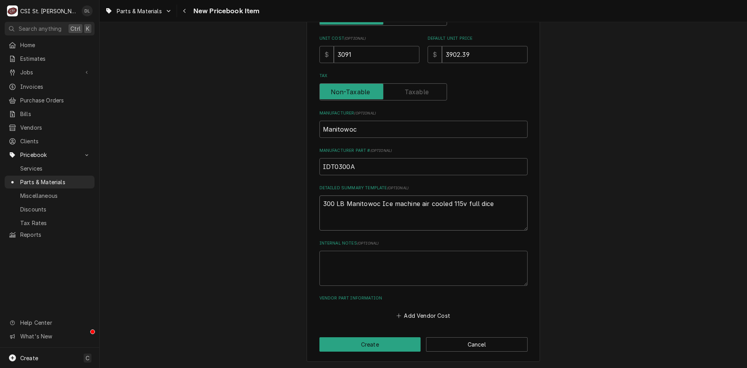
scroll to position [257, 0]
type textarea "300 LB Manitowoc Ice machine air cooled 115v full dice"
click at [376, 341] on button "Create" at bounding box center [370, 344] width 102 height 14
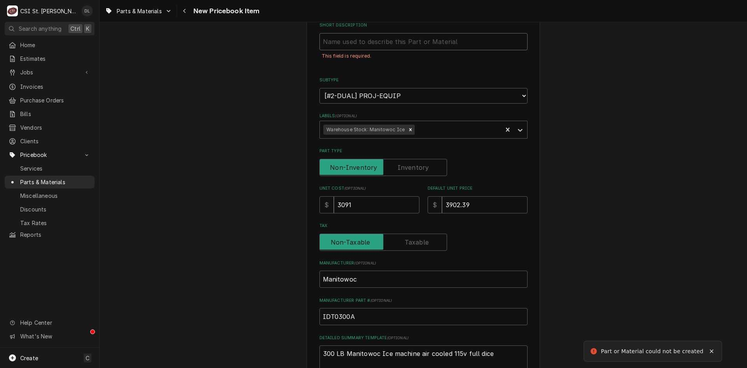
click at [372, 46] on input "Short Description" at bounding box center [423, 41] width 208 height 17
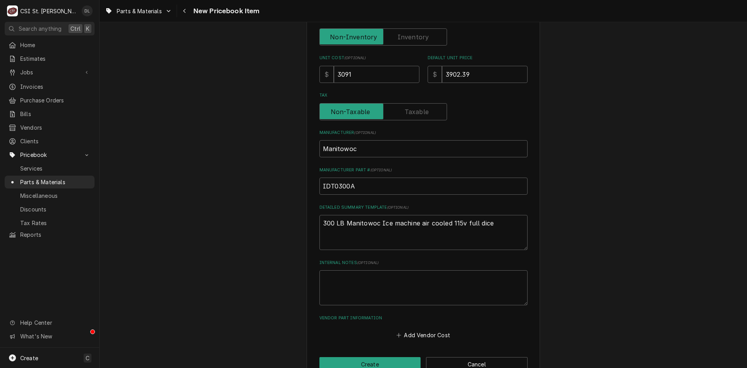
scroll to position [275, 0]
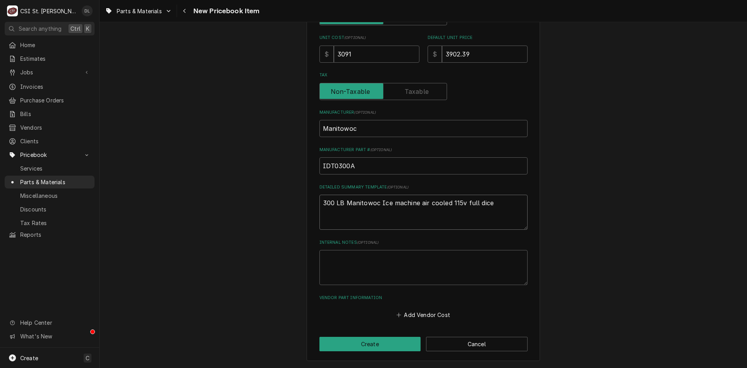
drag, startPoint x: 504, startPoint y: 205, endPoint x: 315, endPoint y: 211, distance: 188.8
click at [315, 211] on div "Please provide the following information to create a PriceBook item. Active Sta…" at bounding box center [423, 62] width 233 height 599
type textarea "x"
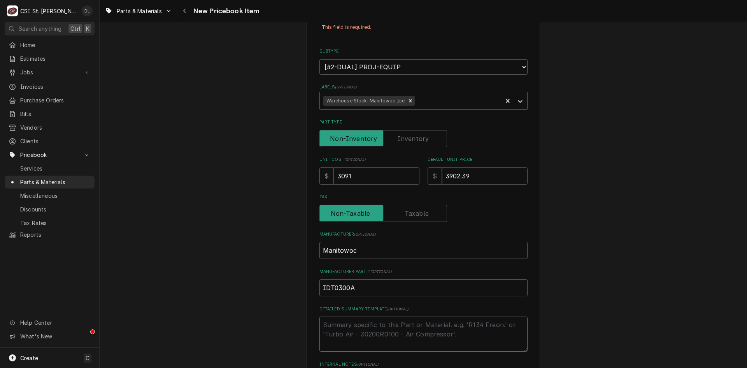
scroll to position [2, 0]
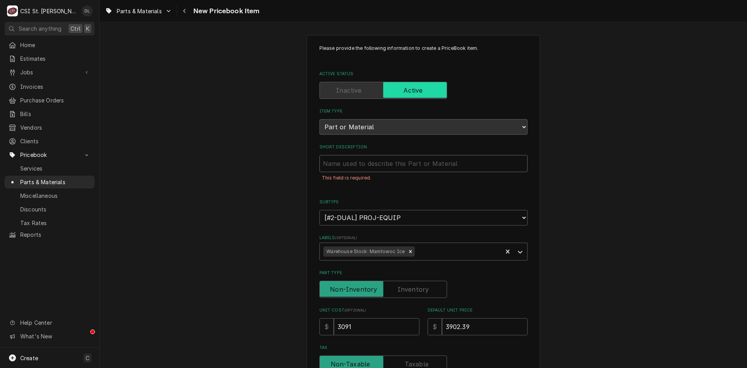
click at [359, 166] on input "Short Description" at bounding box center [423, 163] width 208 height 17
paste input "300 LB Manitowoc Ice machine air cooled 115v full dice"
type textarea "x"
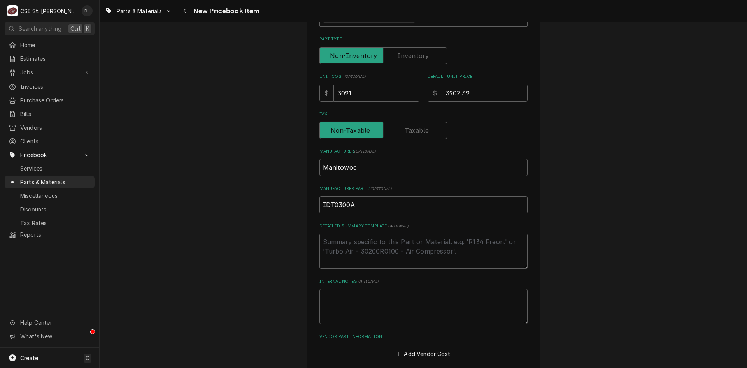
scroll to position [275, 0]
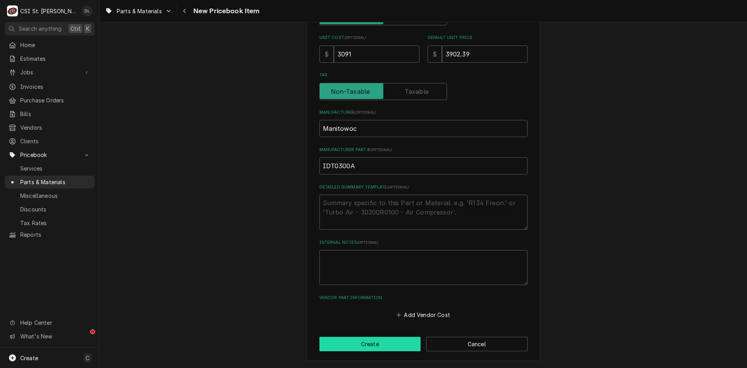
type input "300 LB Manitowoc Ice machine air cooled 115v full dice"
click at [381, 343] on button "Create" at bounding box center [370, 344] width 102 height 14
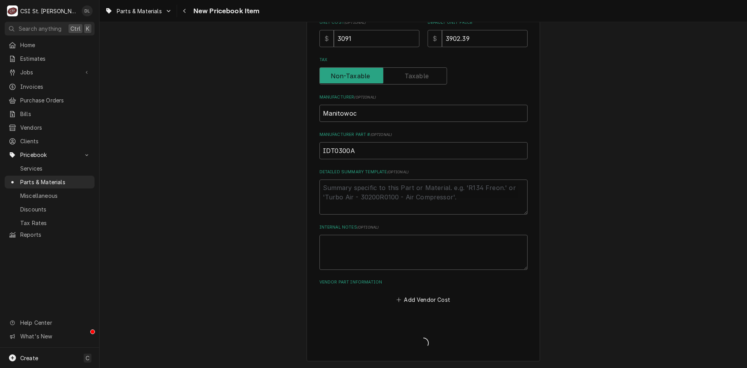
scroll to position [257, 0]
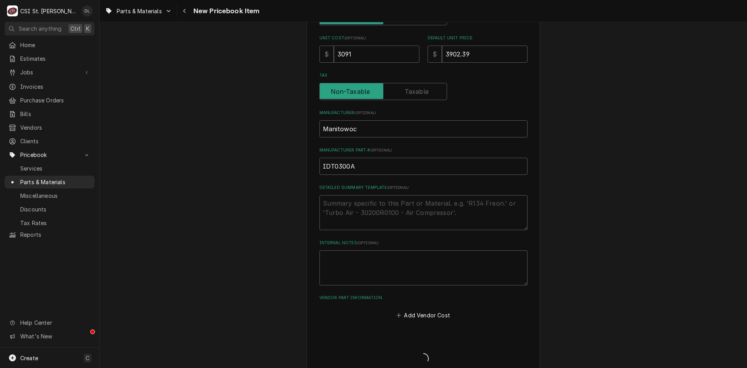
type textarea "x"
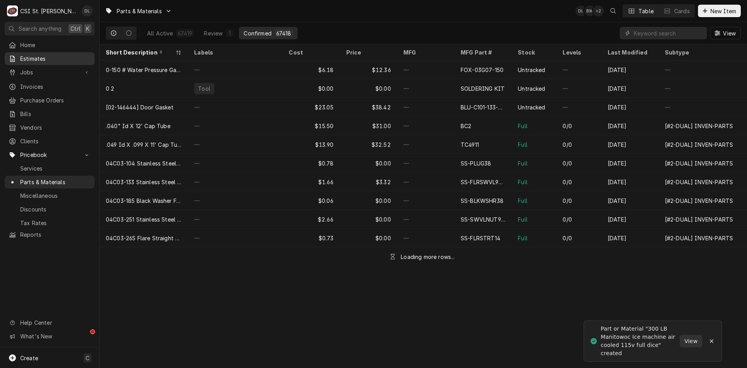
click at [39, 54] on div "Estimates" at bounding box center [49, 59] width 87 height 10
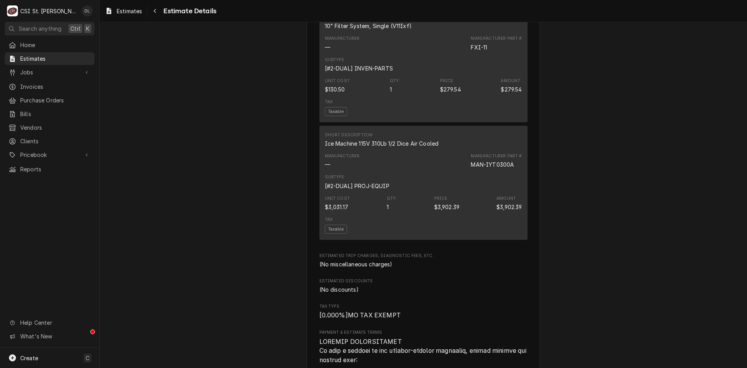
scroll to position [1167, 0]
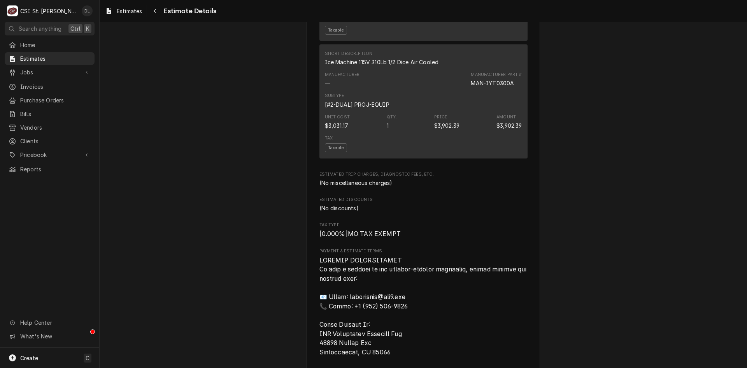
click at [434, 120] on div "Price" at bounding box center [440, 117] width 13 height 6
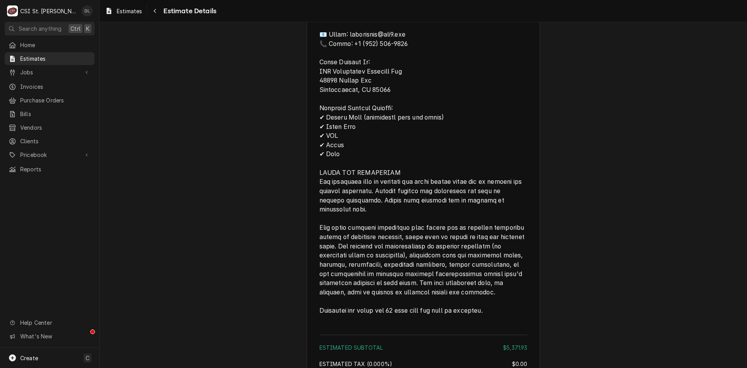
scroll to position [1635, 0]
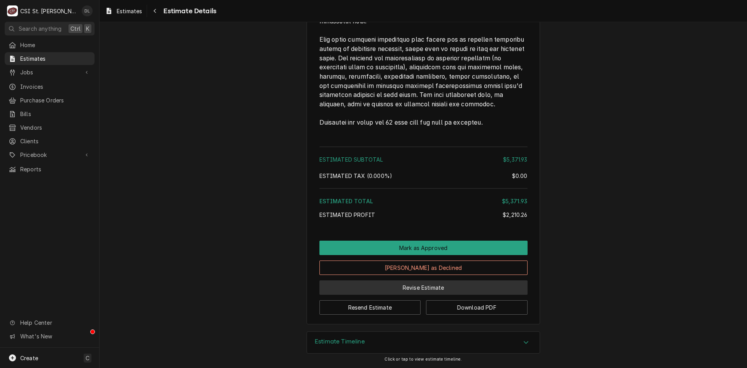
click at [420, 283] on button "Revise Estimate" at bounding box center [423, 287] width 208 height 14
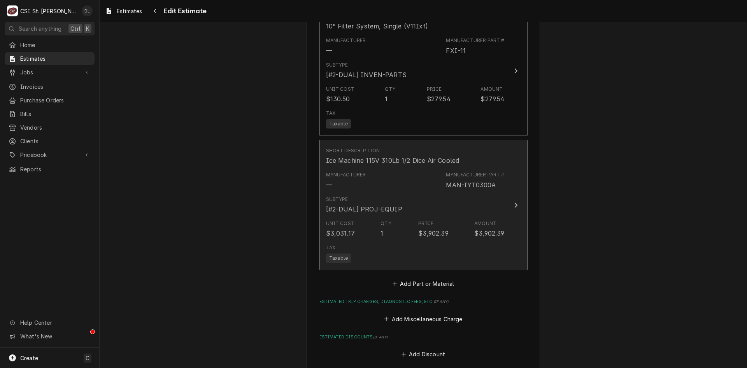
scroll to position [1596, 0]
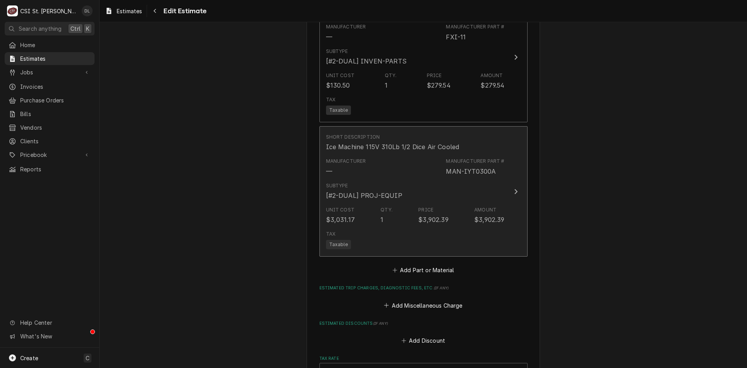
click at [428, 215] on div "$3,902.39" at bounding box center [433, 219] width 30 height 9
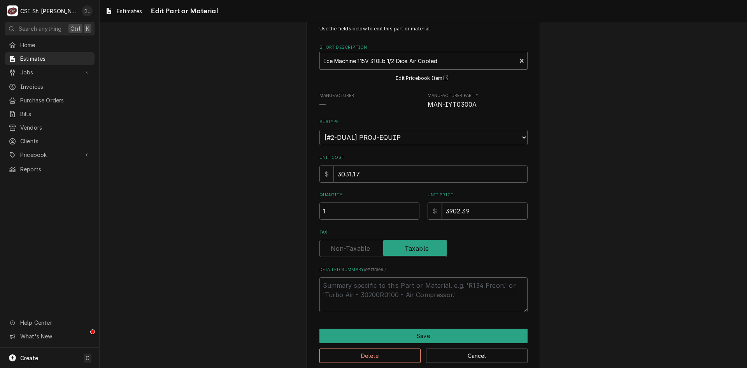
scroll to position [33, 0]
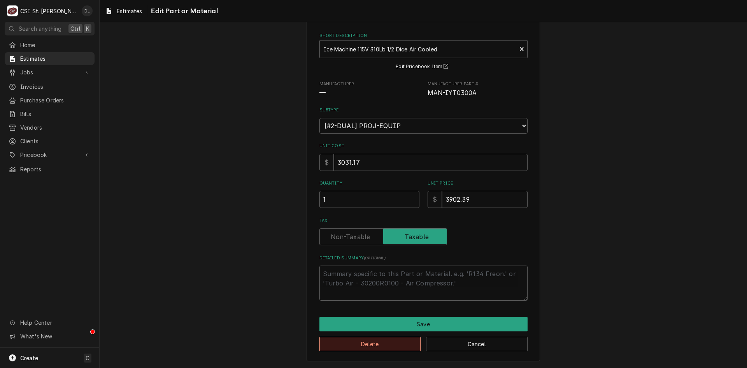
click at [372, 341] on button "Delete" at bounding box center [370, 344] width 102 height 14
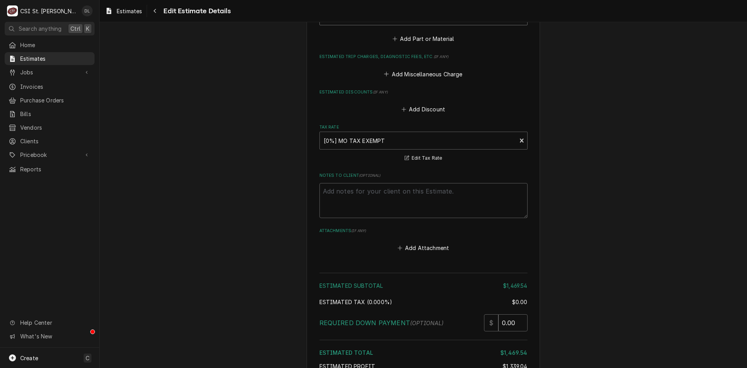
type textarea "x"
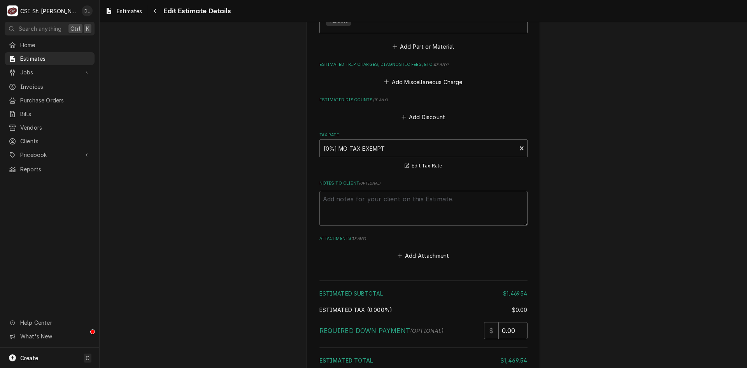
scroll to position [1532, 0]
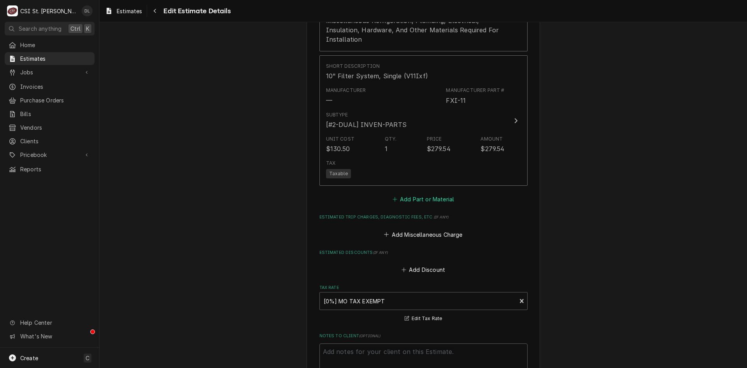
click at [393, 197] on icon "Estimated Parts and Materials" at bounding box center [395, 199] width 5 height 5
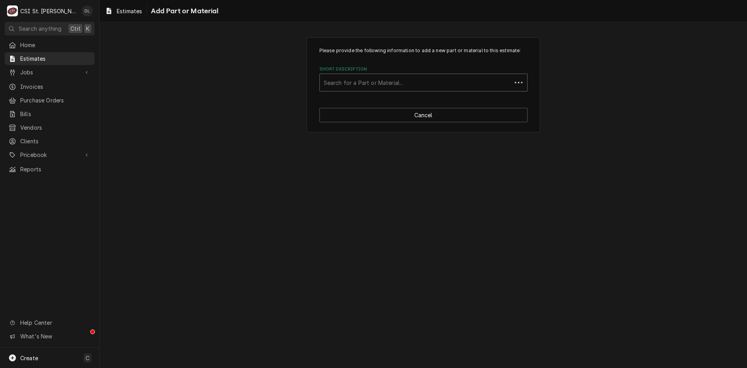
click at [369, 90] on div "Search for a Part or Material..." at bounding box center [416, 82] width 192 height 17
type input "idt"
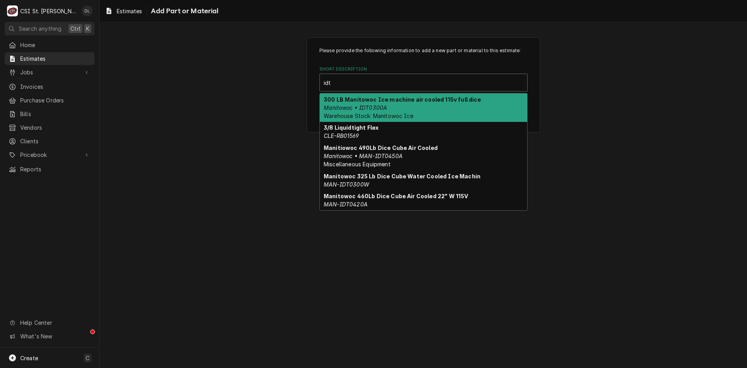
click at [369, 109] on em "Manitowoc • IDT0300A" at bounding box center [355, 107] width 63 height 7
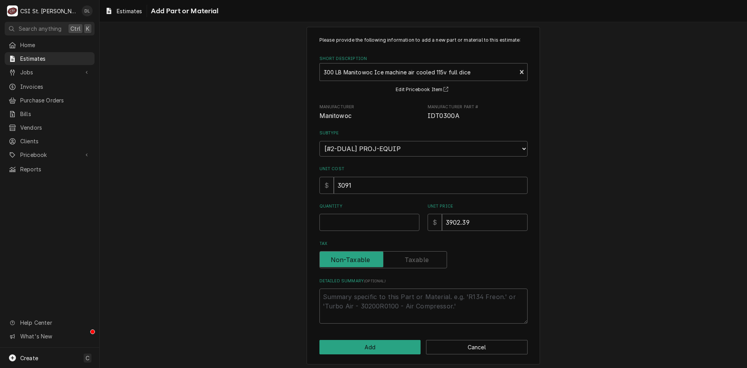
scroll to position [14, 0]
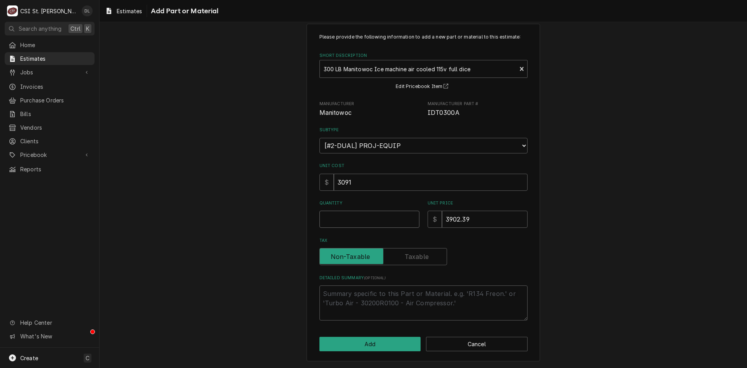
click at [362, 217] on input "Quantity" at bounding box center [369, 219] width 100 height 17
type textarea "x"
type input "1"
type textarea "x"
type input "1"
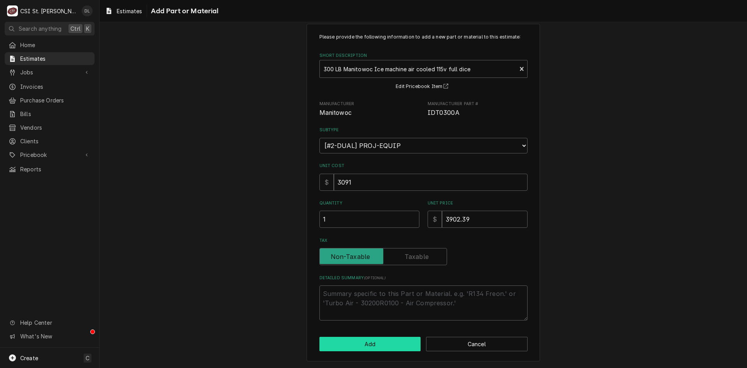
click at [372, 348] on button "Add" at bounding box center [370, 344] width 102 height 14
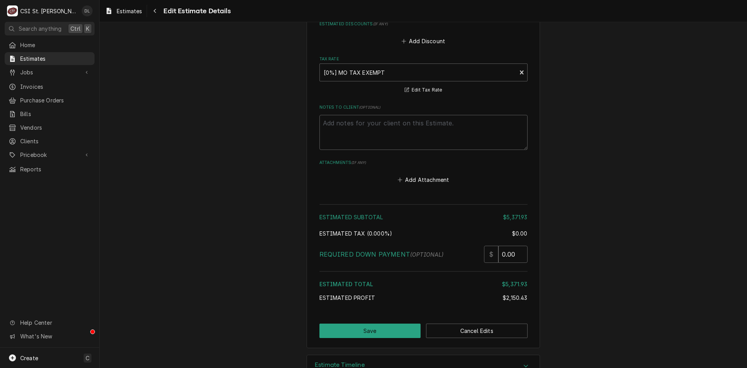
scroll to position [1900, 0]
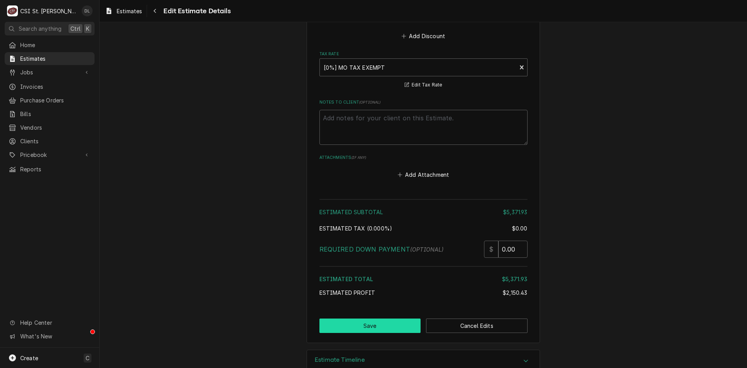
click at [370, 318] on button "Save" at bounding box center [370, 325] width 102 height 14
type textarea "x"
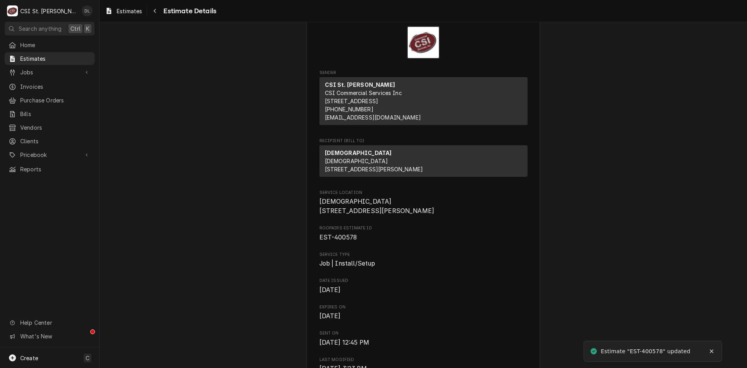
scroll to position [39, 0]
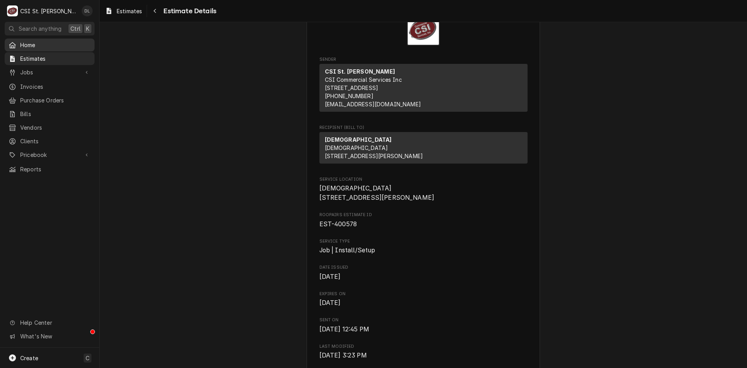
click at [27, 46] on span "Home" at bounding box center [55, 45] width 70 height 8
